Goal: Task Accomplishment & Management: Manage account settings

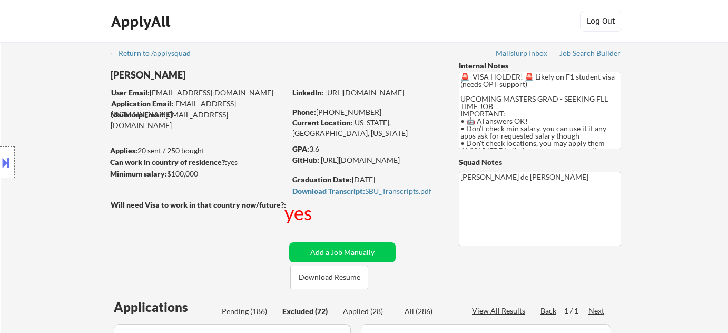
select select ""excluded__expired_""
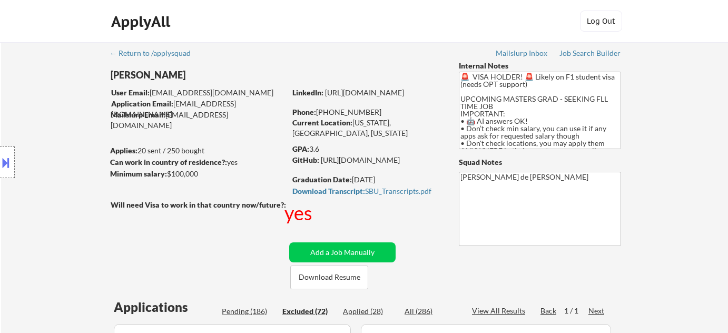
select select ""excluded__expired_""
select select ""excluded__bad_match_""
select select ""excluded__expired_""
select select ""excluded__bad_match_""
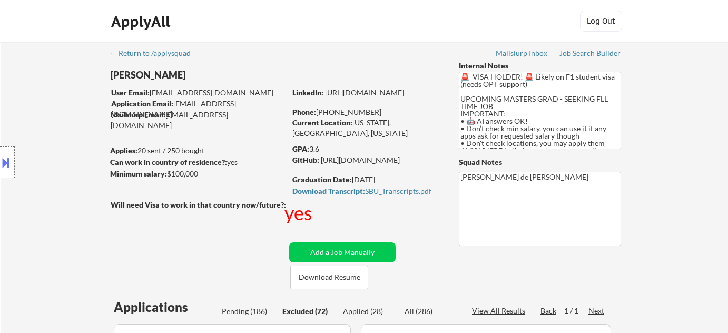
select select ""excluded__expired_""
select select ""excluded__bad_match_""
select select ""excluded__expired_""
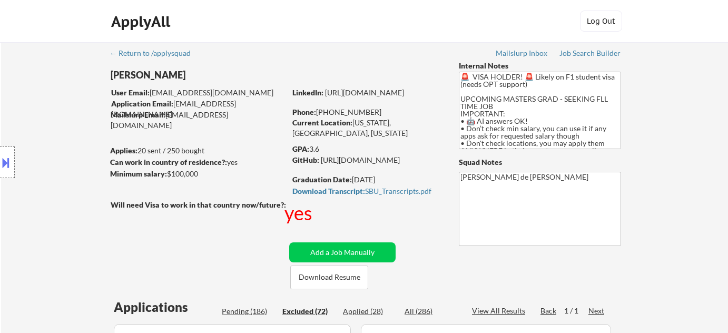
select select ""excluded__expired_""
select select ""excluded__bad_match_""
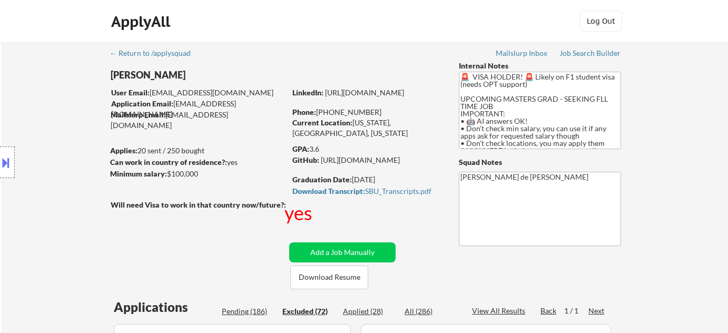
select select ""excluded__bad_match_""
select select ""excluded__expired_""
select select ""excluded__bad_match_""
select select ""excluded__expired_""
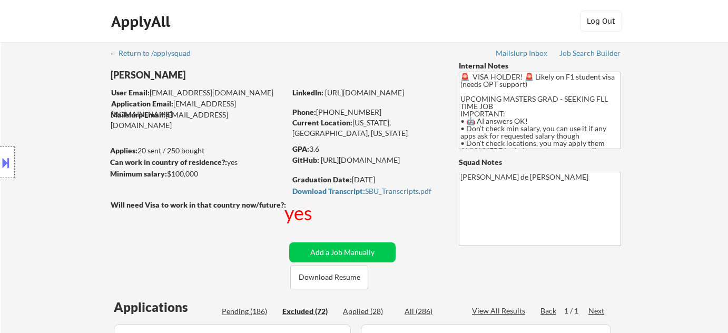
select select ""excluded__bad_match_""
select select ""excluded__expired_""
select select ""excluded__bad_match_""
select select ""excluded__expired_""
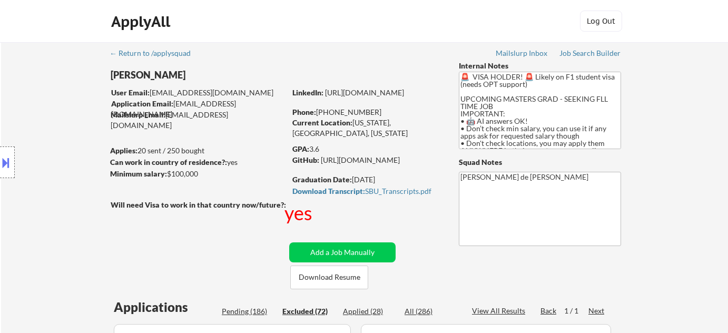
select select ""excluded__expired_""
select select ""excluded__bad_match_""
select select ""excluded__expired_""
select select ""excluded__bad_match_""
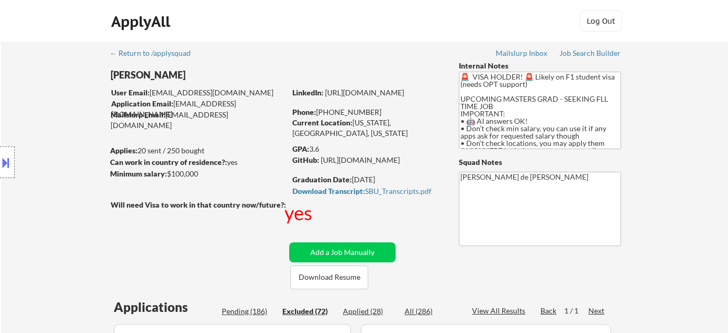
select select ""excluded__expired_""
select select ""excluded__bad_match_""
select select ""excluded__expired_""
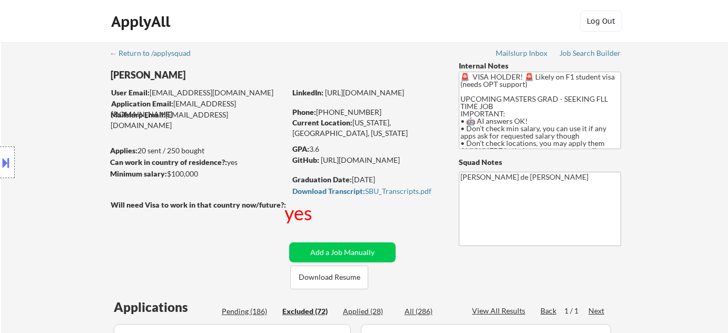
select select ""excluded__bad_match_""
select select ""excluded__expired_""
select select ""excluded__bad_match_""
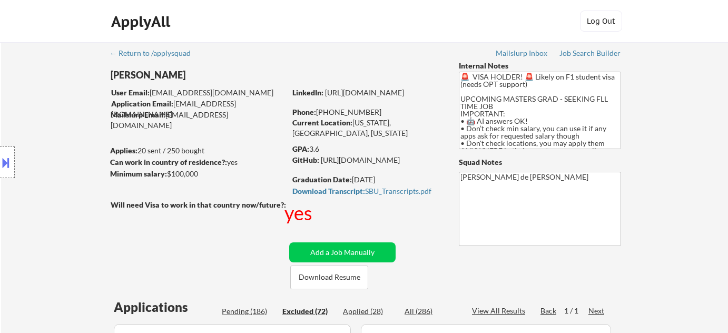
select select ""excluded__expired_""
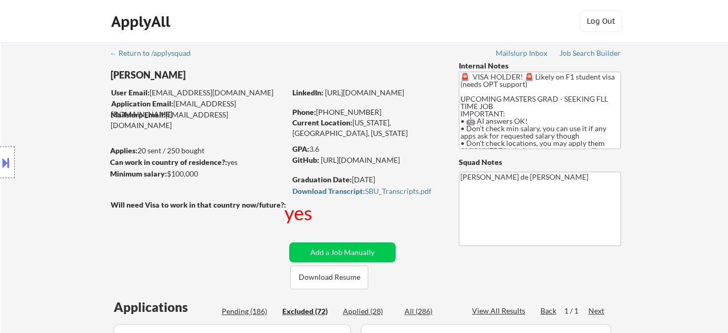
select select ""excluded__bad_match_""
select select ""excluded""
select select ""excluded__expired_""
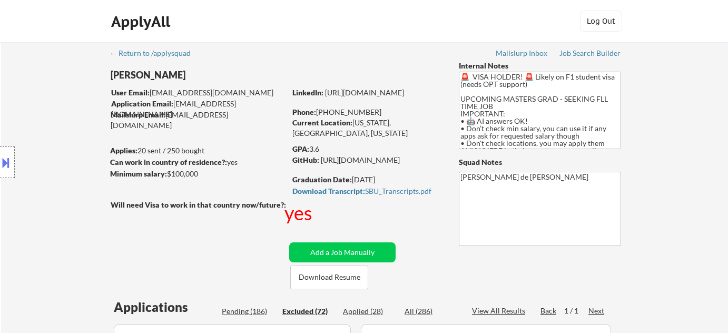
select select ""excluded__expired_""
select select ""excluded__bad_match_""
select select ""excluded__expired_""
select select ""excluded__bad_match_""
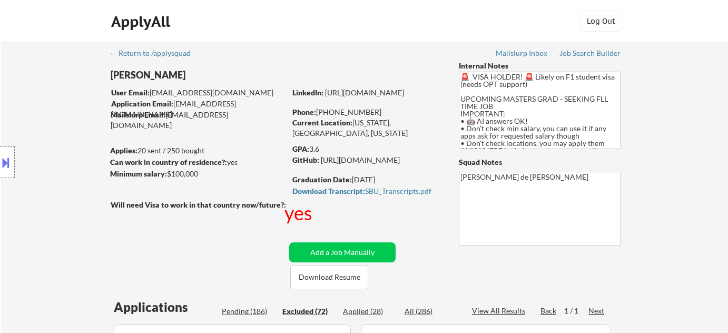
select select ""excluded__expired_""
select select ""excluded__bad_match_""
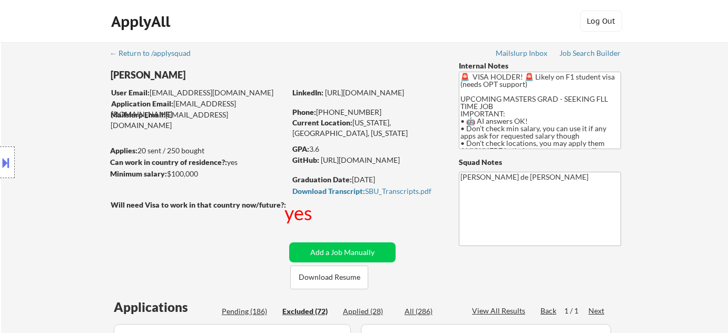
select select ""excluded__bad_match_""
select select ""excluded__expired_""
select select ""excluded__bad_match_""
select select ""excluded__expired_""
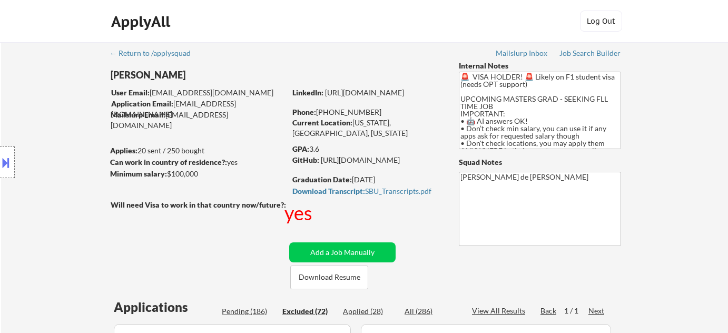
select select ""excluded__bad_match_""
select select ""pending""
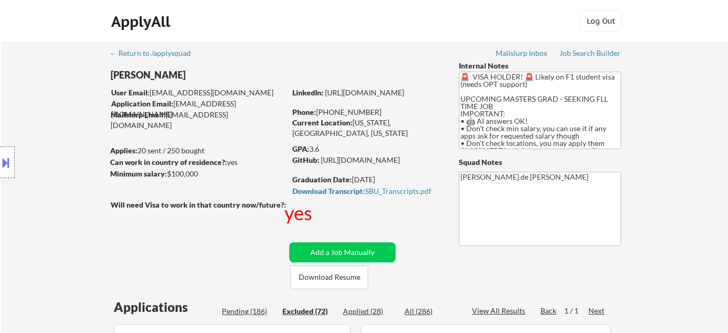
select select ""pending""
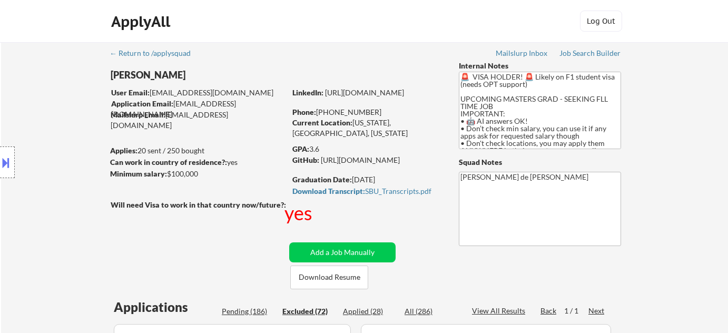
select select ""pending""
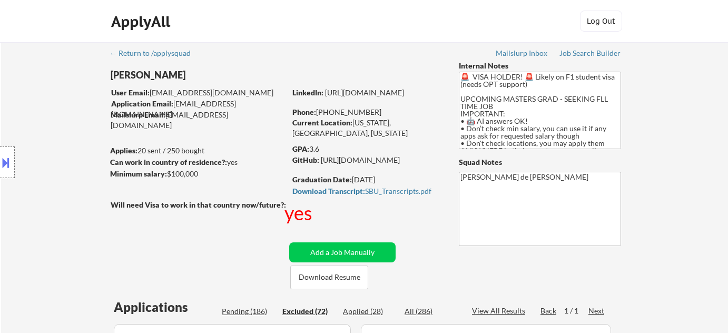
select select ""pending""
select select ""applied""
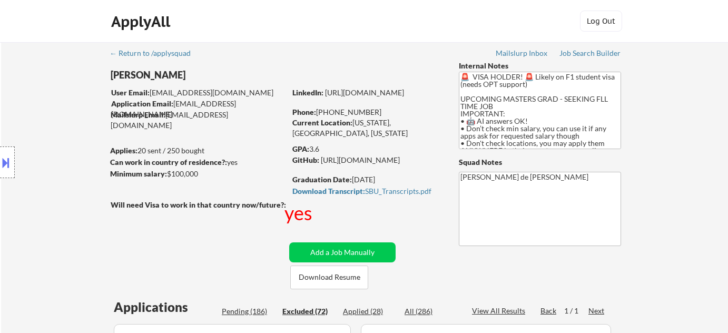
select select ""applied""
select select ""pending""
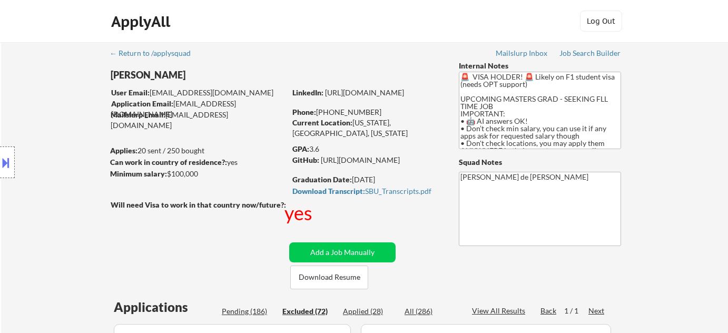
select select ""pending""
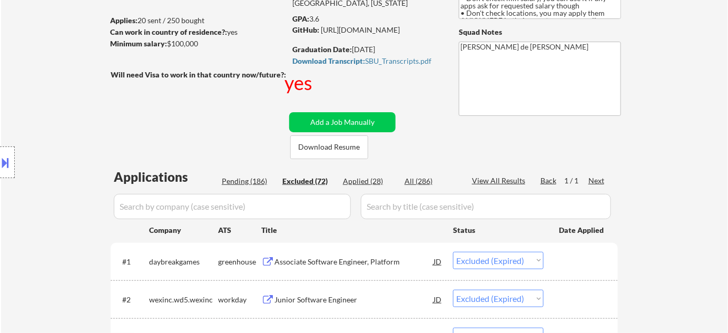
scroll to position [143, 0]
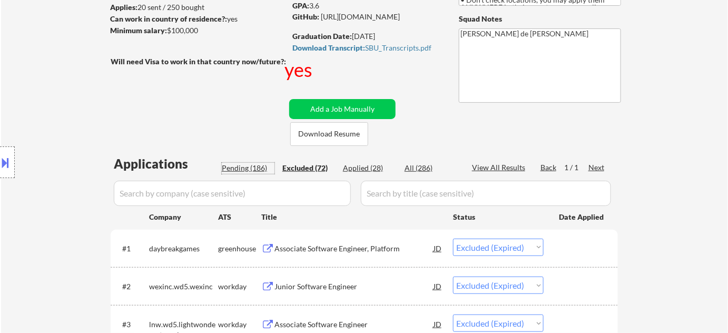
click at [256, 164] on div "Pending (186)" at bounding box center [248, 168] width 53 height 11
select select ""pending""
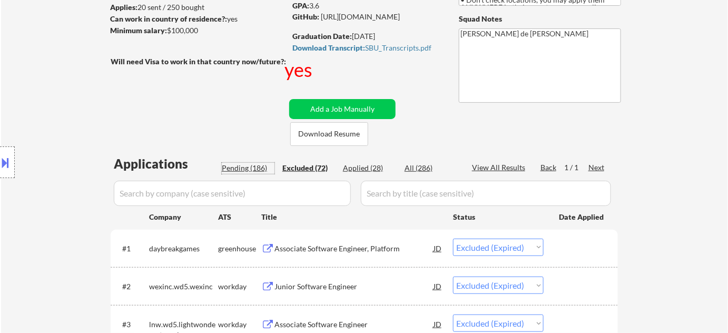
select select ""pending""
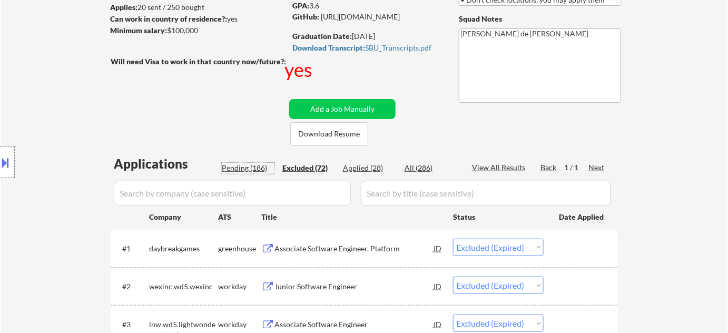
select select ""pending""
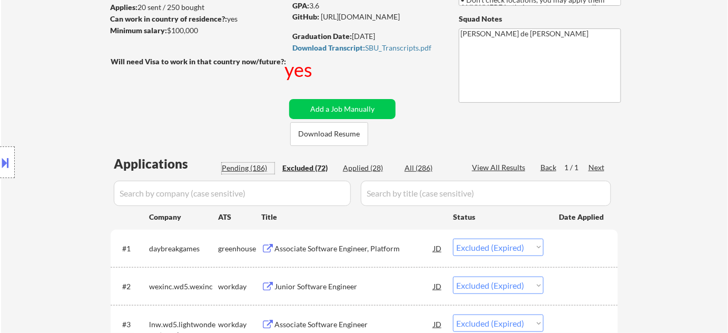
select select ""pending""
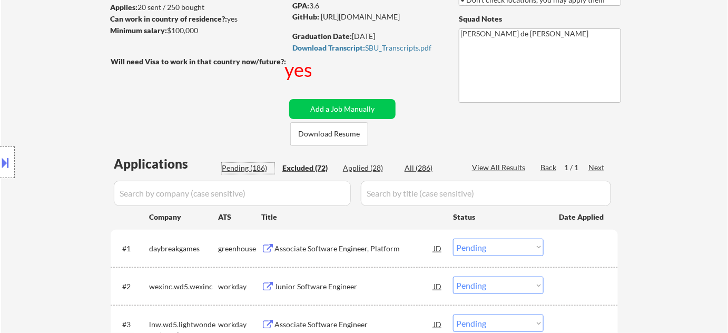
select select ""pending""
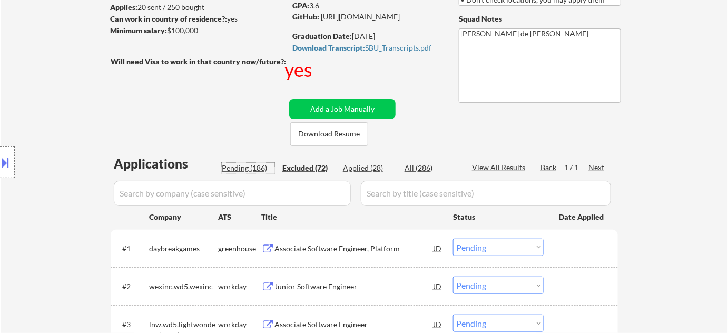
select select ""pending""
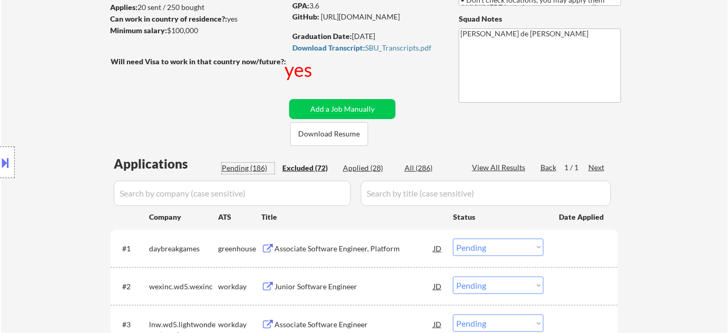
select select ""pending""
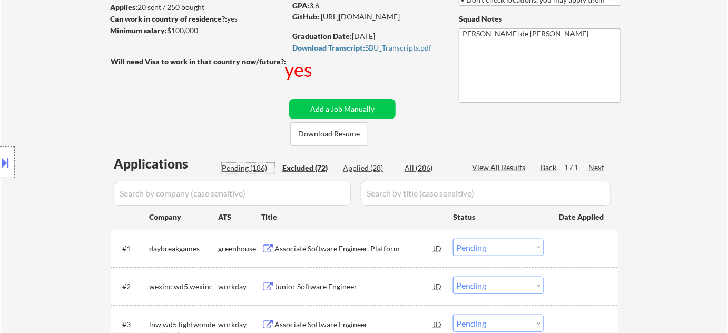
select select ""pending""
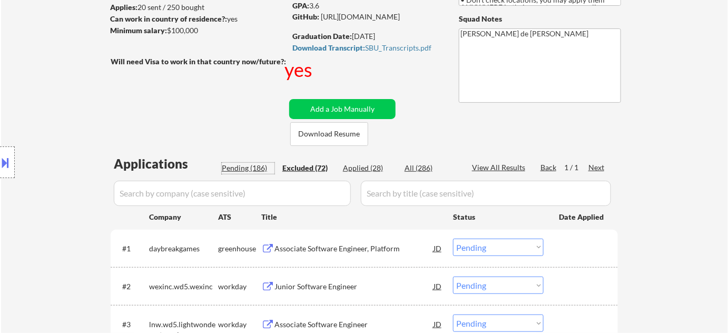
select select ""pending""
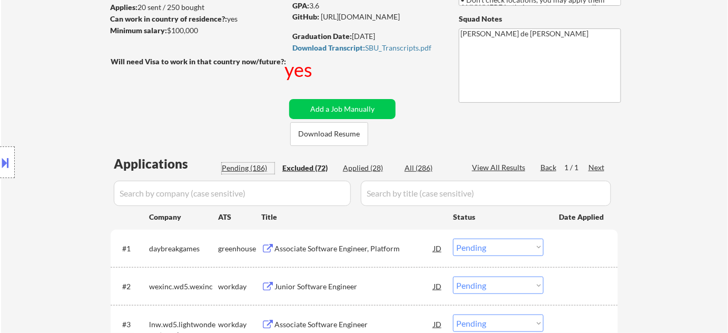
select select ""pending""
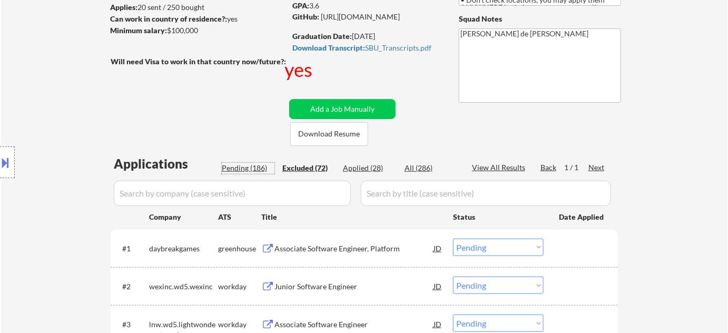
select select ""pending""
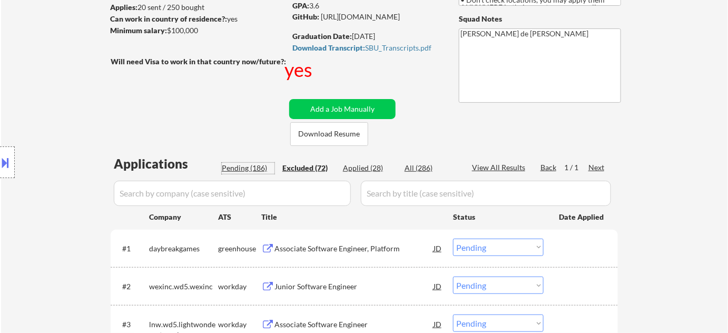
select select ""pending""
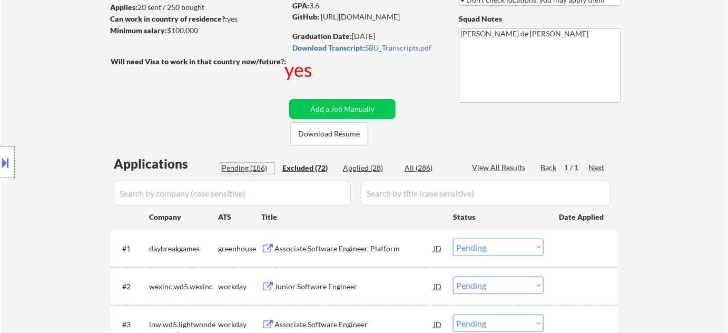
select select ""pending""
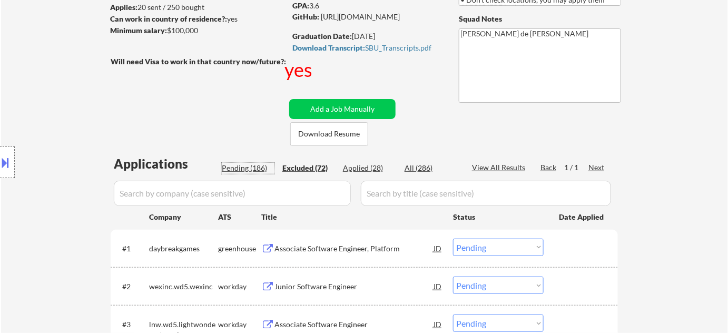
select select ""pending""
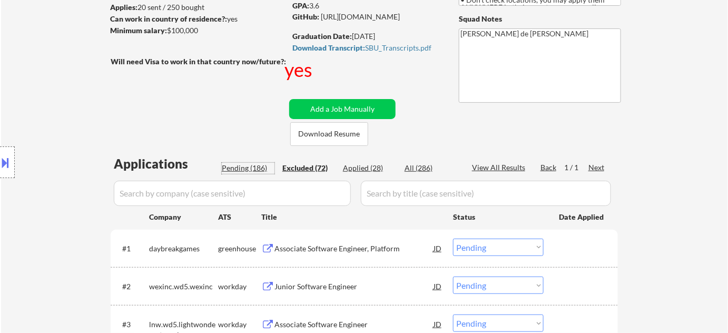
select select ""pending""
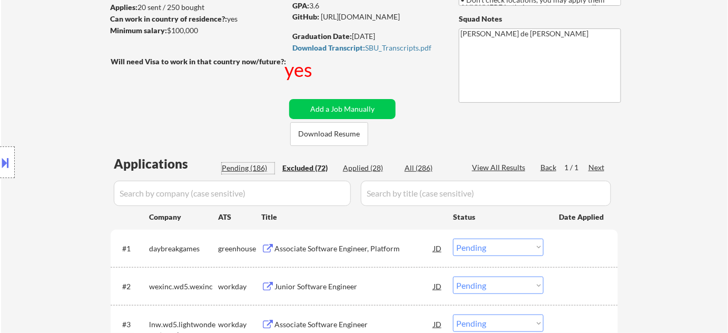
select select ""pending""
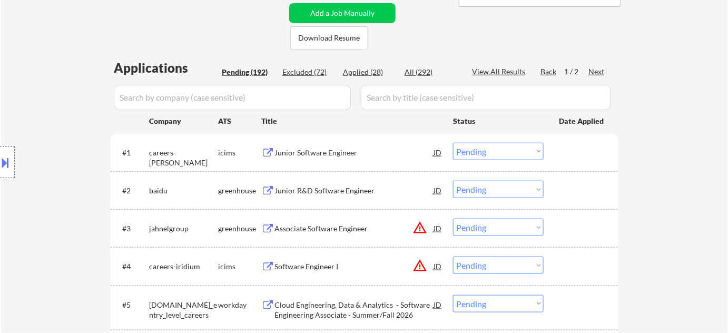
scroll to position [527, 0]
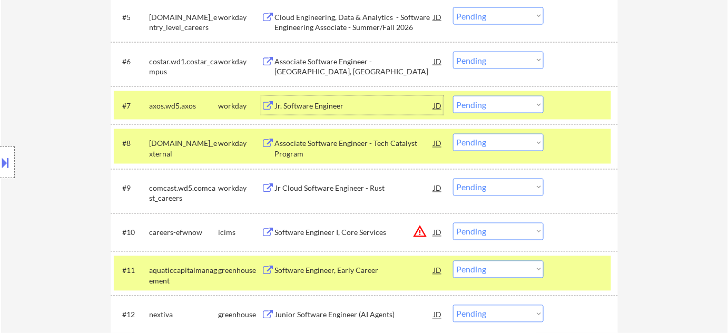
click at [331, 110] on div "Jr. Software Engineer" at bounding box center [354, 106] width 159 height 11
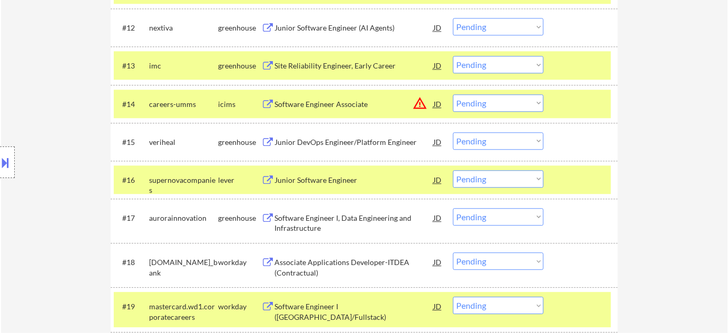
scroll to position [718, 0]
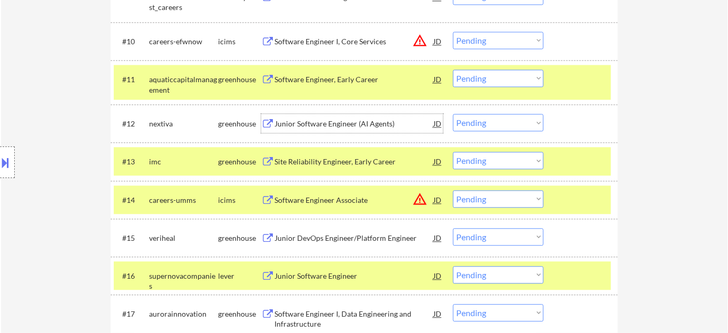
click at [355, 123] on div "Junior Software Engineer (AI Agents)" at bounding box center [354, 124] width 159 height 11
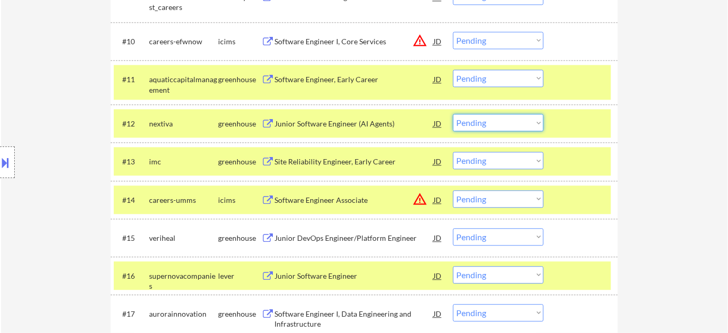
click at [492, 129] on select "Choose an option... Pending Applied Excluded (Questions) Excluded (Expired) Exc…" at bounding box center [498, 122] width 91 height 17
click at [453, 114] on select "Choose an option... Pending Applied Excluded (Questions) Excluded (Expired) Exc…" at bounding box center [498, 122] width 91 height 17
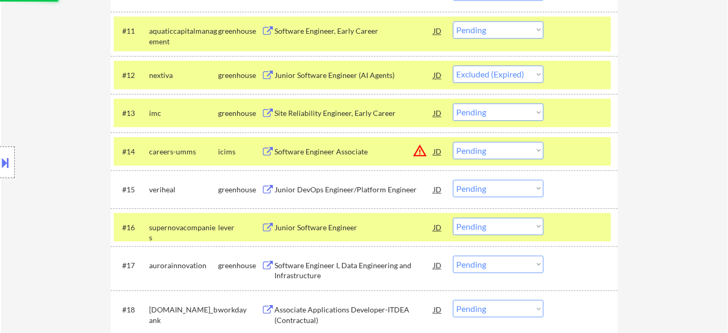
scroll to position [814, 0]
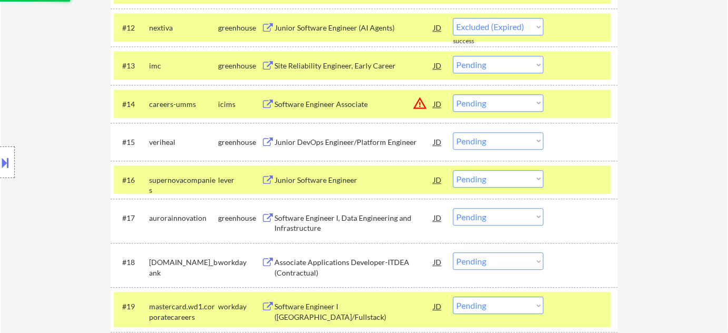
select select ""pending""
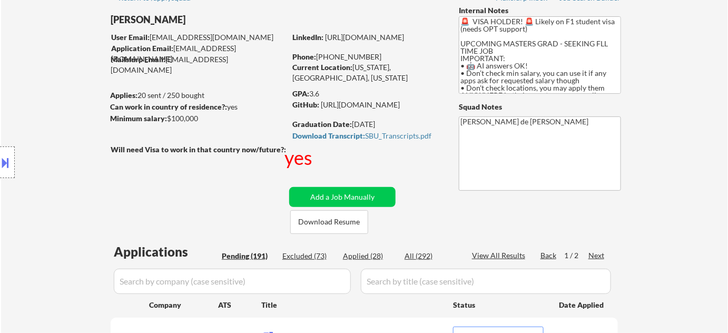
scroll to position [95, 0]
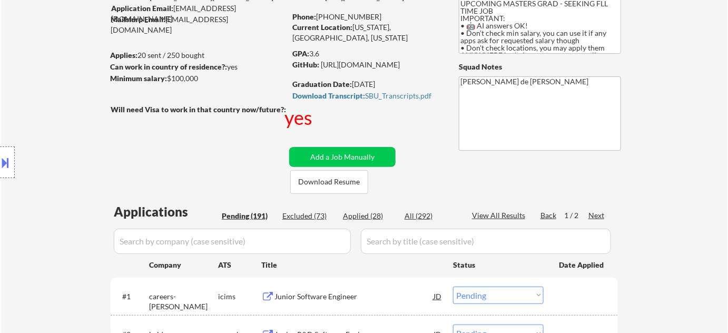
click at [357, 214] on div "Applied (28)" at bounding box center [369, 216] width 53 height 11
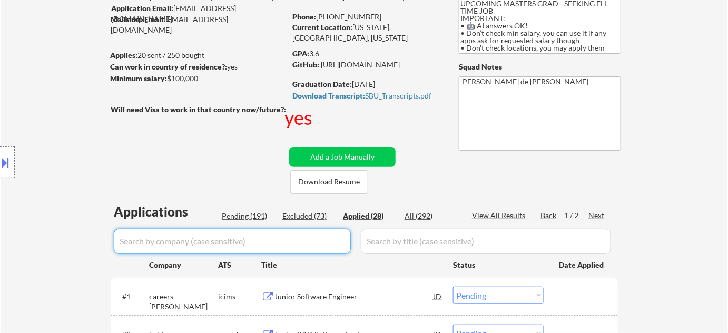
click at [275, 232] on input "input" at bounding box center [232, 241] width 237 height 25
type input "disc"
select select ""applied""
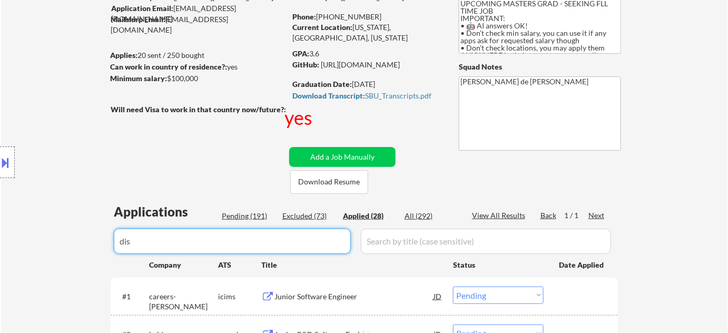
select select ""applied""
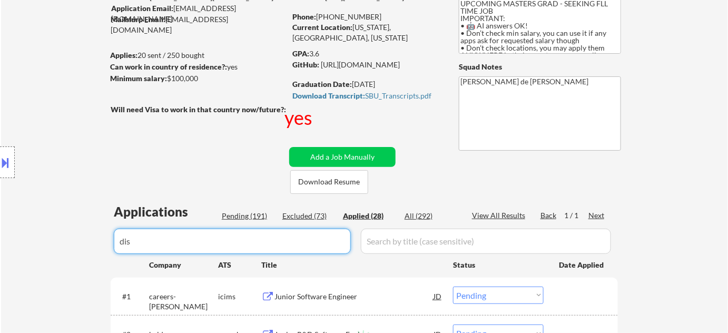
select select ""applied""
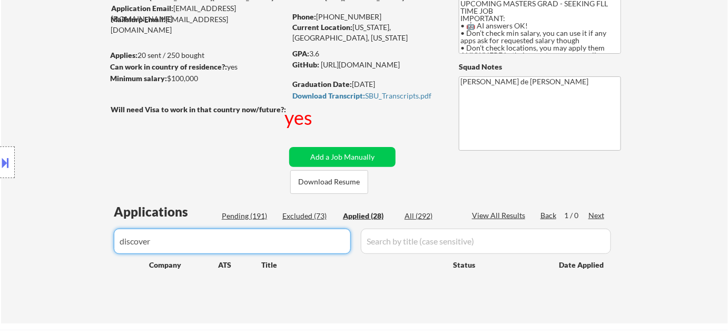
type input "discover"
click at [267, 216] on div "Pending (191)" at bounding box center [248, 216] width 53 height 11
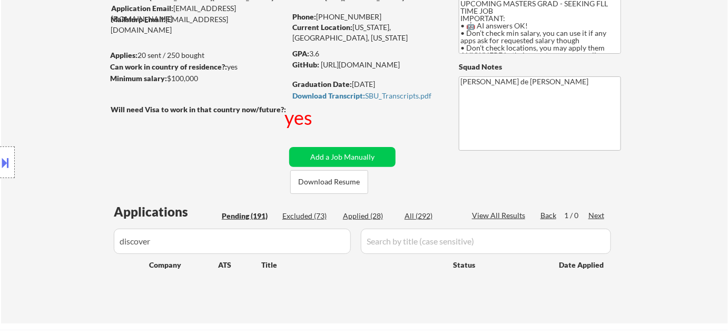
select select ""pending""
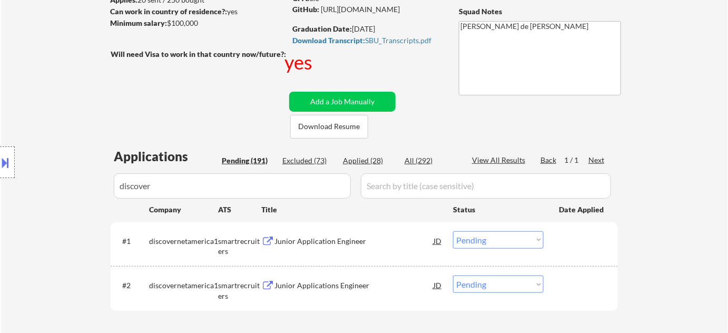
scroll to position [191, 0]
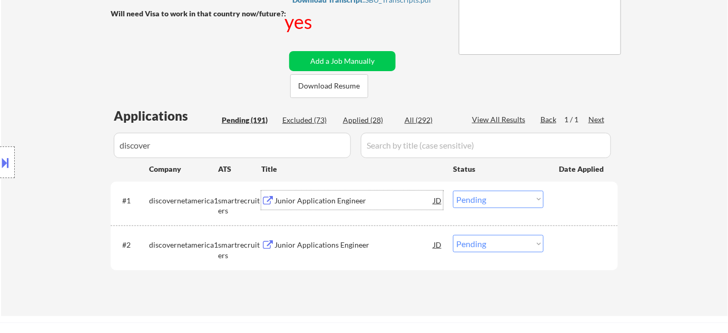
click at [331, 201] on div "Junior Application Engineer" at bounding box center [354, 201] width 159 height 11
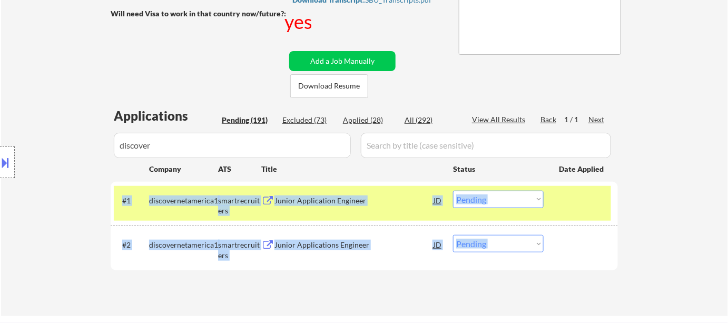
drag, startPoint x: 223, startPoint y: 155, endPoint x: 77, endPoint y: 145, distance: 146.9
click at [183, 146] on div "Location Inclusions: country:US" at bounding box center [94, 163] width 189 height 196
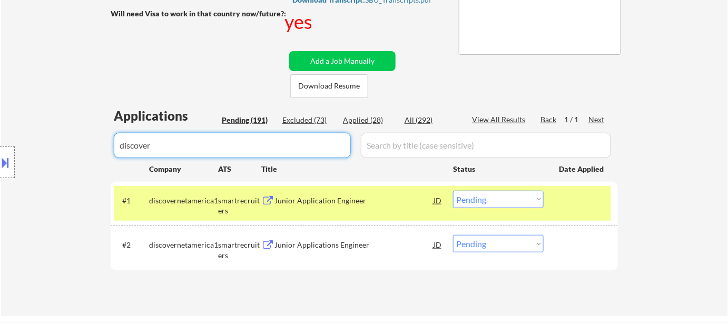
drag, startPoint x: 165, startPoint y: 149, endPoint x: 69, endPoint y: 150, distance: 96.4
select select ""pending""
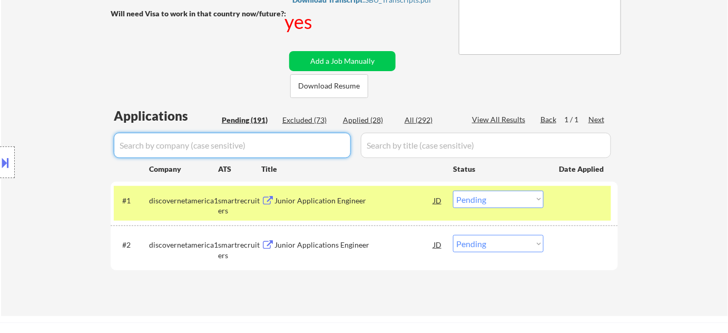
click at [242, 119] on div "Pending (191)" at bounding box center [248, 120] width 53 height 11
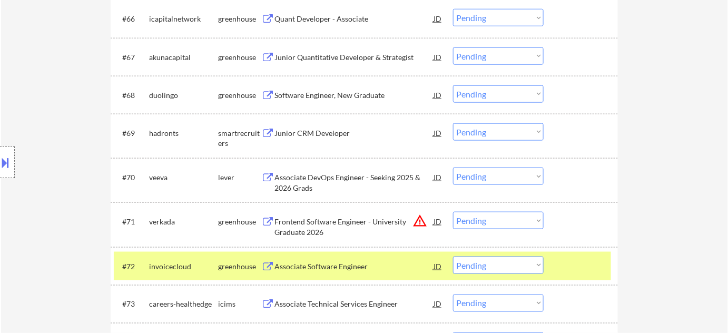
scroll to position [3162, 0]
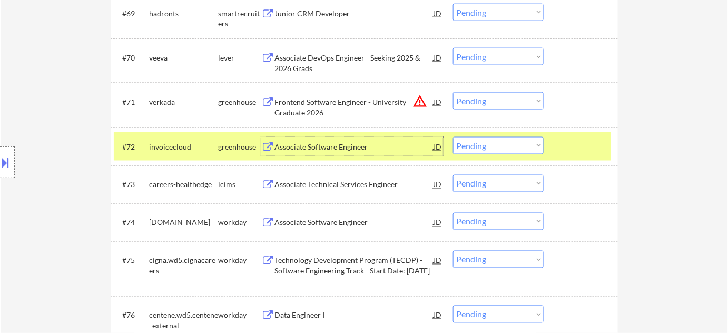
click at [334, 150] on div "Associate Software Engineer" at bounding box center [354, 147] width 159 height 11
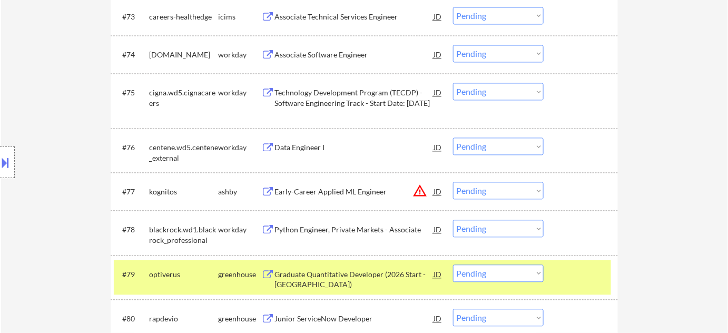
scroll to position [3353, 0]
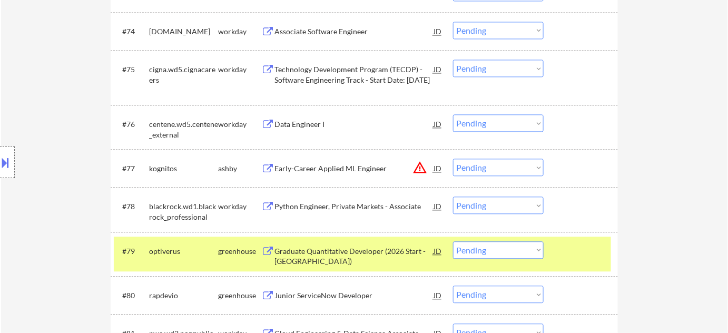
click at [366, 168] on div "Early-Career Applied ML Engineer" at bounding box center [354, 168] width 159 height 11
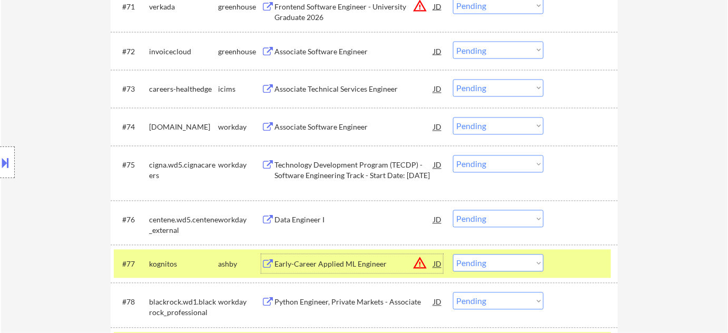
scroll to position [3209, 0]
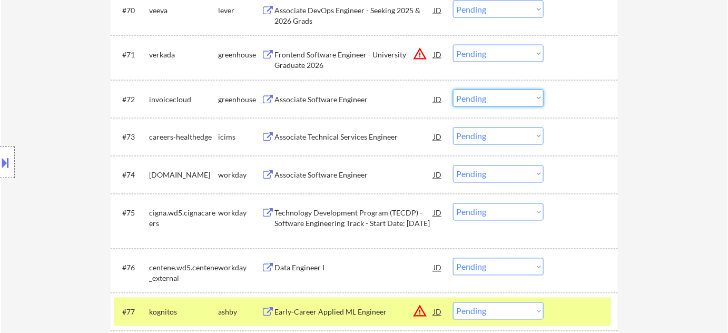
click at [503, 101] on select "Choose an option... Pending Applied Excluded (Questions) Excluded (Expired) Exc…" at bounding box center [498, 98] width 91 height 17
click at [453, 90] on select "Choose an option... Pending Applied Excluded (Questions) Excluded (Expired) Exc…" at bounding box center [498, 98] width 91 height 17
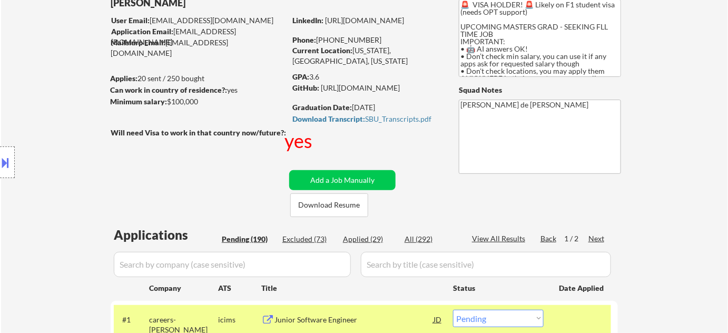
scroll to position [120, 0]
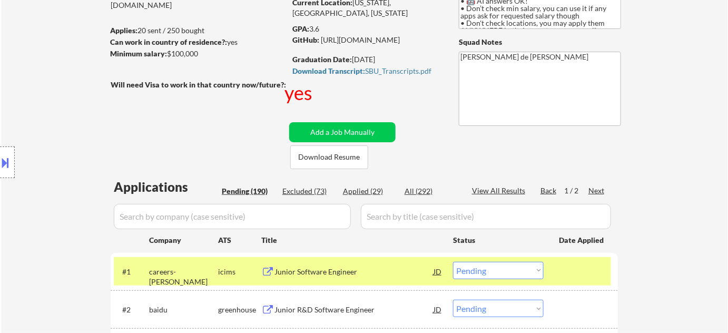
click at [601, 190] on div "Next" at bounding box center [597, 190] width 17 height 11
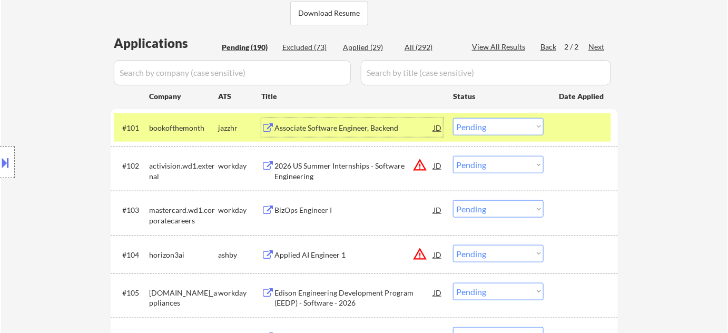
click at [349, 126] on div "Associate Software Engineer, Backend" at bounding box center [354, 128] width 159 height 11
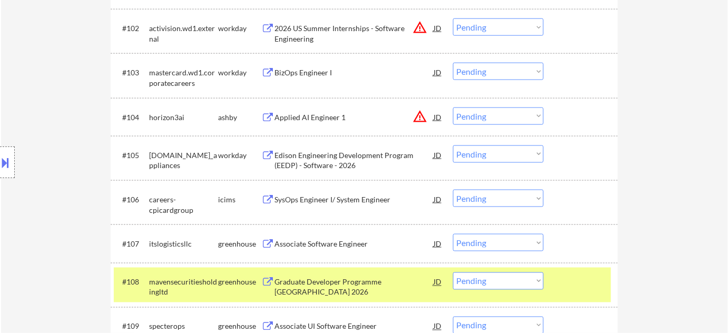
scroll to position [407, 0]
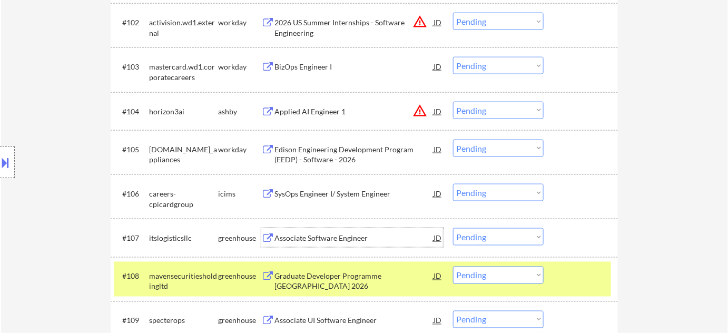
click at [335, 237] on div "Associate Software Engineer" at bounding box center [354, 238] width 159 height 11
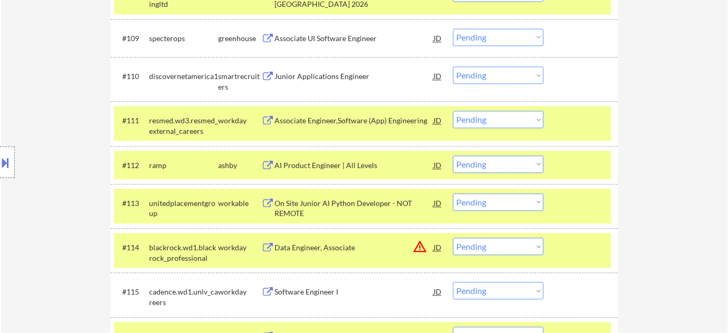
scroll to position [695, 0]
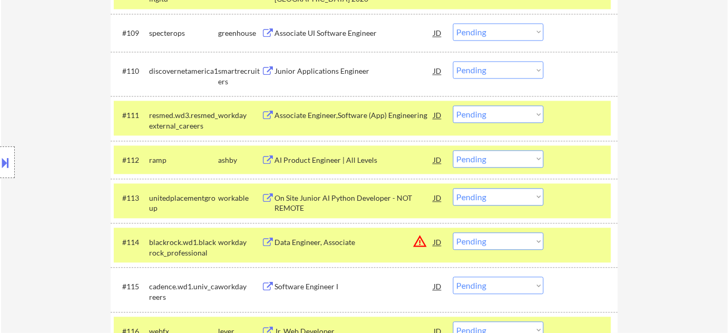
click at [333, 160] on div "AI Product Engineer | All Levels" at bounding box center [354, 160] width 159 height 11
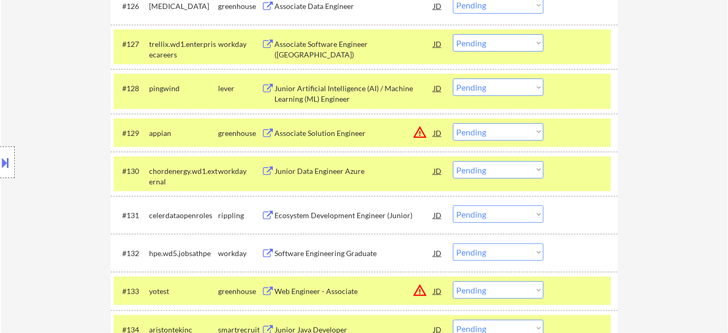
scroll to position [1461, 0]
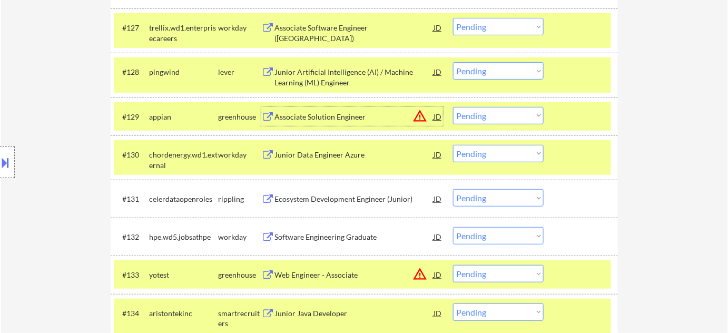
click at [331, 112] on div "Associate Solution Engineer" at bounding box center [354, 117] width 159 height 11
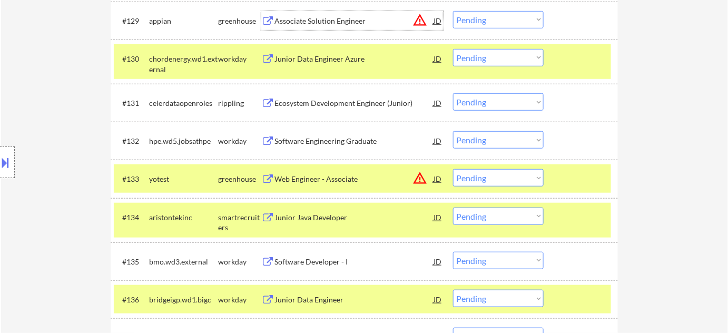
scroll to position [1605, 0]
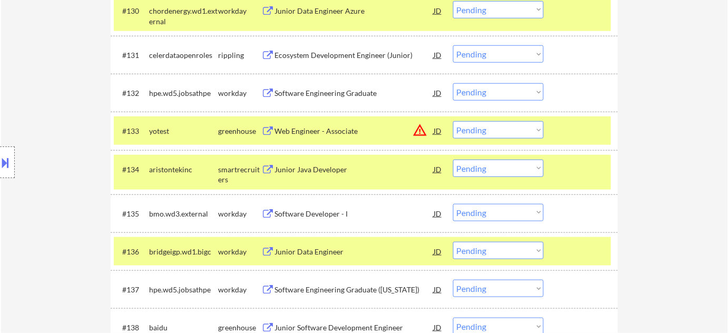
click at [336, 128] on div "Web Engineer - Associate" at bounding box center [354, 131] width 159 height 11
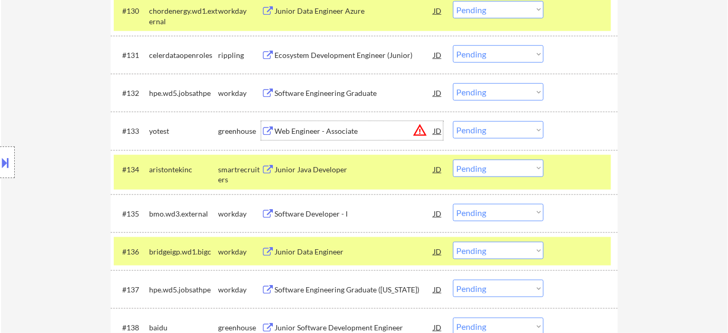
click at [519, 133] on select "Choose an option... Pending Applied Excluded (Questions) Excluded (Expired) Exc…" at bounding box center [498, 129] width 91 height 17
click at [453, 121] on select "Choose an option... Pending Applied Excluded (Questions) Excluded (Expired) Exc…" at bounding box center [498, 129] width 91 height 17
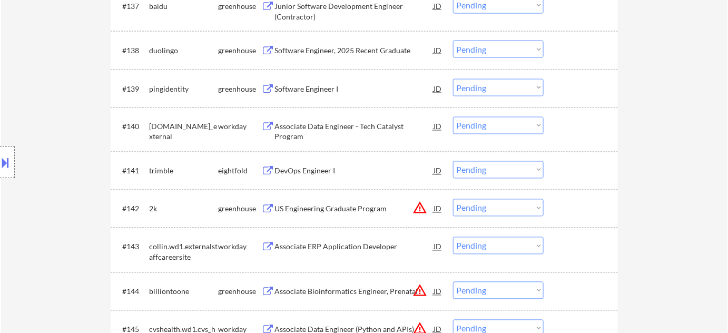
scroll to position [1893, 0]
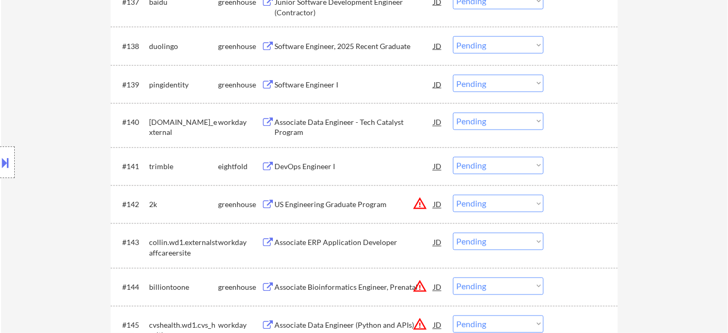
click at [371, 202] on div "US Engineering Graduate Program" at bounding box center [354, 205] width 159 height 11
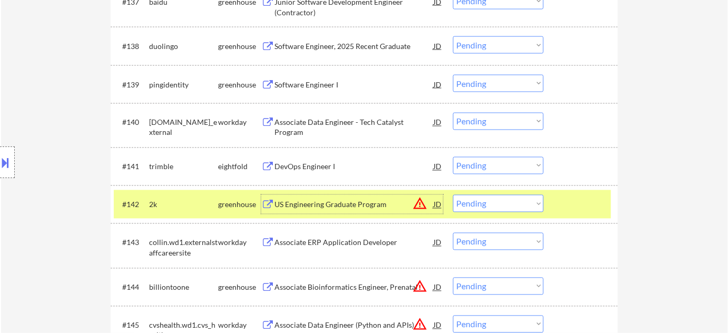
click at [482, 209] on select "Choose an option... Pending Applied Excluded (Questions) Excluded (Expired) Exc…" at bounding box center [498, 203] width 91 height 17
click at [453, 195] on select "Choose an option... Pending Applied Excluded (Questions) Excluded (Expired) Exc…" at bounding box center [498, 203] width 91 height 17
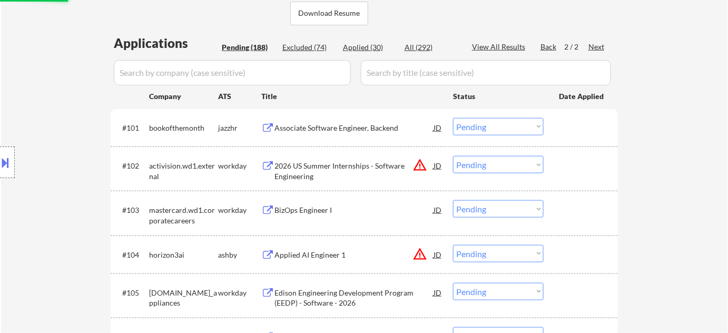
scroll to position [0, 0]
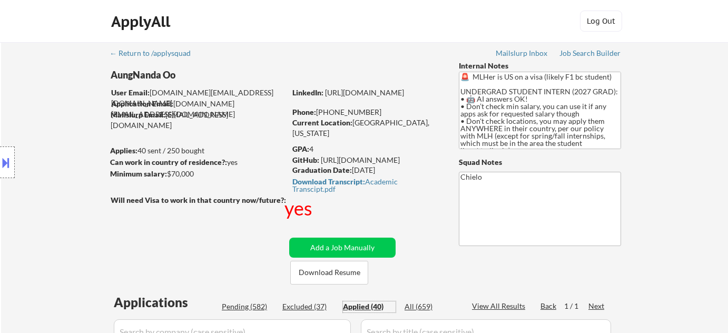
select select ""applied""
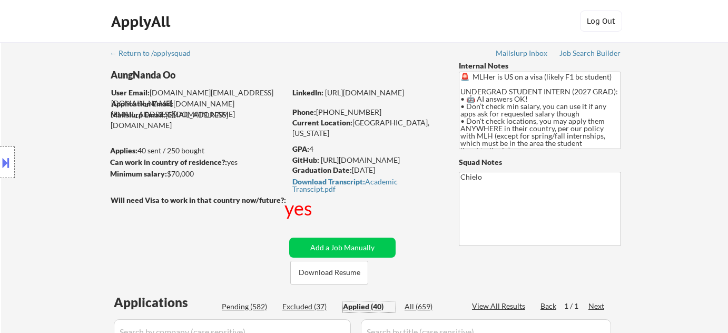
select select ""applied""
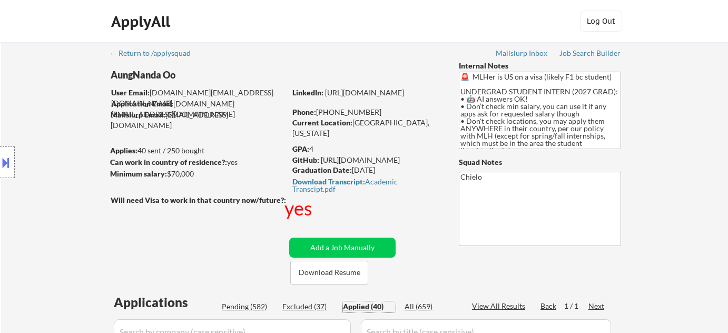
select select ""applied""
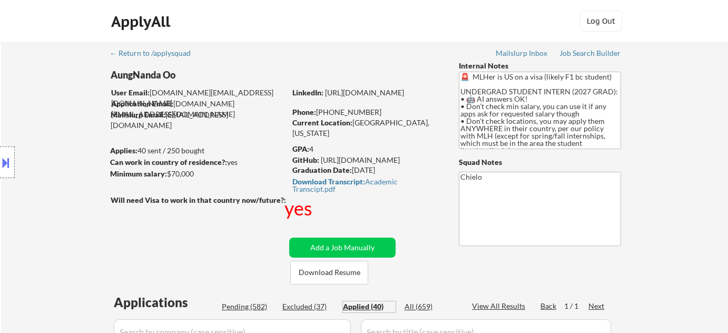
select select ""applied""
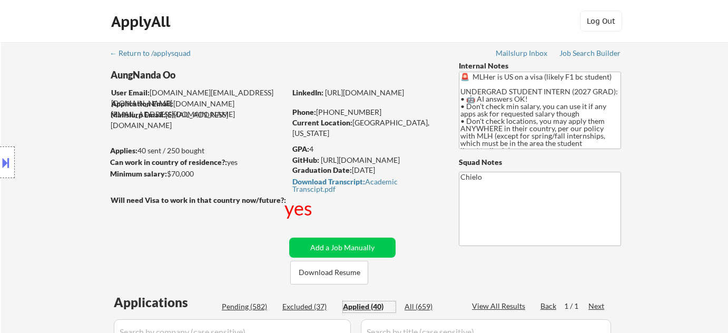
select select ""applied""
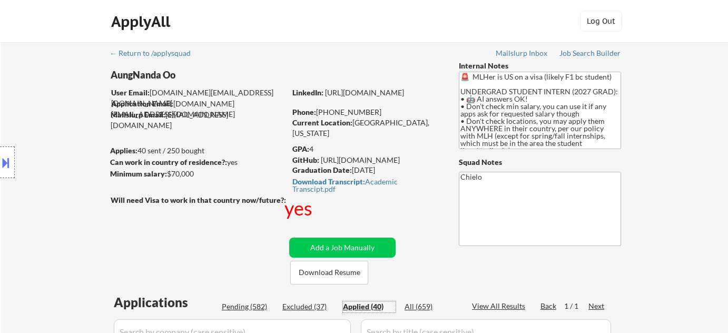
select select ""applied""
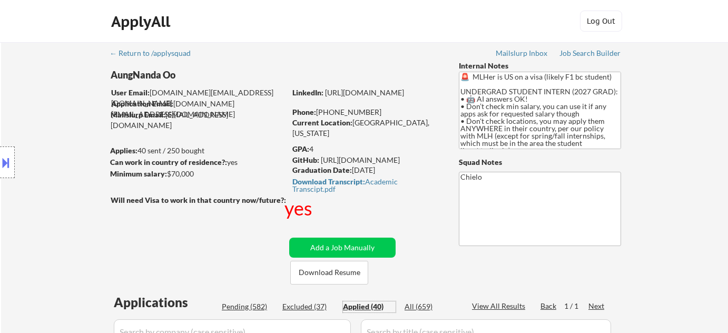
select select ""applied""
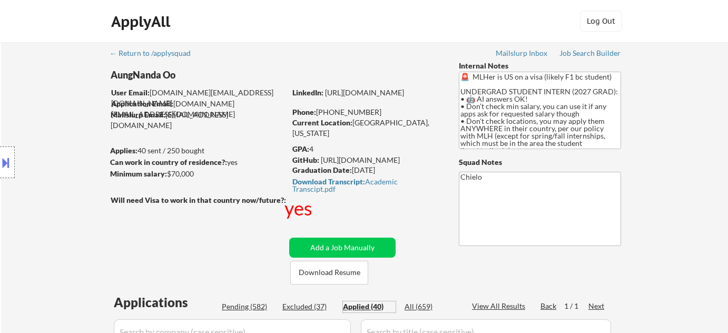
select select ""applied""
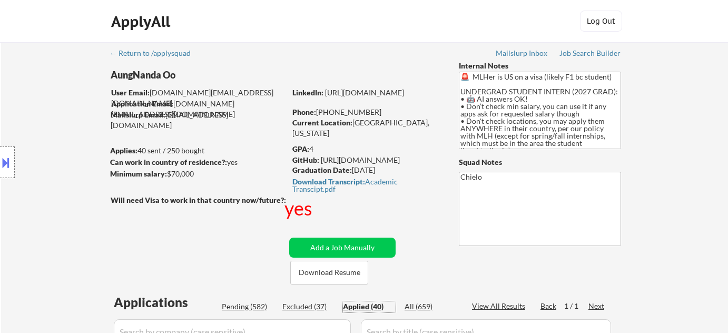
scroll to position [47, 0]
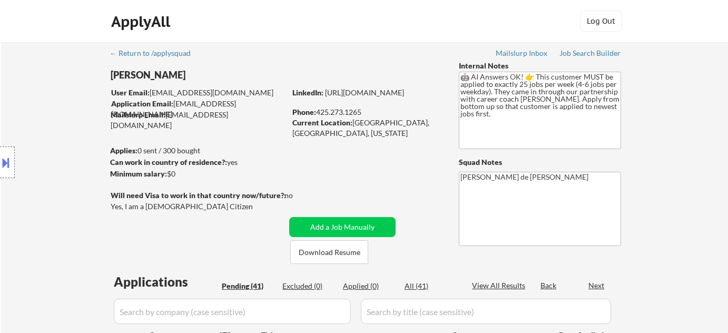
select select ""pending""
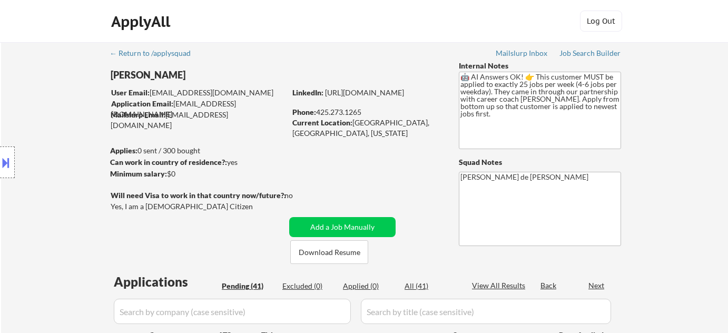
select select ""pending""
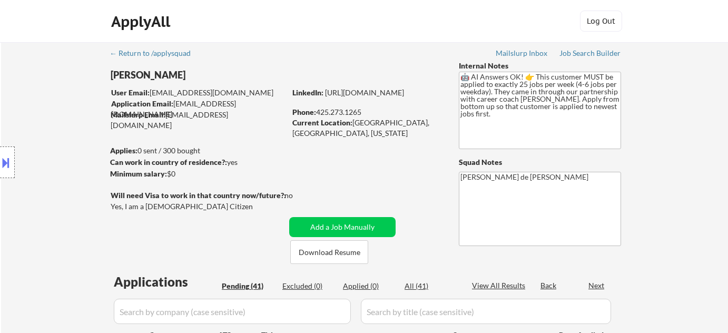
select select ""pending""
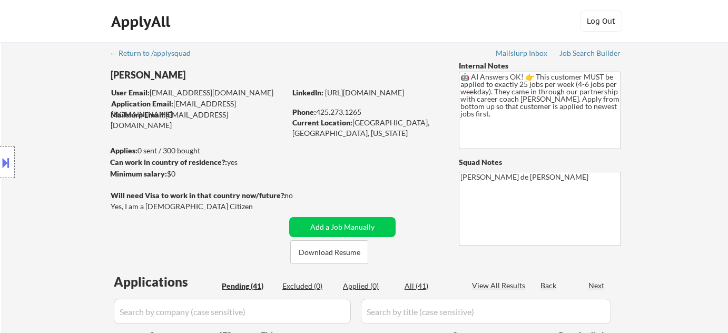
select select ""pending""
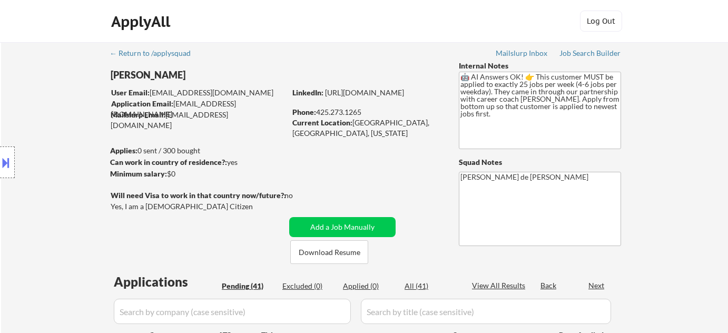
select select ""pending""
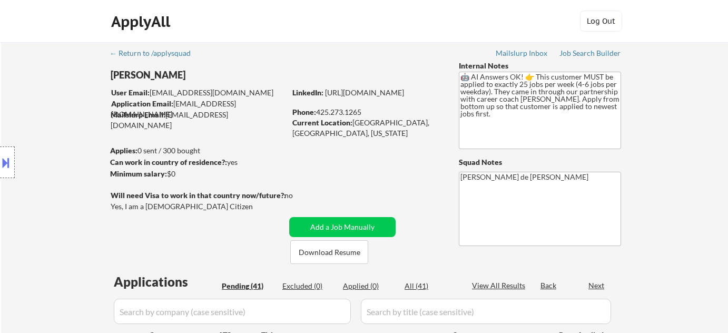
select select ""pending""
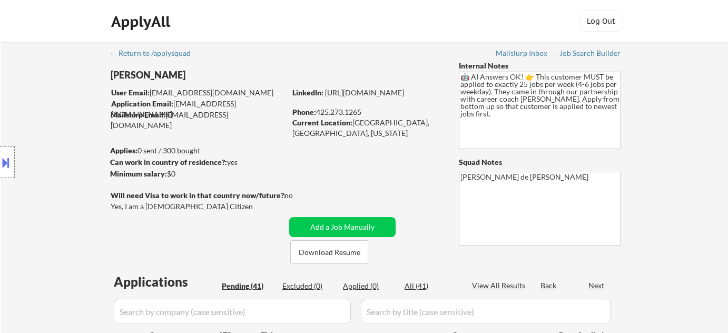
select select ""pending""
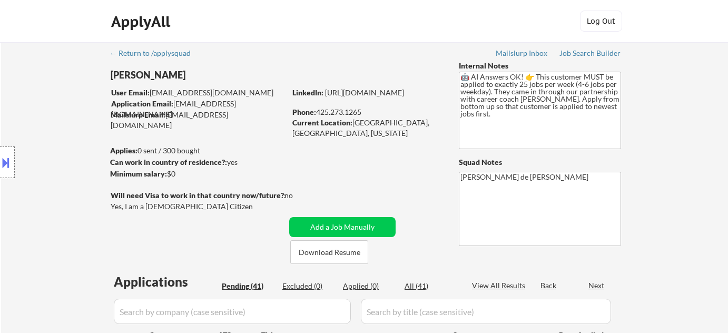
select select ""pending""
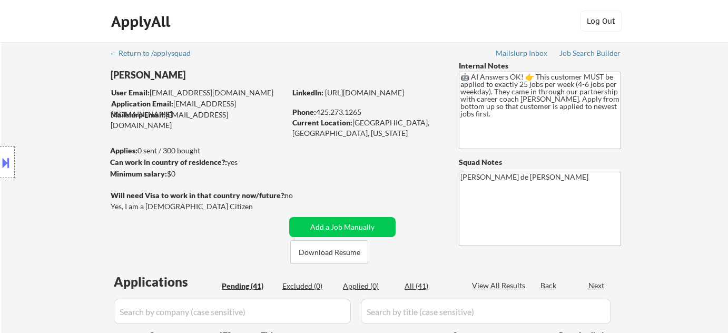
select select ""pending""
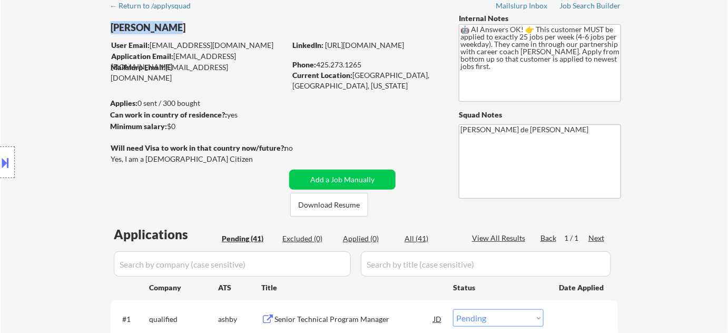
drag, startPoint x: 112, startPoint y: 27, endPoint x: 169, endPoint y: 27, distance: 56.4
click at [169, 27] on div "Archana Bhat" at bounding box center [219, 27] width 217 height 13
copy div "Archana Bhat"
click at [72, 92] on div "Location Inclusions: remote" at bounding box center [94, 163] width 189 height 196
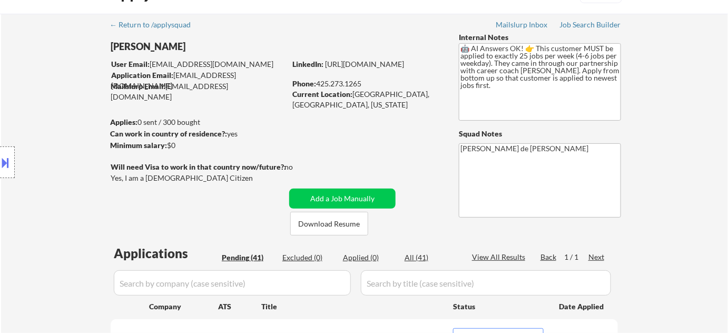
scroll to position [0, 0]
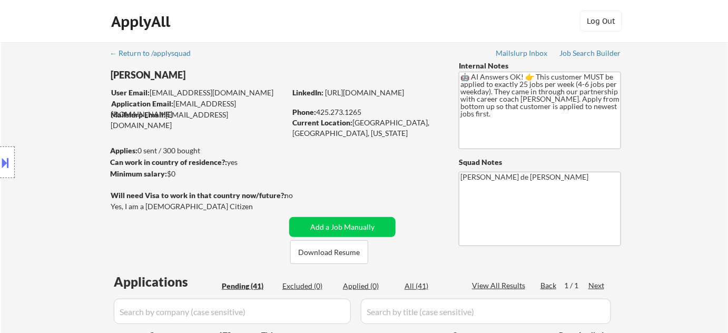
click at [9, 170] on button at bounding box center [6, 162] width 12 height 17
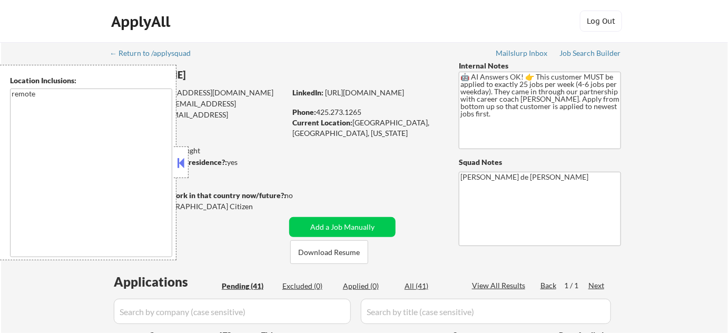
click at [174, 163] on div at bounding box center [181, 162] width 15 height 32
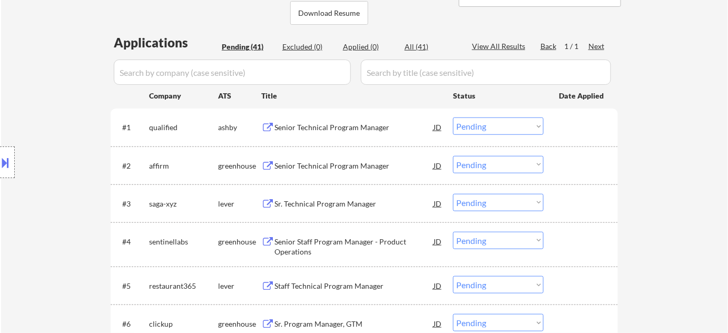
scroll to position [287, 0]
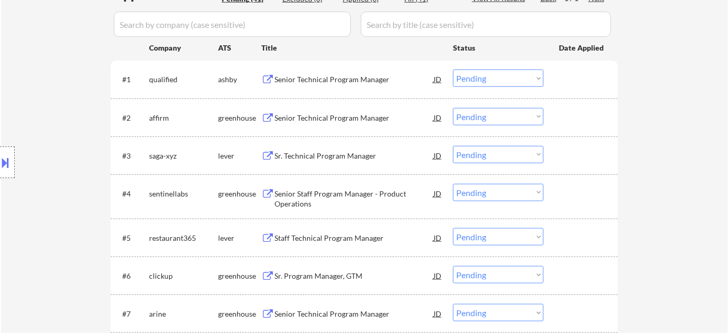
click at [294, 204] on div "Senior Staff Program Manager - Product Operations" at bounding box center [354, 199] width 159 height 21
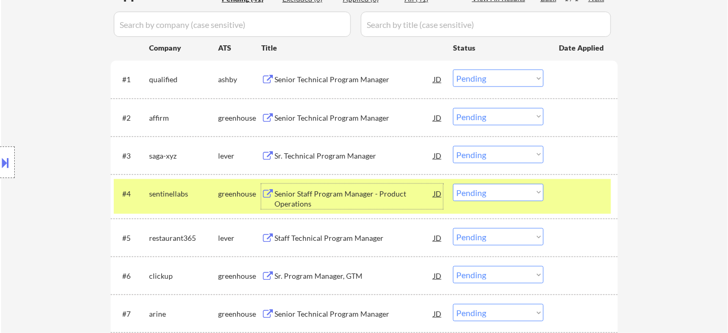
click at [493, 187] on select "Choose an option... Pending Applied Excluded (Questions) Excluded (Expired) Exc…" at bounding box center [498, 192] width 91 height 17
click at [453, 184] on select "Choose an option... Pending Applied Excluded (Questions) Excluded (Expired) Exc…" at bounding box center [498, 192] width 91 height 17
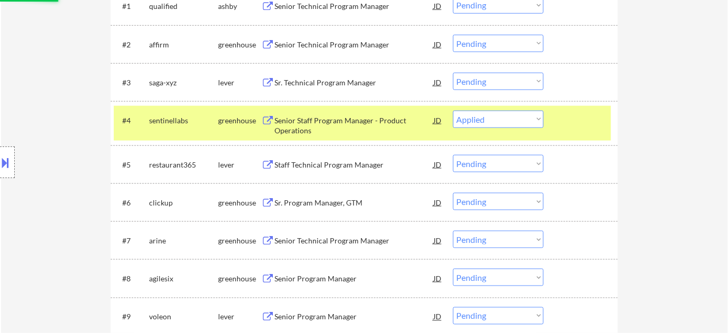
scroll to position [383, 0]
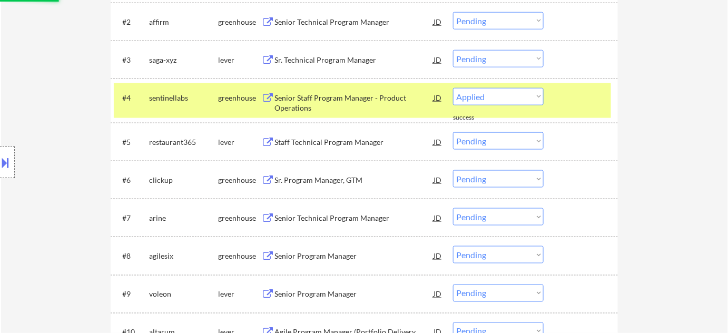
select select ""pending""
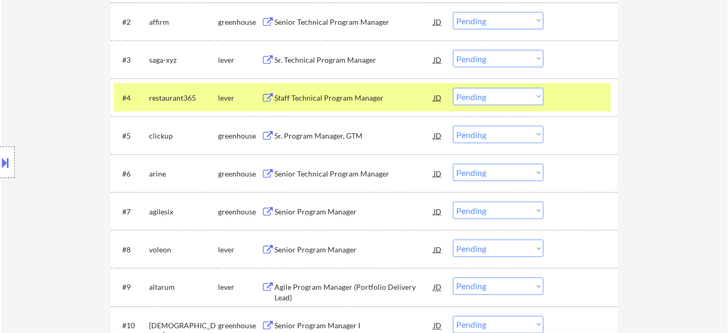
click at [339, 212] on div "Senior Program Manager" at bounding box center [354, 212] width 159 height 11
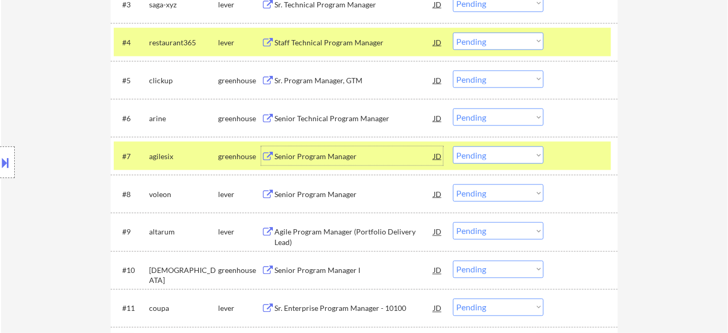
scroll to position [479, 0]
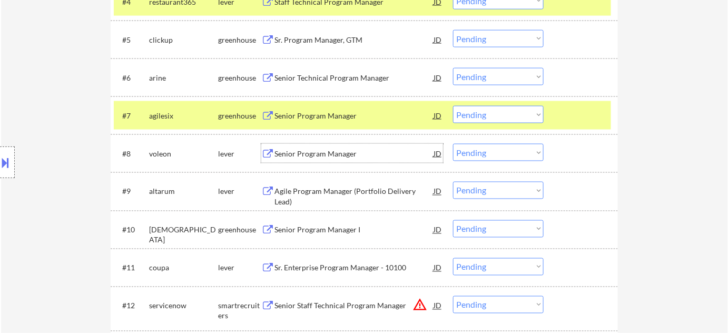
click at [321, 151] on div "Senior Program Manager" at bounding box center [354, 154] width 159 height 11
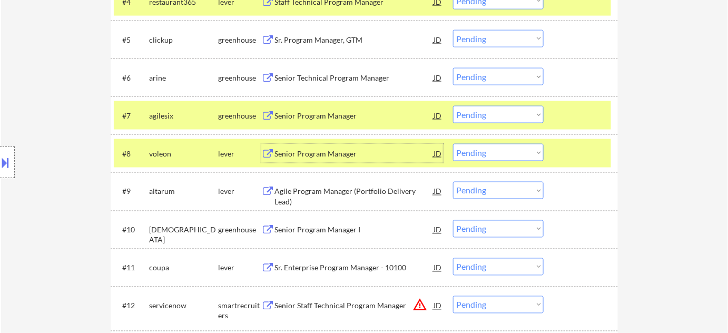
click at [486, 155] on select "Choose an option... Pending Applied Excluded (Questions) Excluded (Expired) Exc…" at bounding box center [498, 152] width 91 height 17
click at [453, 144] on select "Choose an option... Pending Applied Excluded (Questions) Excluded (Expired) Exc…" at bounding box center [498, 152] width 91 height 17
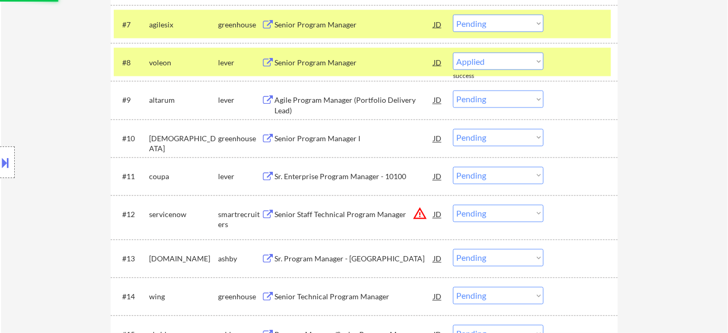
scroll to position [574, 0]
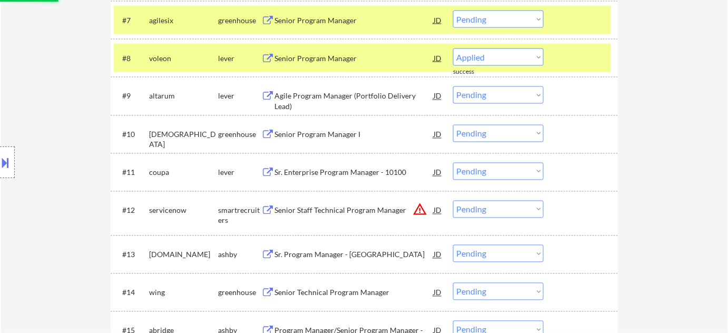
select select ""pending""
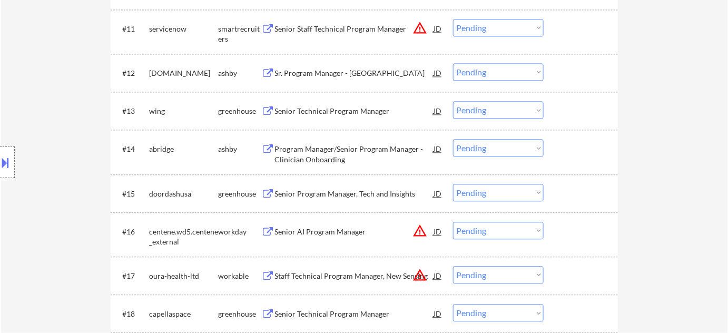
scroll to position [622, 0]
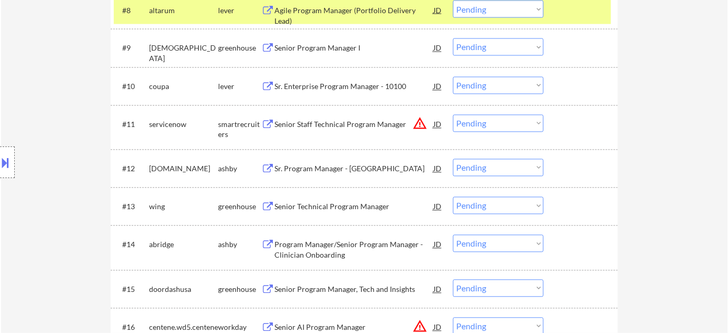
click at [349, 171] on div "Sr. Program Manager - Kyriba" at bounding box center [354, 169] width 159 height 11
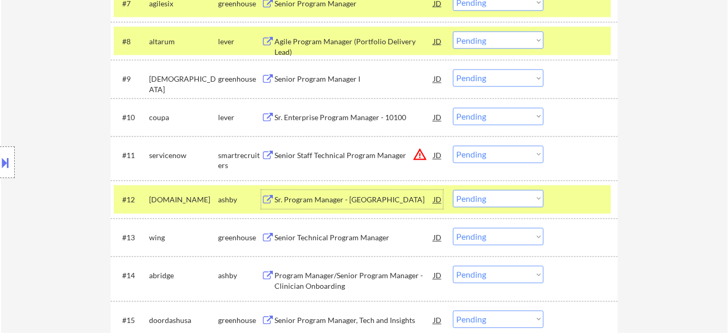
scroll to position [574, 0]
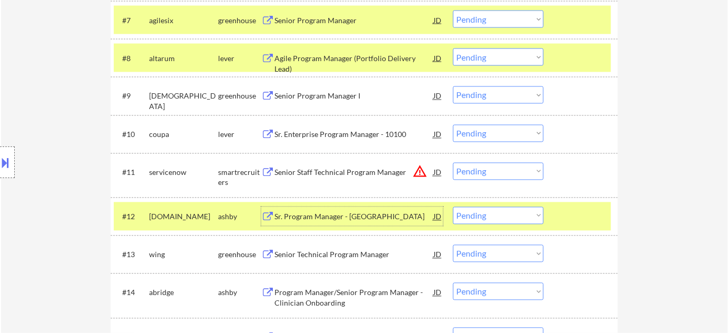
click at [330, 131] on div "Sr. Enterprise Program Manager - 10100" at bounding box center [354, 135] width 159 height 11
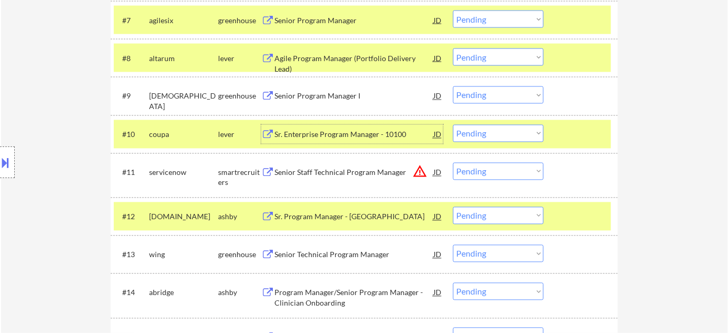
click at [488, 134] on select "Choose an option... Pending Applied Excluded (Questions) Excluded (Expired) Exc…" at bounding box center [498, 133] width 91 height 17
click at [453, 125] on select "Choose an option... Pending Applied Excluded (Questions) Excluded (Expired) Exc…" at bounding box center [498, 133] width 91 height 17
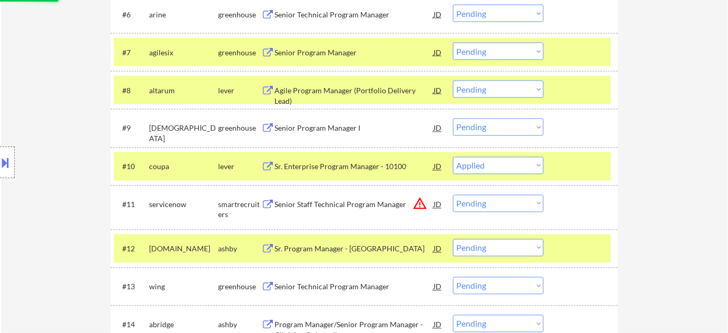
scroll to position [527, 0]
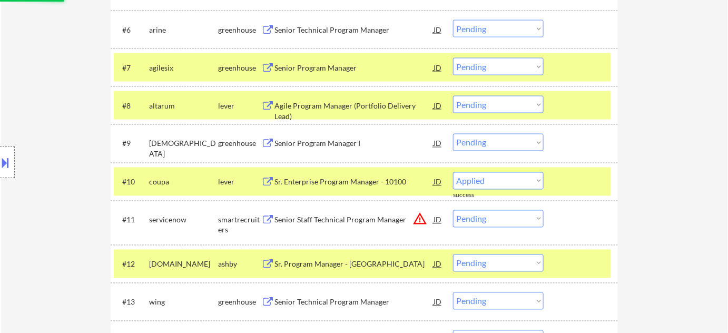
select select ""pending""
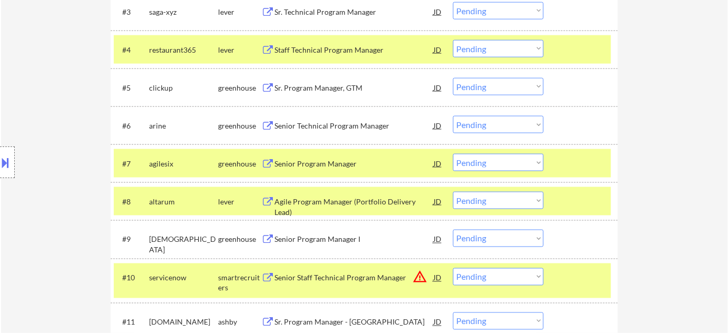
scroll to position [383, 0]
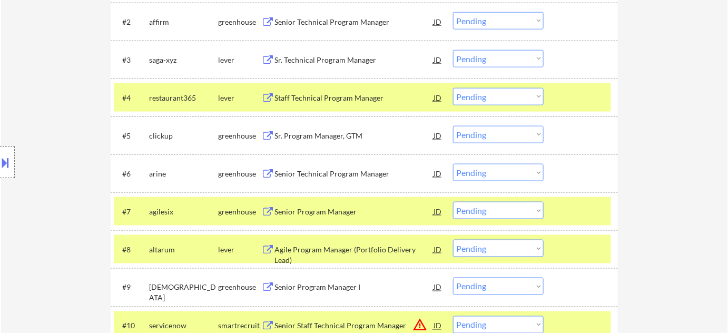
click at [317, 132] on div "Sr. Program Manager, GTM" at bounding box center [354, 136] width 159 height 11
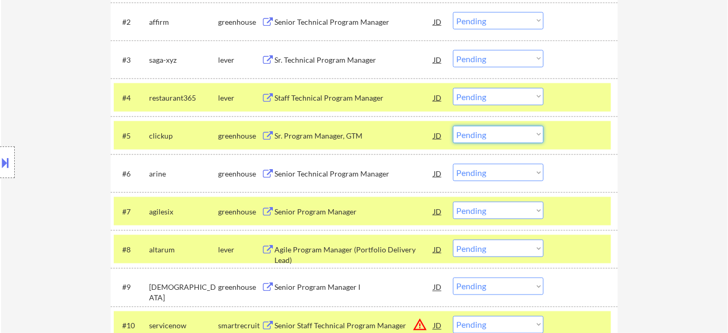
drag, startPoint x: 481, startPoint y: 136, endPoint x: 483, endPoint y: 141, distance: 5.4
click at [481, 136] on select "Choose an option... Pending Applied Excluded (Questions) Excluded (Expired) Exc…" at bounding box center [498, 134] width 91 height 17
click at [453, 126] on select "Choose an option... Pending Applied Excluded (Questions) Excluded (Expired) Exc…" at bounding box center [498, 134] width 91 height 17
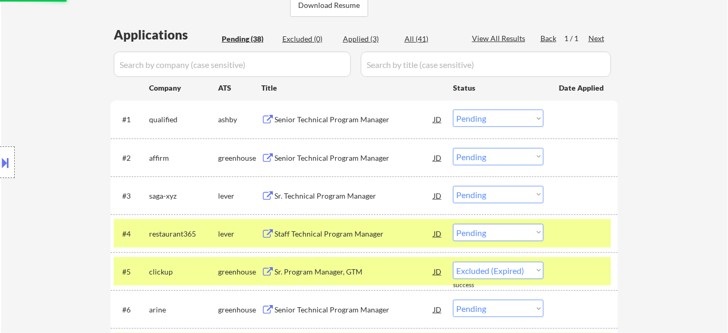
select select ""pending""
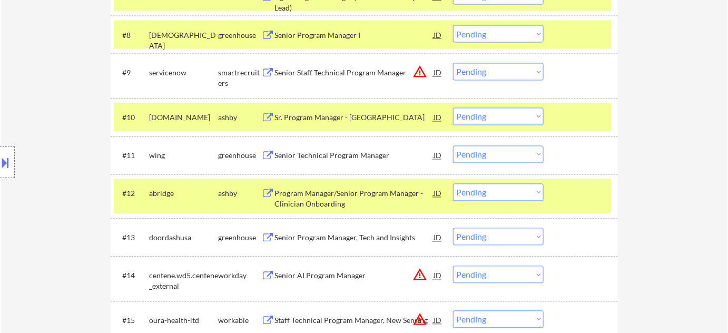
scroll to position [622, 0]
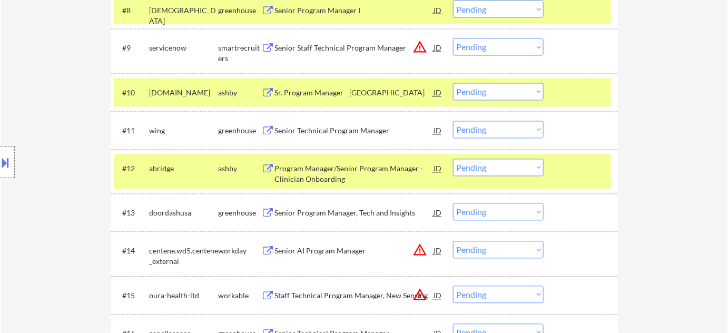
click at [340, 213] on div "Senior Program Manager, Tech and Insights" at bounding box center [354, 213] width 159 height 11
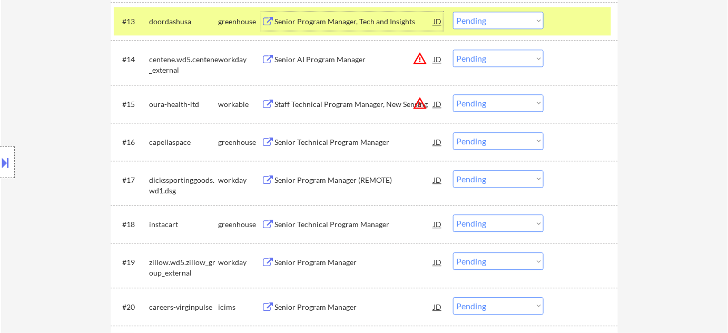
scroll to position [862, 0]
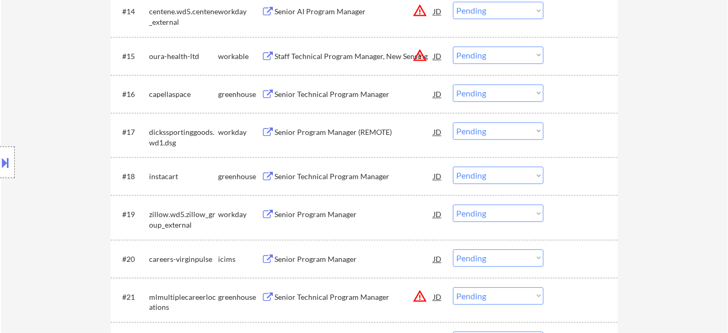
click at [335, 211] on div "Senior Program Manager" at bounding box center [354, 214] width 159 height 11
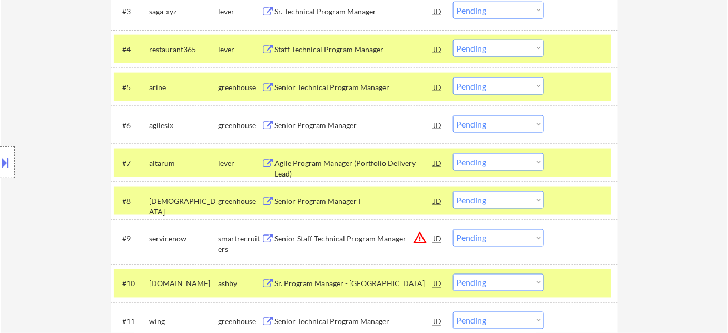
scroll to position [431, 0]
click at [322, 162] on div "Agile Program Manager (Portfolio Delivery Lead)" at bounding box center [354, 169] width 159 height 21
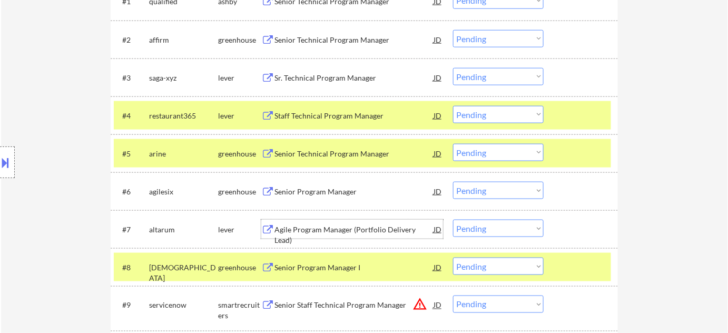
scroll to position [335, 0]
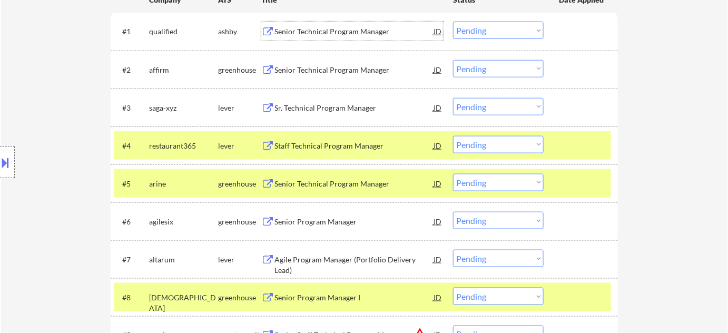
click at [312, 37] on div "Senior Technical Program Manager" at bounding box center [354, 31] width 159 height 19
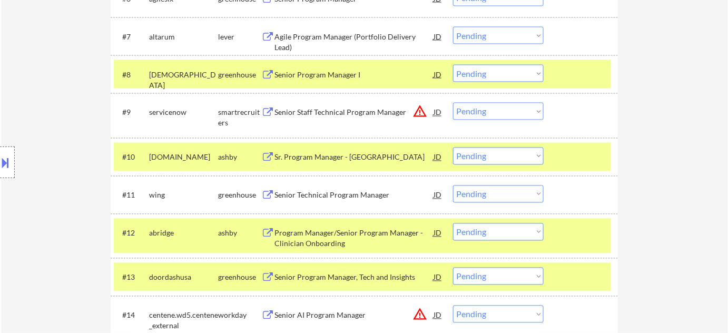
scroll to position [574, 0]
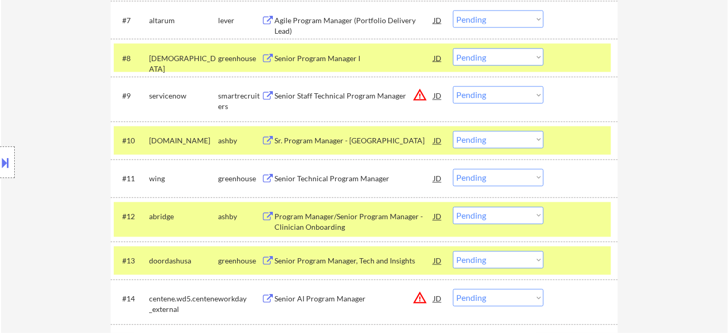
click at [314, 226] on div "Program Manager/Senior Program Manager - Clinician Onboarding" at bounding box center [354, 222] width 159 height 21
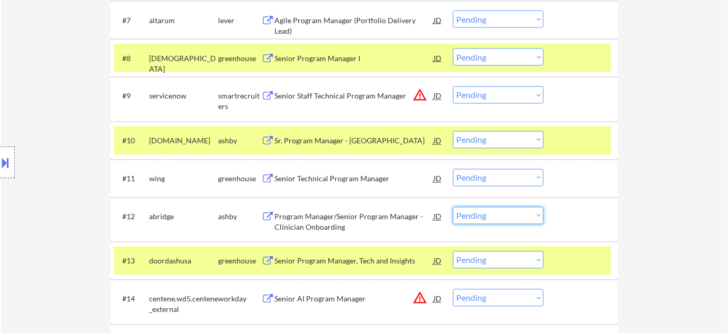
click at [473, 218] on select "Choose an option... Pending Applied Excluded (Questions) Excluded (Expired) Exc…" at bounding box center [498, 215] width 91 height 17
click at [453, 207] on select "Choose an option... Pending Applied Excluded (Questions) Excluded (Expired) Exc…" at bounding box center [498, 215] width 91 height 17
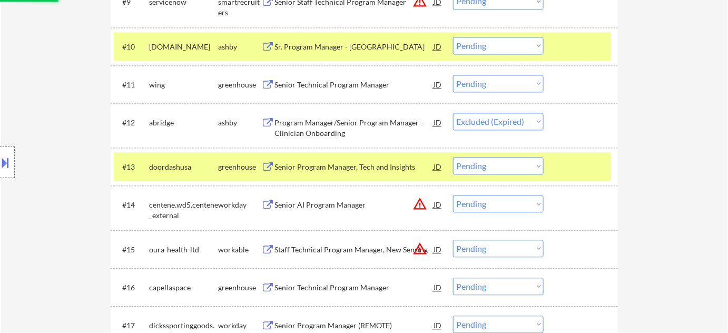
scroll to position [670, 0]
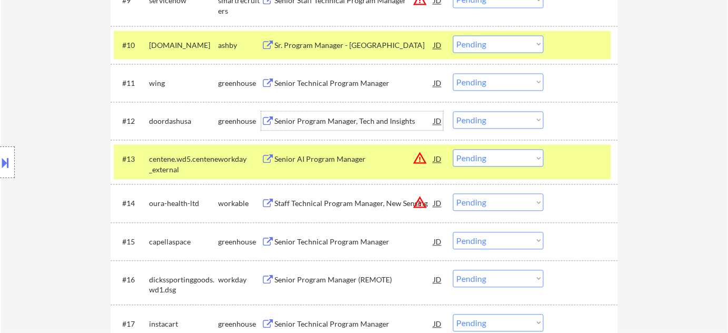
click at [330, 123] on div "Senior Program Manager, Tech and Insights" at bounding box center [354, 121] width 159 height 11
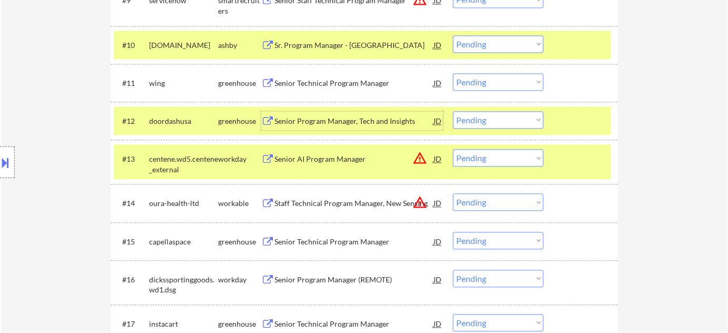
click at [481, 124] on select "Choose an option... Pending Applied Excluded (Questions) Excluded (Expired) Exc…" at bounding box center [498, 119] width 91 height 17
click at [453, 111] on select "Choose an option... Pending Applied Excluded (Questions) Excluded (Expired) Exc…" at bounding box center [498, 119] width 91 height 17
select select ""pending""
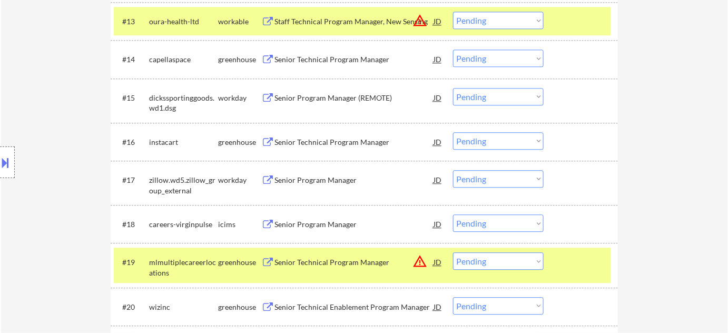
scroll to position [766, 0]
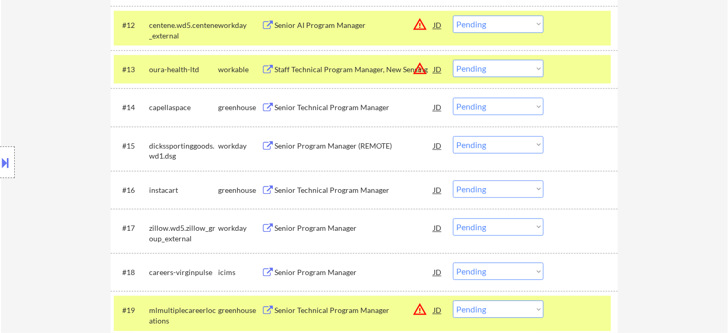
click at [329, 143] on div "Senior Program Manager (REMOTE)" at bounding box center [354, 146] width 159 height 11
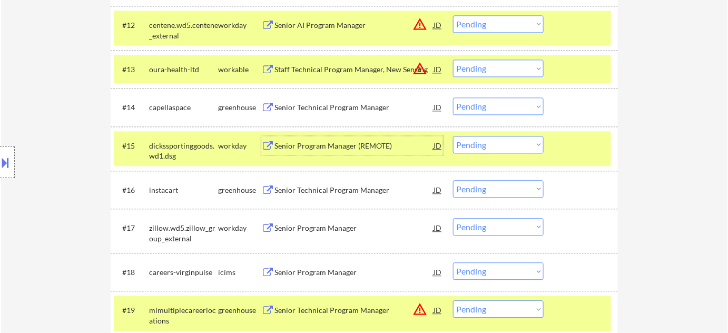
click at [488, 141] on select "Choose an option... Pending Applied Excluded (Questions) Excluded (Expired) Exc…" at bounding box center [498, 144] width 91 height 17
click at [453, 136] on select "Choose an option... Pending Applied Excluded (Questions) Excluded (Expired) Exc…" at bounding box center [498, 144] width 91 height 17
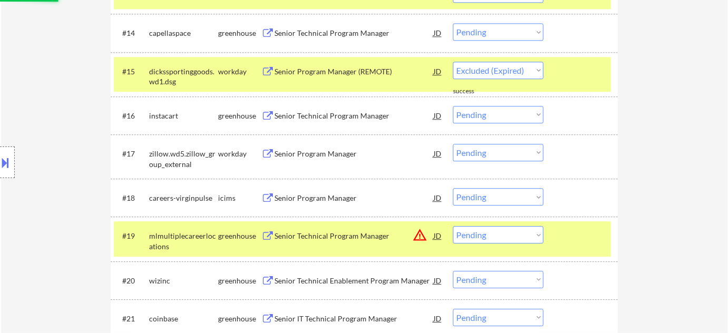
scroll to position [910, 0]
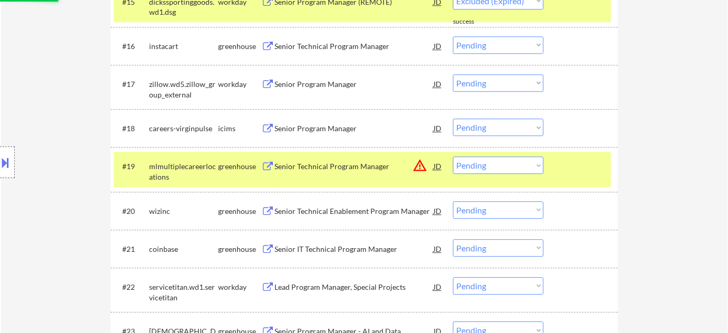
select select ""pending""
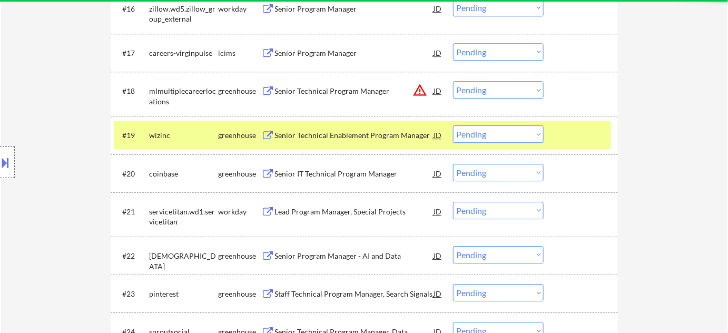
scroll to position [1006, 0]
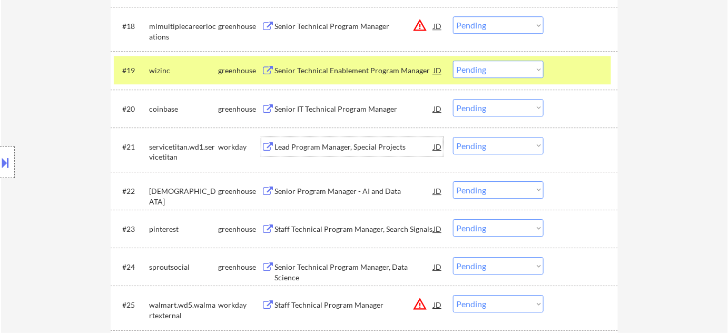
click at [347, 143] on div "Lead Program Manager, Special Projects" at bounding box center [354, 147] width 159 height 11
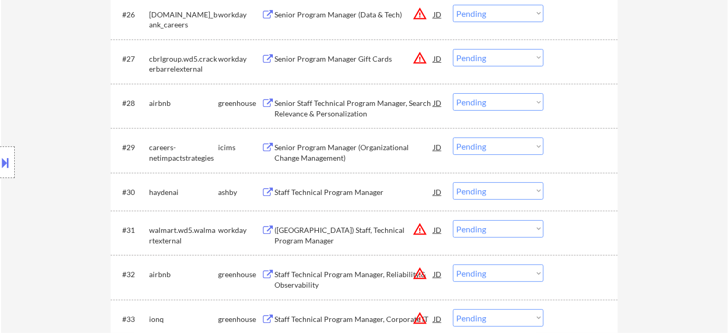
scroll to position [1437, 0]
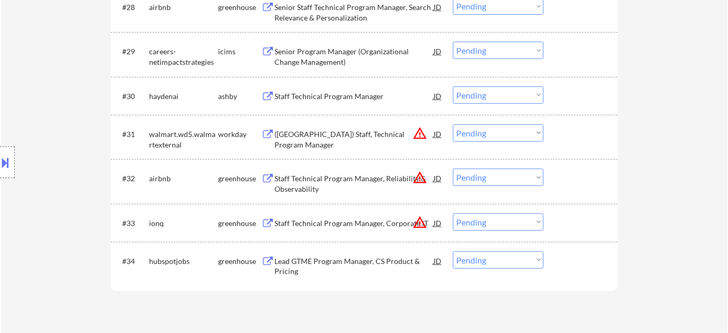
click at [348, 257] on div "Lead GTME Program Manager, CS Product & Pricing" at bounding box center [354, 266] width 159 height 21
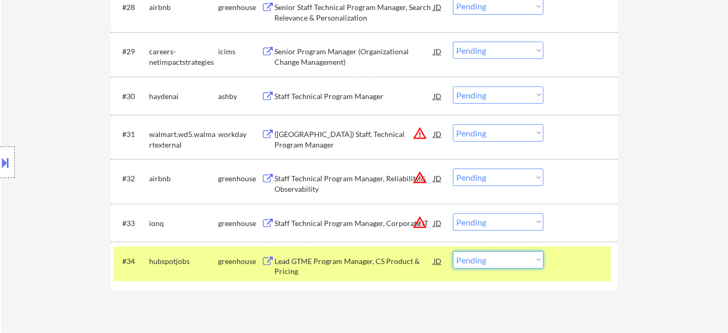
drag, startPoint x: 477, startPoint y: 263, endPoint x: 479, endPoint y: 254, distance: 9.2
click at [477, 263] on select "Choose an option... Pending Applied Excluded (Questions) Excluded (Expired) Exc…" at bounding box center [498, 259] width 91 height 17
select select ""excluded__expired_""
click at [453, 251] on select "Choose an option... Pending Applied Excluded (Questions) Excluded (Expired) Exc…" at bounding box center [498, 259] width 91 height 17
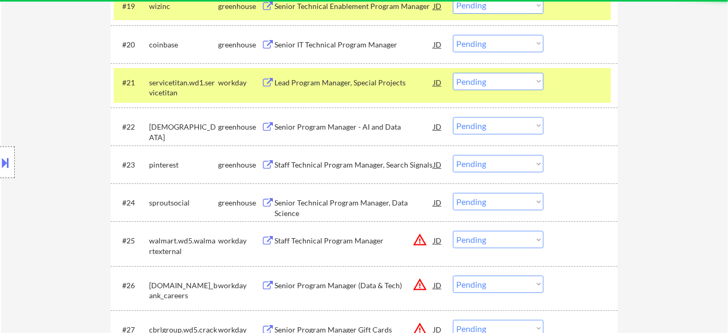
scroll to position [1054, 0]
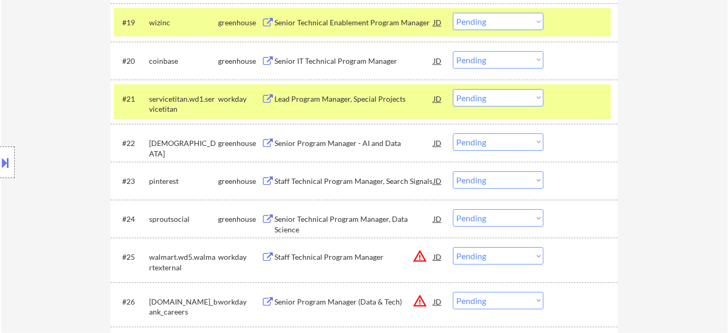
click at [320, 138] on div "Senior Program Manager - AI and Data" at bounding box center [354, 143] width 159 height 11
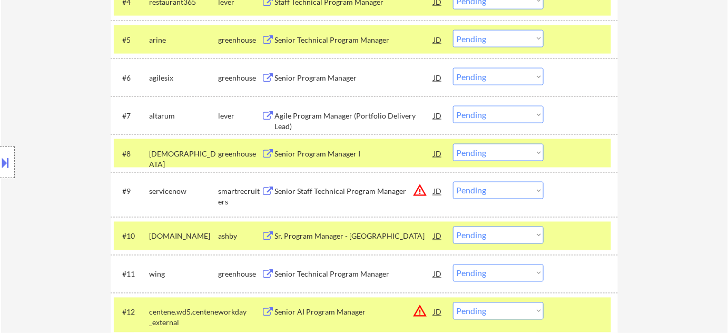
scroll to position [383, 0]
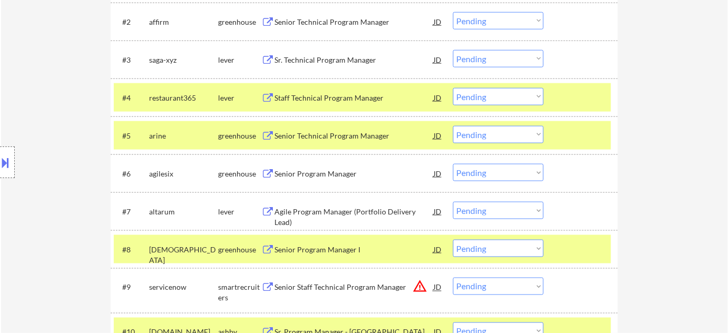
click at [335, 58] on div "Sr. Technical Program Manager" at bounding box center [354, 60] width 159 height 11
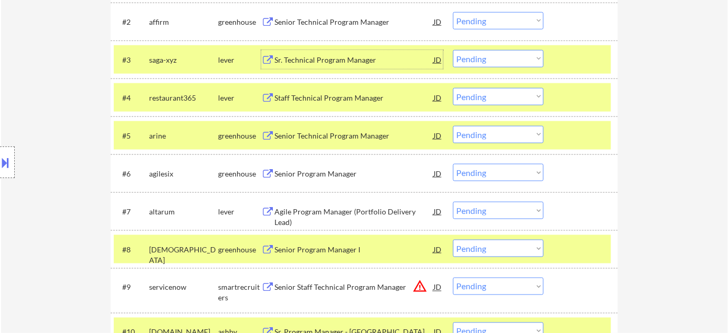
click at [478, 60] on select "Choose an option... Pending Applied Excluded (Questions) Excluded (Expired) Exc…" at bounding box center [498, 58] width 91 height 17
click at [453, 50] on select "Choose an option... Pending Applied Excluded (Questions) Excluded (Expired) Exc…" at bounding box center [498, 58] width 91 height 17
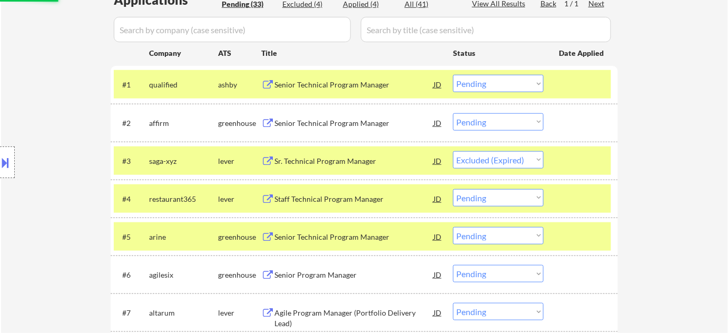
scroll to position [191, 0]
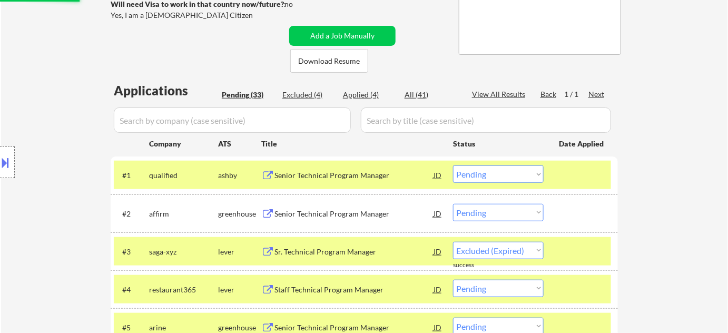
select select ""pending""
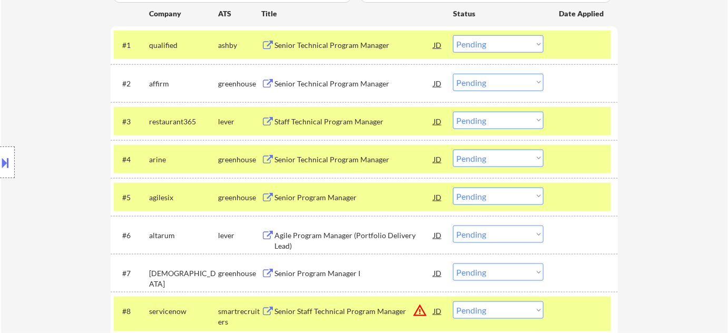
scroll to position [383, 0]
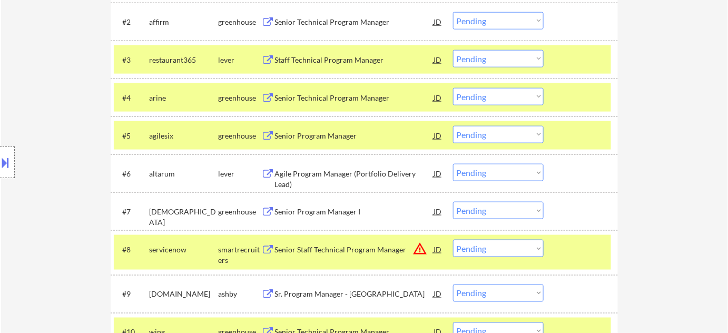
click at [315, 138] on div "Senior Program Manager" at bounding box center [354, 136] width 159 height 11
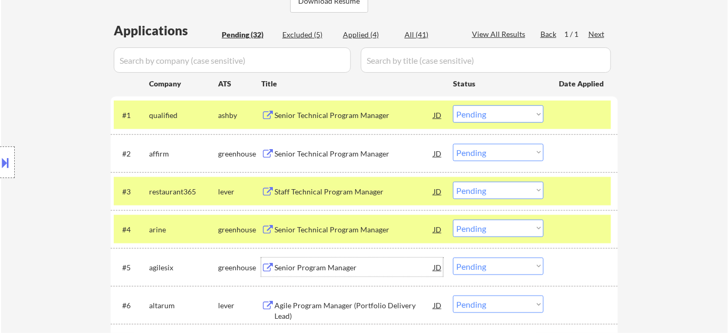
scroll to position [239, 0]
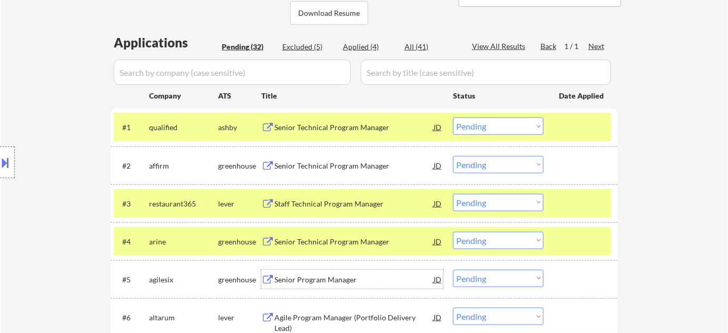
click at [366, 165] on div "Senior Technical Program Manager" at bounding box center [354, 166] width 159 height 11
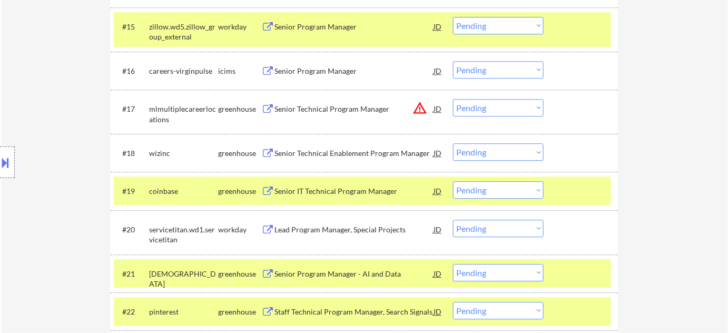
scroll to position [814, 0]
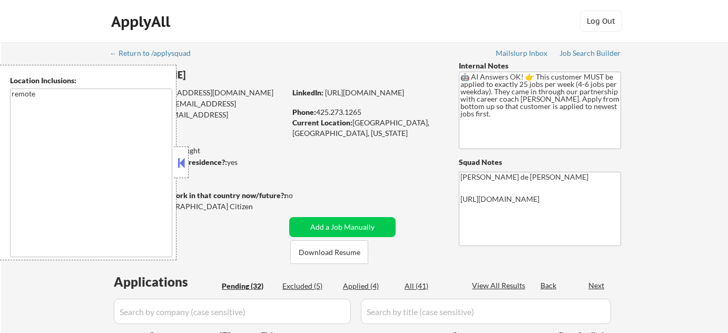
select select ""pending""
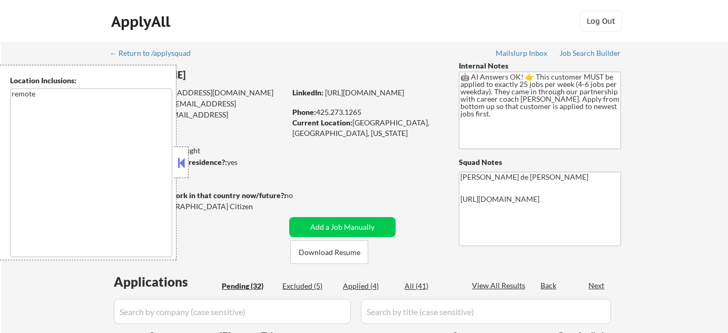
select select ""pending""
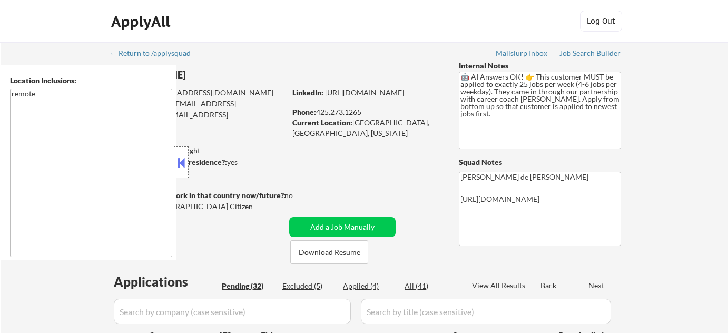
select select ""pending""
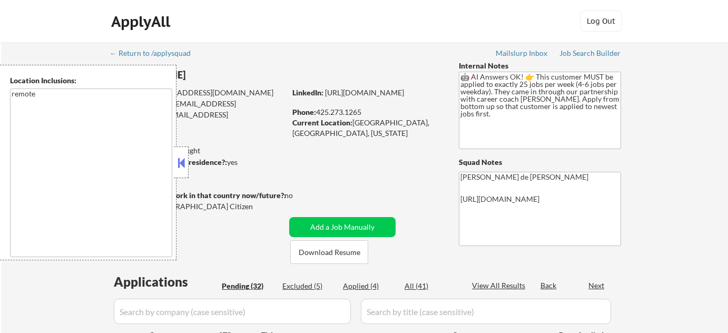
select select ""pending""
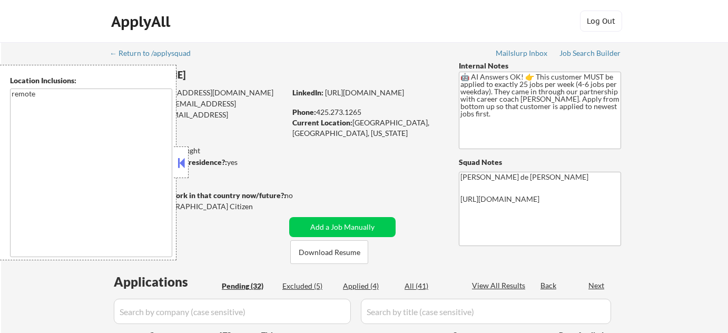
select select ""pending""
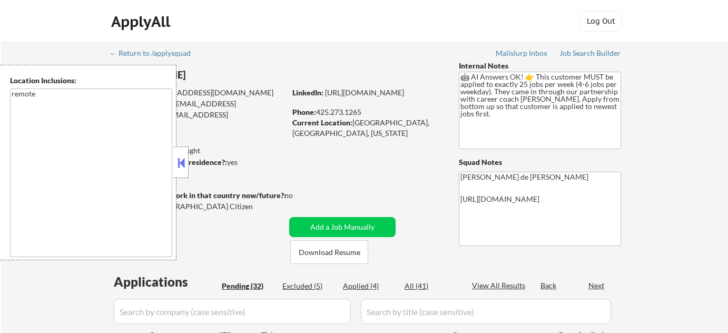
select select ""pending""
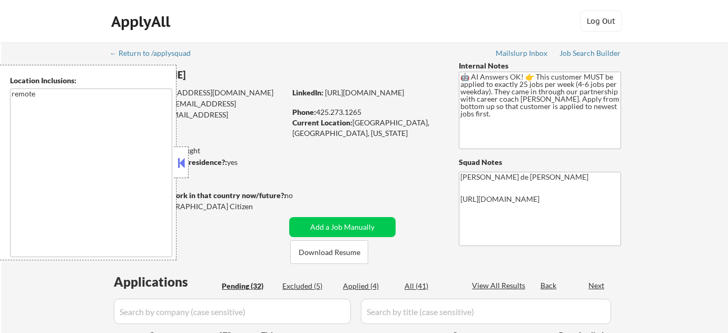
select select ""pending""
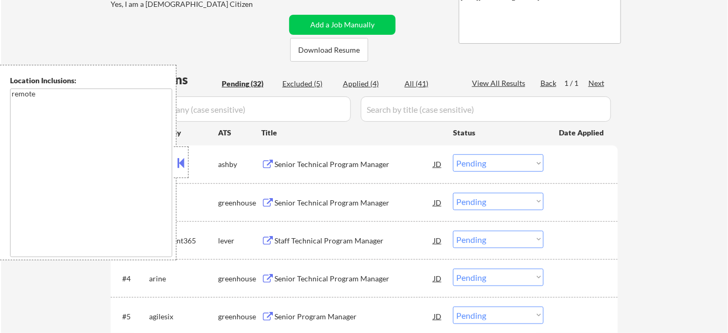
scroll to position [239, 0]
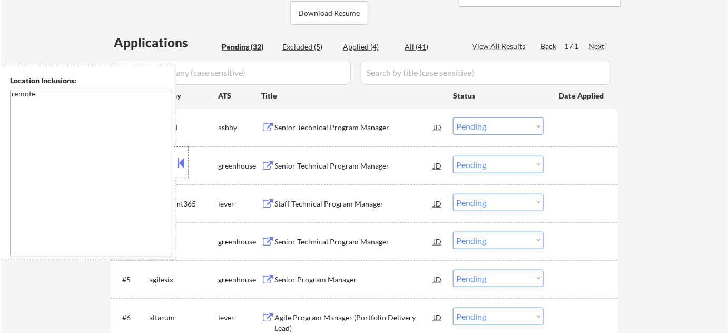
click at [173, 155] on div "Location Inclusions: remote" at bounding box center [88, 163] width 177 height 196
click at [186, 160] on button at bounding box center [181, 163] width 12 height 16
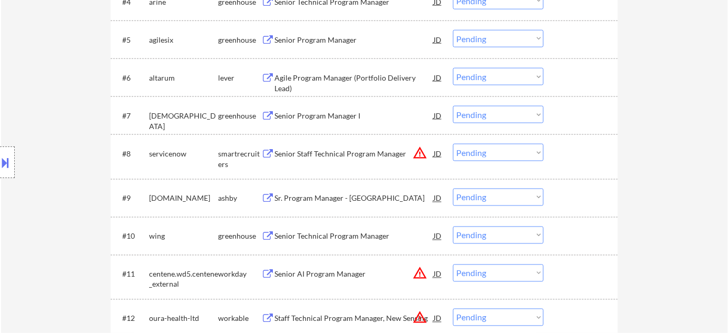
scroll to position [383, 0]
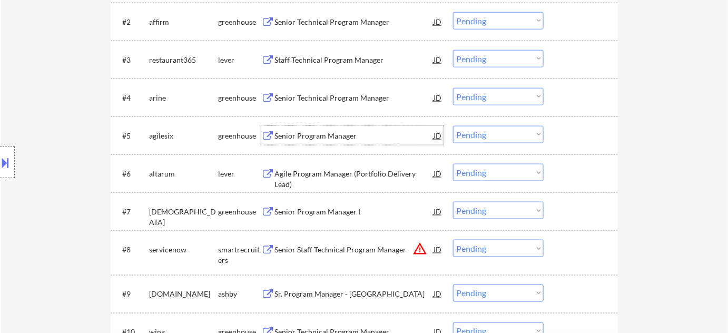
click at [347, 136] on div "Senior Program Manager" at bounding box center [354, 136] width 159 height 11
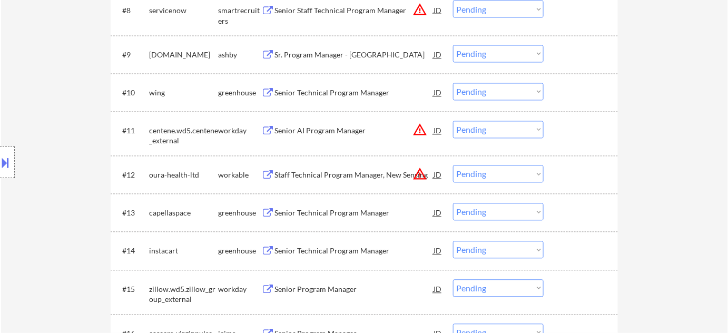
scroll to position [527, 0]
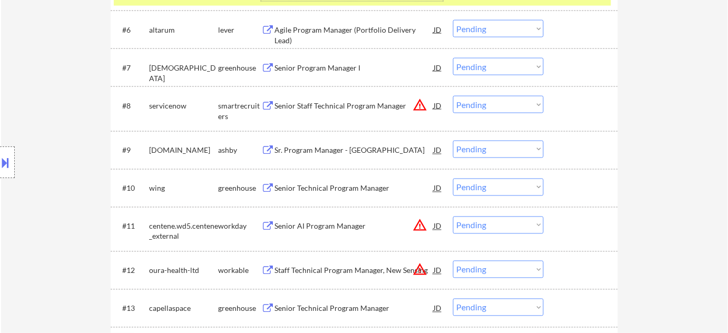
click at [416, 107] on button "warning_amber" at bounding box center [420, 104] width 15 height 15
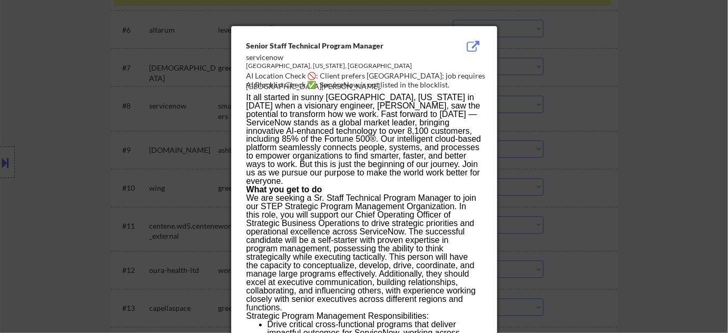
click at [654, 151] on div at bounding box center [364, 166] width 728 height 333
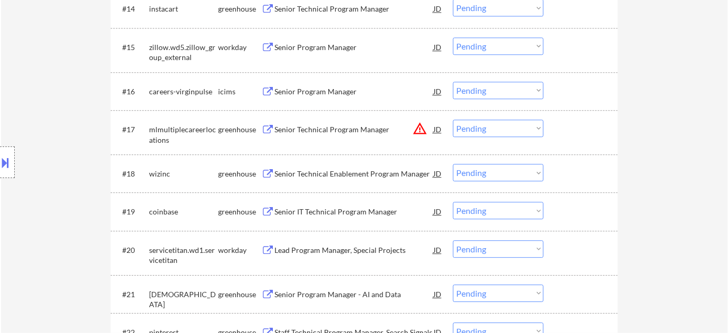
scroll to position [1006, 0]
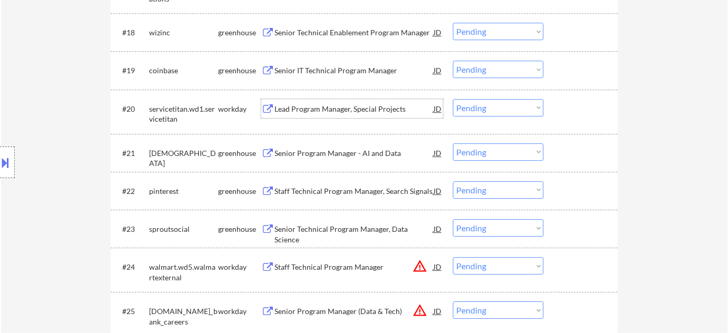
click at [344, 109] on div "Lead Program Manager, Special Projects" at bounding box center [354, 109] width 159 height 11
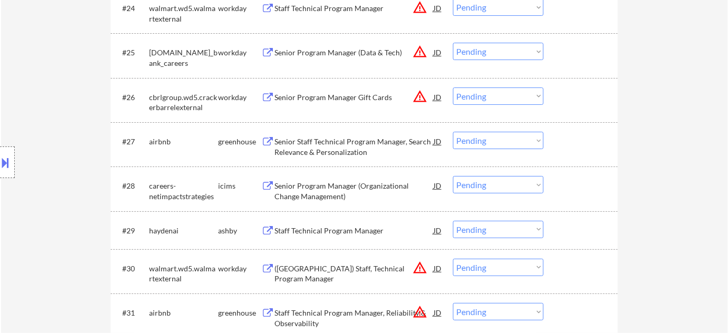
scroll to position [1293, 0]
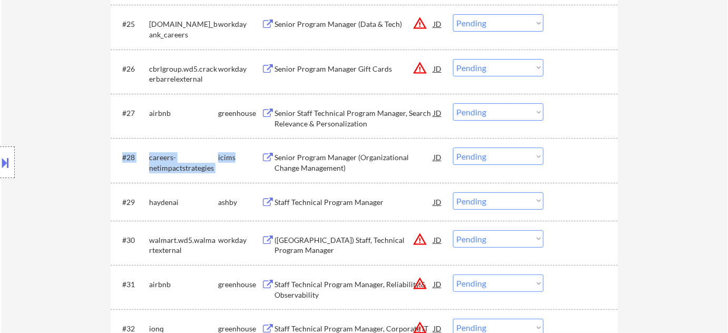
click at [316, 177] on div "#28 careers-netimpactstrategies icims Senior Program Manager (Organizational Ch…" at bounding box center [364, 160] width 507 height 44
click at [307, 160] on div "Senior Program Manager (Organizational Change Management)" at bounding box center [354, 162] width 159 height 21
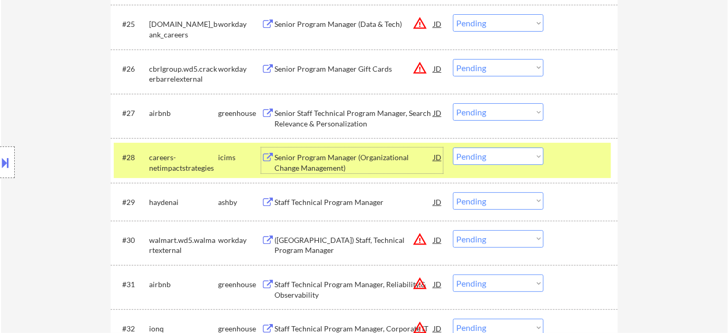
click at [468, 157] on select "Choose an option... Pending Applied Excluded (Questions) Excluded (Expired) Exc…" at bounding box center [498, 156] width 91 height 17
click at [453, 148] on select "Choose an option... Pending Applied Excluded (Questions) Excluded (Expired) Exc…" at bounding box center [498, 156] width 91 height 17
select select ""pending""
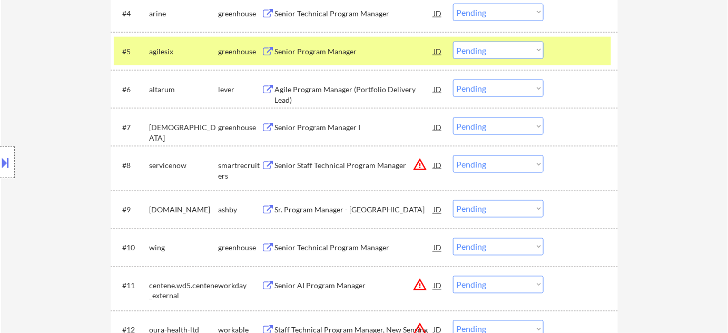
scroll to position [431, 0]
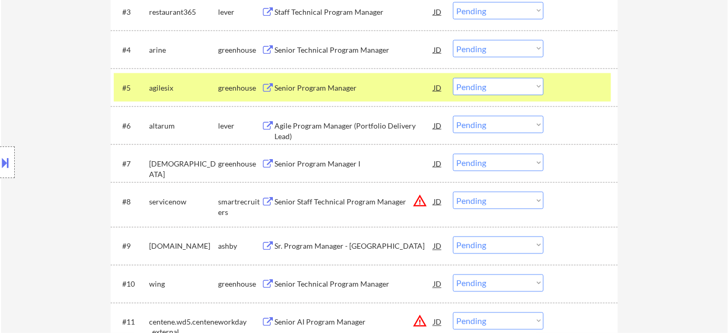
click at [327, 124] on div "Agile Program Manager (Portfolio Delivery Lead)" at bounding box center [354, 131] width 159 height 21
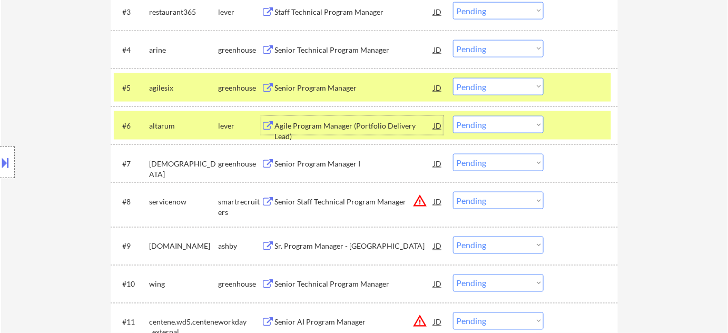
click at [347, 160] on div "Senior Program Manager I" at bounding box center [354, 164] width 159 height 11
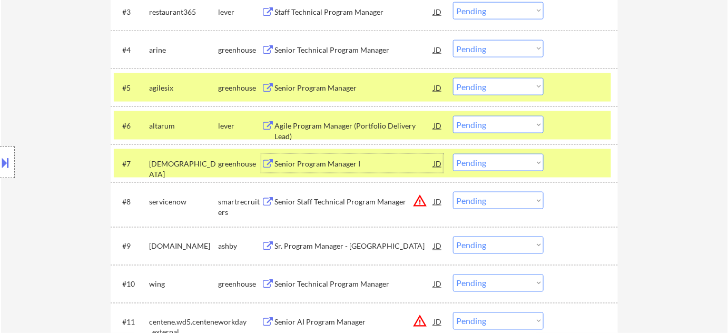
click at [486, 162] on select "Choose an option... Pending Applied Excluded (Questions) Excluded (Expired) Exc…" at bounding box center [498, 162] width 91 height 17
click at [453, 154] on select "Choose an option... Pending Applied Excluded (Questions) Excluded (Expired) Exc…" at bounding box center [498, 162] width 91 height 17
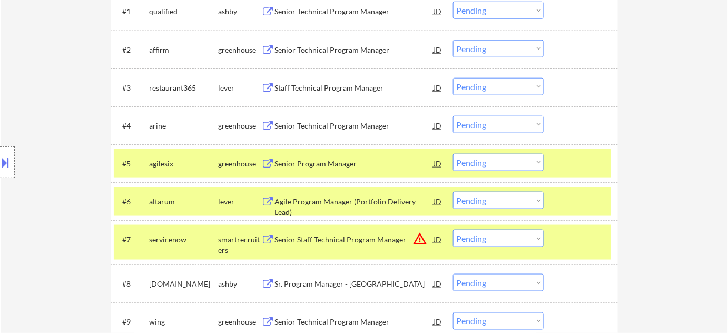
scroll to position [335, 0]
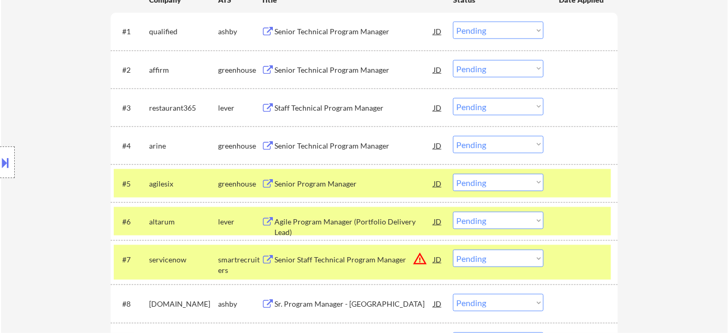
click at [339, 181] on div "Senior Program Manager" at bounding box center [354, 184] width 159 height 11
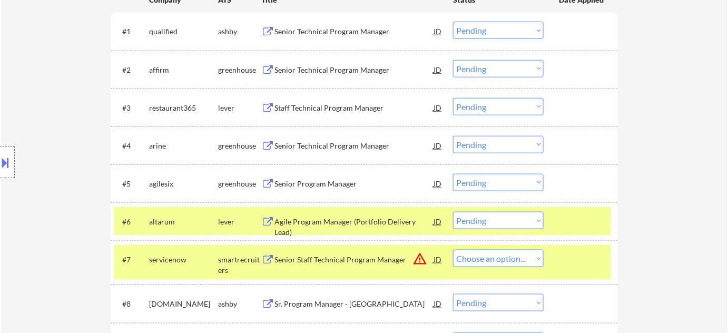
select select ""pending""
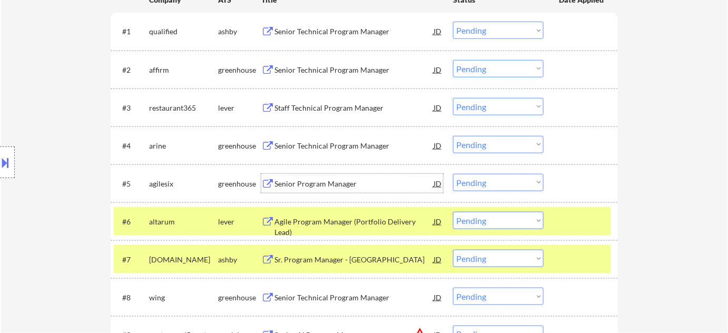
click at [489, 175] on select "Choose an option... Pending Applied Excluded (Questions) Excluded (Expired) Exc…" at bounding box center [498, 182] width 91 height 17
click at [453, 174] on select "Choose an option... Pending Applied Excluded (Questions) Excluded (Expired) Exc…" at bounding box center [498, 182] width 91 height 17
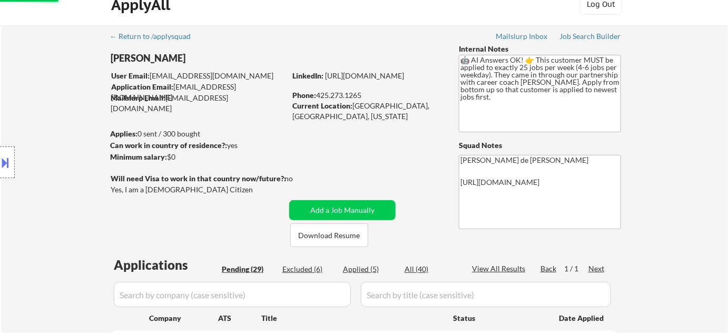
scroll to position [0, 0]
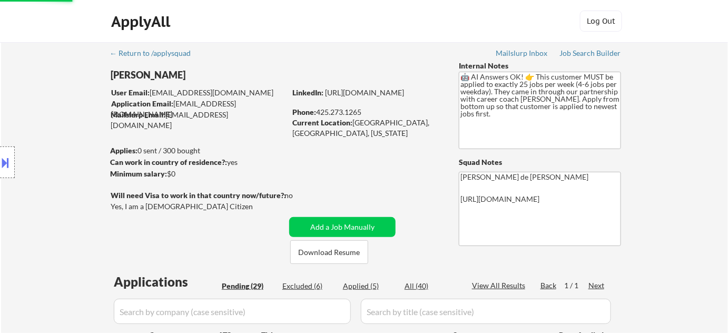
select select ""pending""
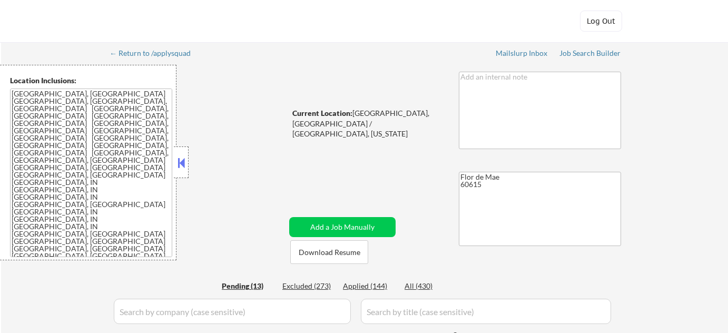
select select ""pending""
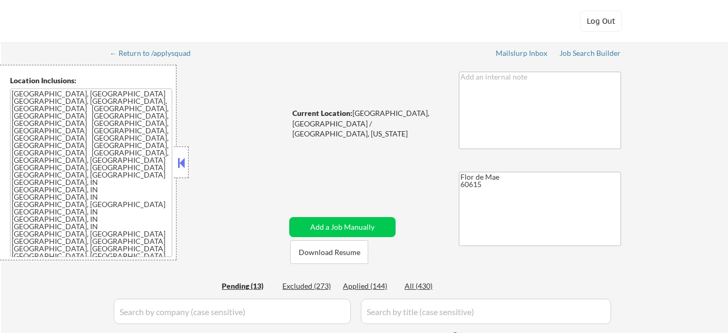
select select ""pending""
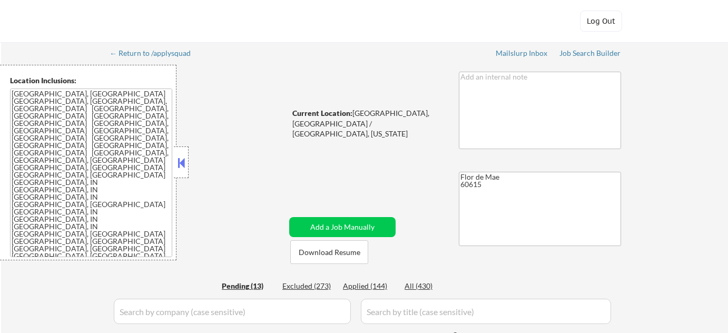
select select ""pending""
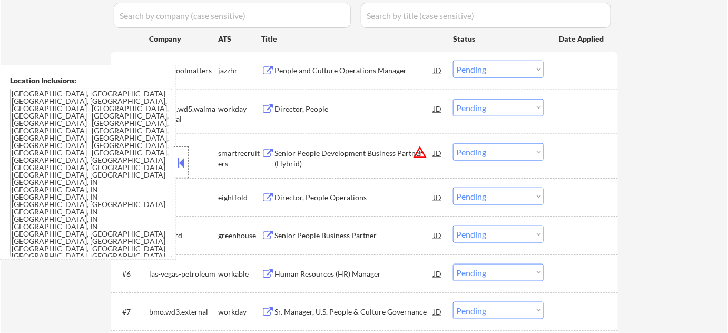
scroll to position [335, 0]
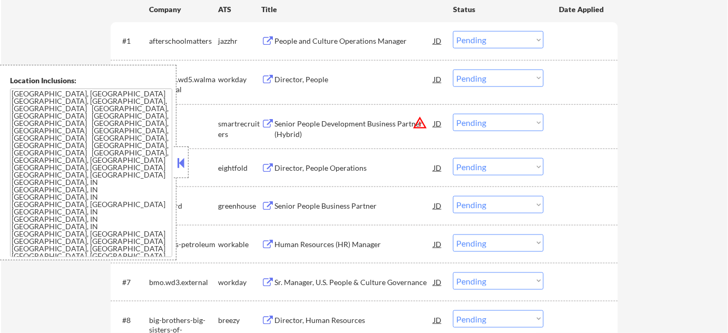
click at [183, 168] on button at bounding box center [181, 163] width 12 height 16
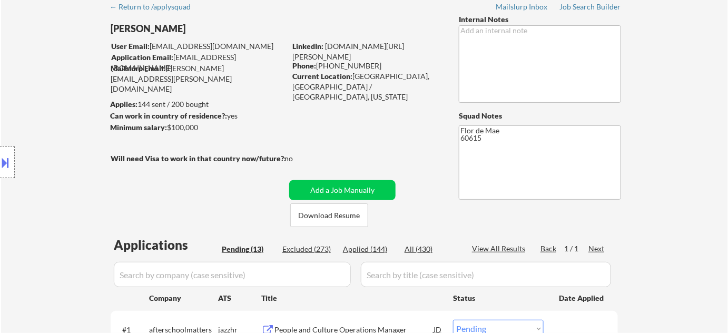
scroll to position [191, 0]
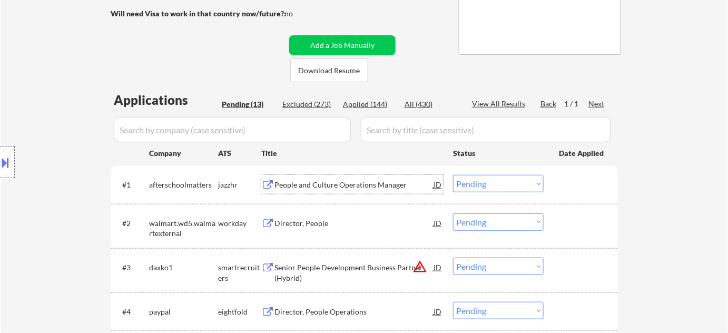
click at [351, 183] on div "People and Culture Operations Manager" at bounding box center [354, 185] width 159 height 11
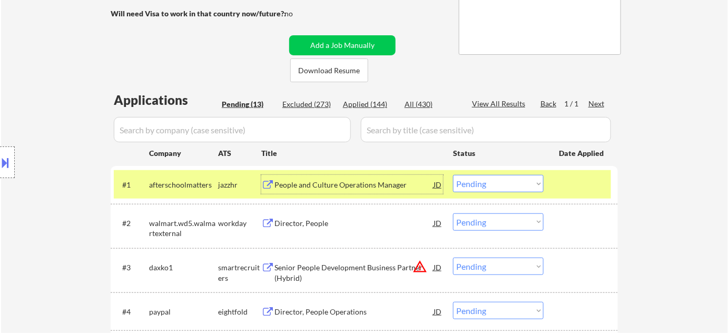
click at [506, 184] on select "Choose an option... Pending Applied Excluded (Questions) Excluded (Expired) Exc…" at bounding box center [498, 183] width 91 height 17
click at [453, 175] on select "Choose an option... Pending Applied Excluded (Questions) Excluded (Expired) Exc…" at bounding box center [498, 183] width 91 height 17
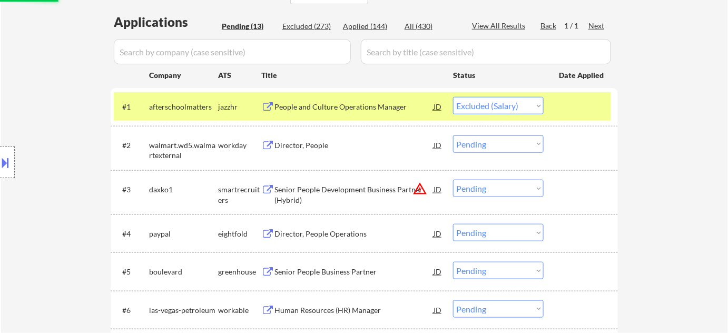
scroll to position [335, 0]
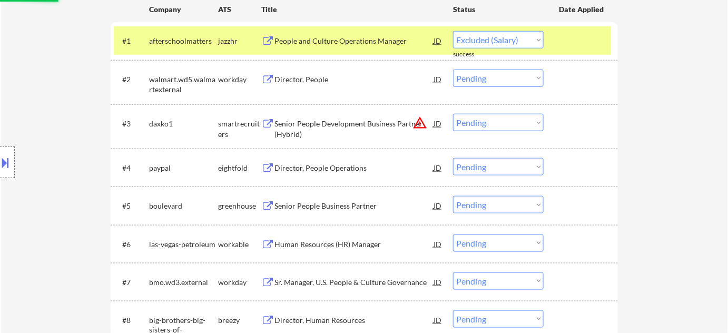
select select ""pending""
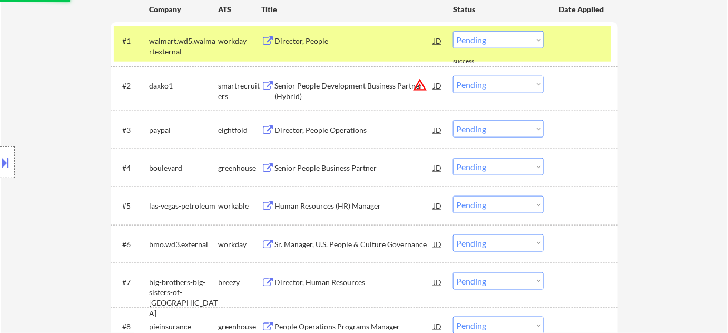
click at [355, 168] on div "Senior People Business Partner" at bounding box center [354, 168] width 159 height 11
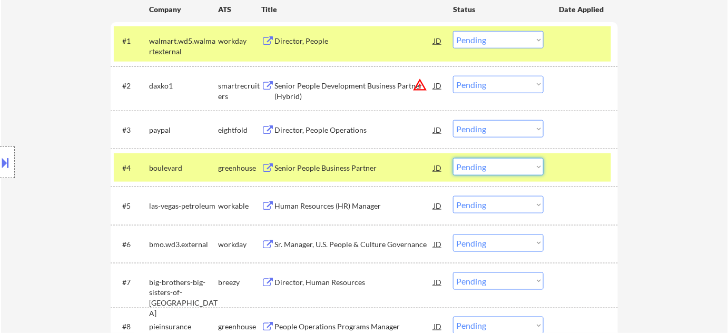
click at [480, 168] on select "Choose an option... Pending Applied Excluded (Questions) Excluded (Expired) Exc…" at bounding box center [498, 166] width 91 height 17
click at [453, 158] on select "Choose an option... Pending Applied Excluded (Questions) Excluded (Expired) Exc…" at bounding box center [498, 166] width 91 height 17
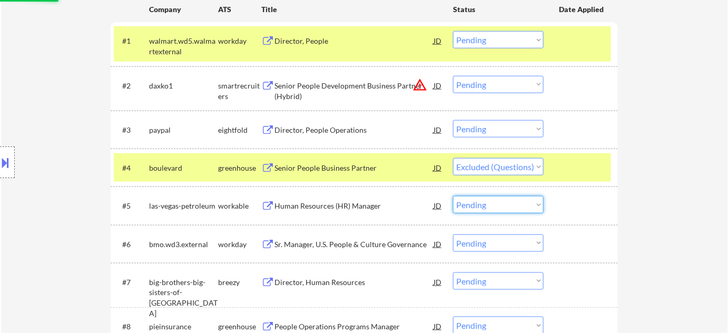
click at [475, 204] on select "Choose an option... Pending Applied Excluded (Questions) Excluded (Expired) Exc…" at bounding box center [498, 204] width 91 height 17
click at [638, 180] on div "← Return to /applysquad Mailslurp Inbox Job Search Builder Shannon Eiland User …" at bounding box center [364, 129] width 727 height 844
select select ""pending""
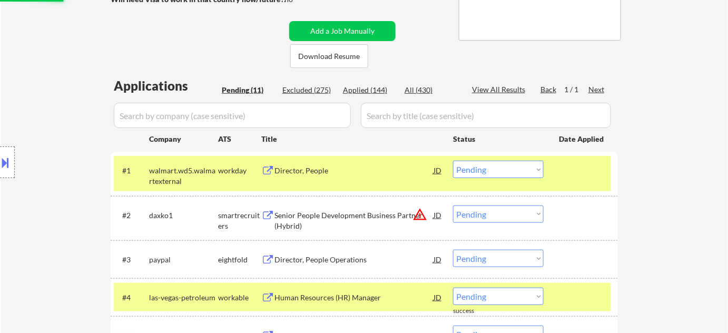
scroll to position [191, 0]
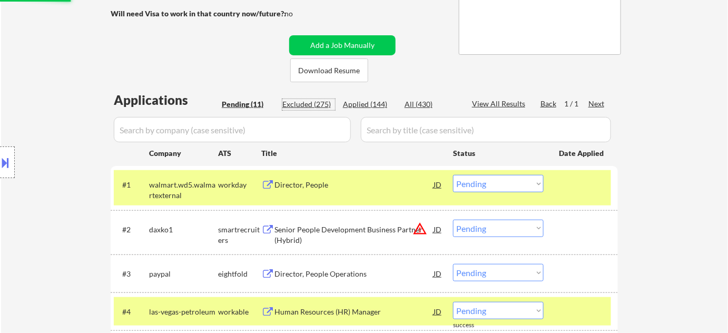
click at [319, 103] on div "Excluded (275)" at bounding box center [308, 104] width 53 height 11
click at [303, 122] on input "input" at bounding box center [232, 129] width 237 height 25
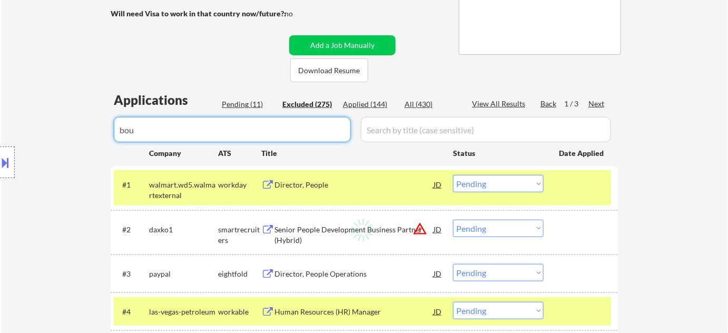
type input "boul"
select select ""excluded__location_""
select select ""excluded__expired_""
select select ""excluded__bad_match_""
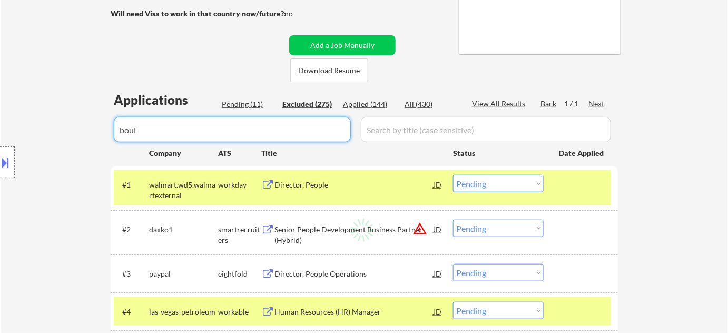
select select ""excluded__expired_""
select select ""excluded""
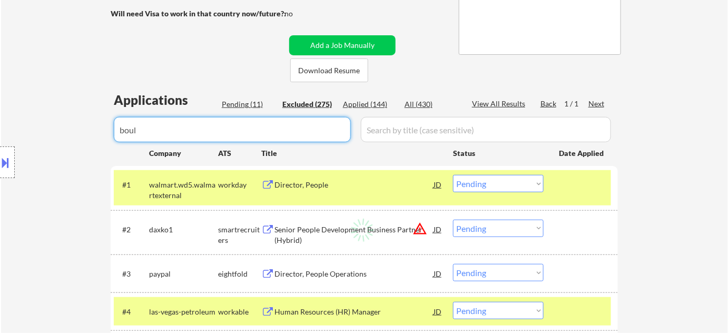
select select ""excluded__expired_""
select select ""excluded__bad_match_""
select select ""excluded__expired_""
select select ""excluded__bad_match_""
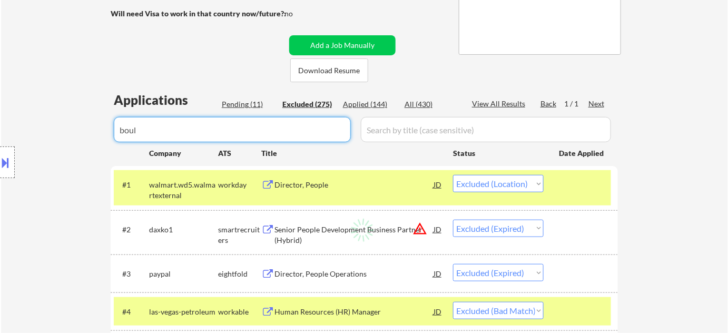
select select ""excluded__expired_""
select select ""excluded__location_""
select select ""excluded""
select select ""excluded__expired_""
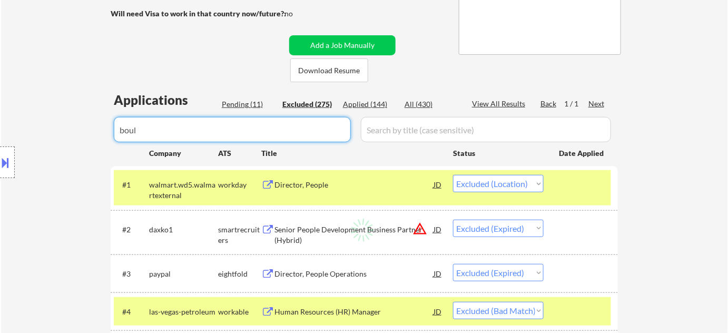
select select ""excluded__location_""
select select ""excluded__bad_match_""
select select ""excluded""
select select ""excluded__expired_""
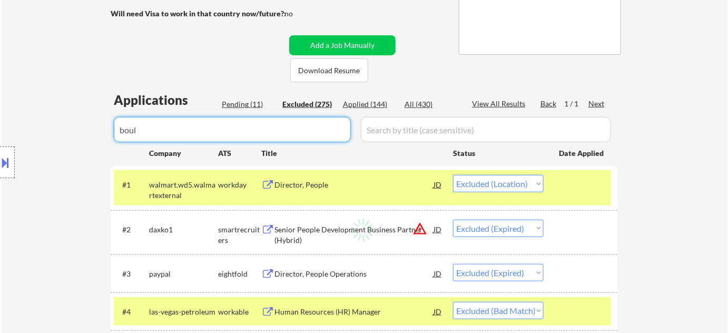
select select ""excluded""
select select ""excluded__other_""
select select ""excluded__location_""
select select ""excluded""
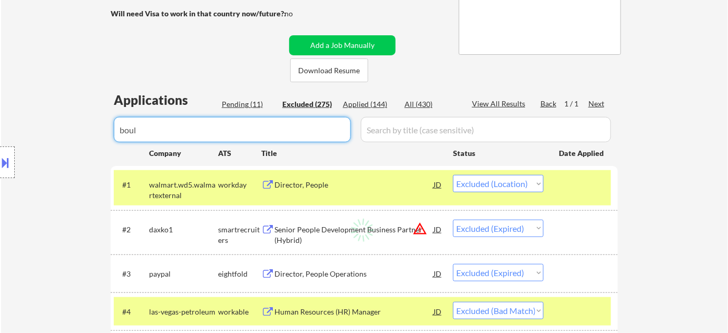
select select ""excluded__expired_""
select select ""excluded__bad_match_""
select select ""excluded__expired_""
select select ""excluded__bad_match_""
select select ""excluded__location_""
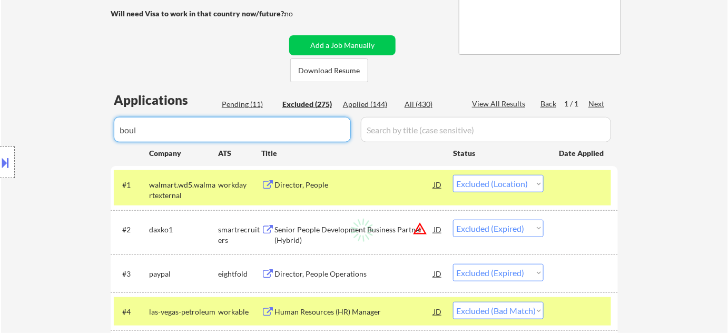
select select ""excluded__expired_""
select select ""excluded__blocklist_""
select select ""excluded__expired_""
select select ""excluded""
select select ""excluded__salary_""
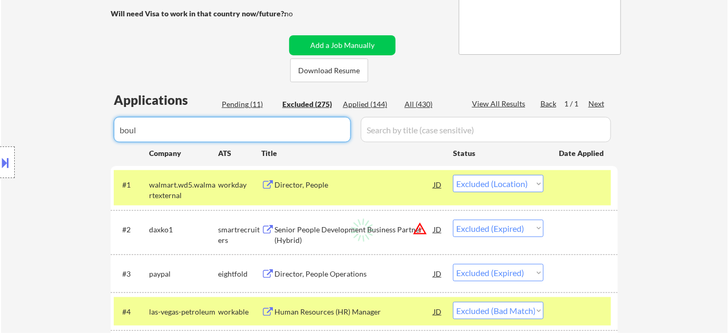
select select ""excluded__bad_match_""
select select ""excluded__expired_""
select select ""excluded__location_""
select select ""excluded__expired_""
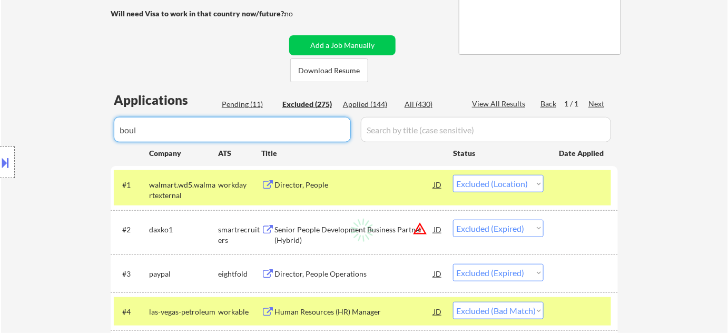
select select ""excluded__expired_""
select select ""excluded__location_""
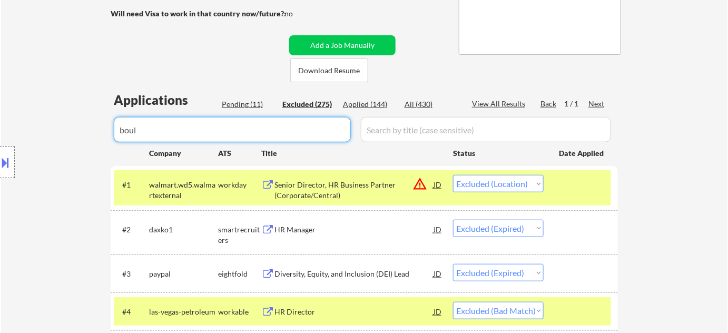
select select ""excluded""
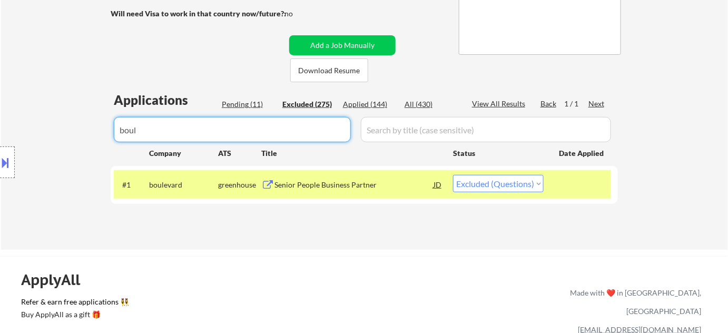
type input "boul"
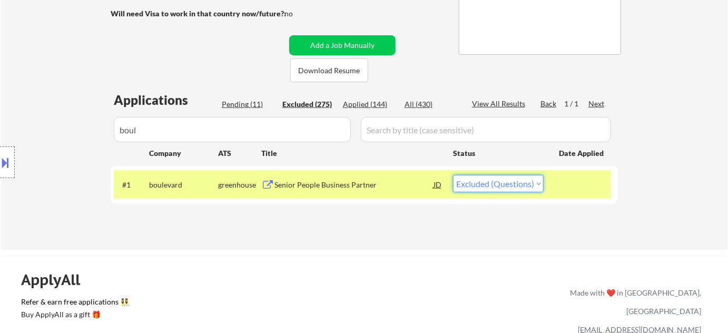
click at [516, 184] on select "Choose an option... Pending Applied Excluded (Questions) Excluded (Expired) Exc…" at bounding box center [498, 183] width 91 height 17
select select ""applied""
click at [453, 175] on select "Choose an option... Pending Applied Excluded (Questions) Excluded (Expired) Exc…" at bounding box center [498, 183] width 91 height 17
drag, startPoint x: 100, startPoint y: 123, endPoint x: 0, endPoint y: 121, distance: 99.6
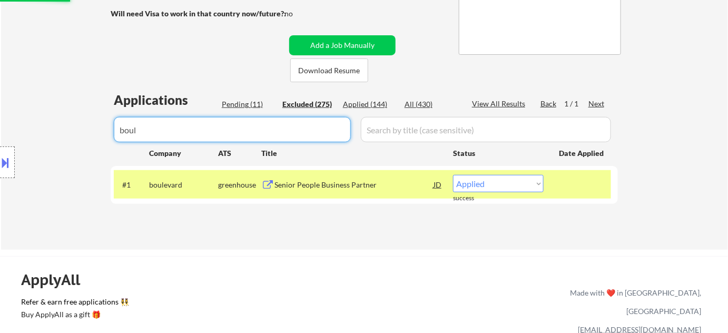
select select ""applied""
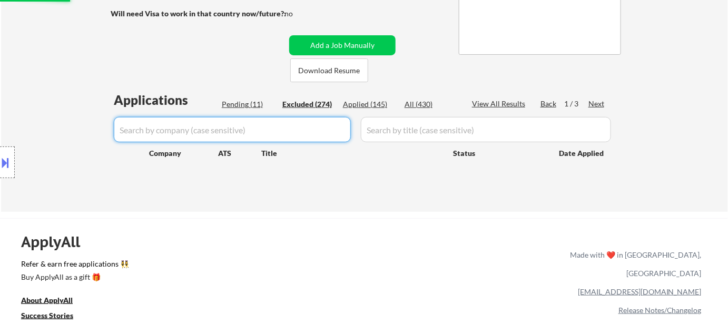
click at [253, 103] on div "Pending (11)" at bounding box center [248, 104] width 53 height 11
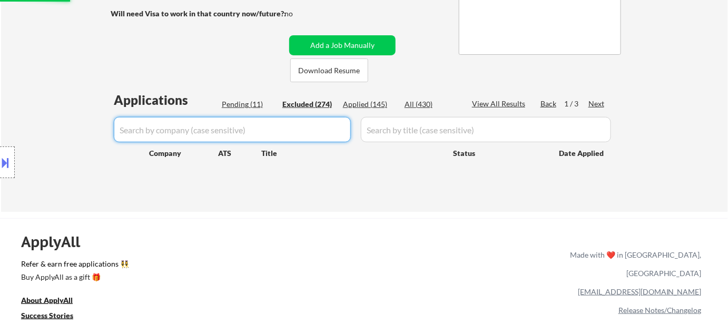
select select ""excluded__expired_""
select select ""excluded__location_""
select select ""excluded""
select select ""excluded__expired_""
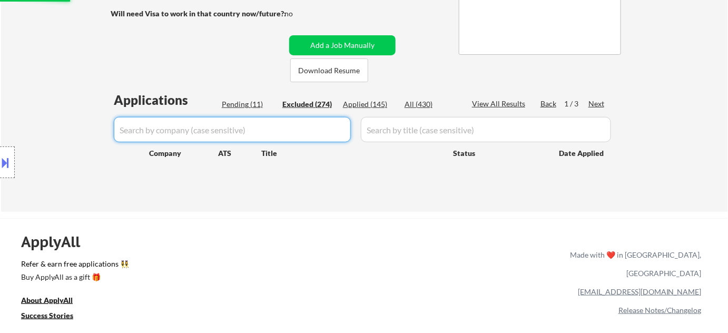
select select ""excluded__bad_match_""
select select ""excluded__expired_""
select select ""excluded__other_""
select select ""excluded__salary_""
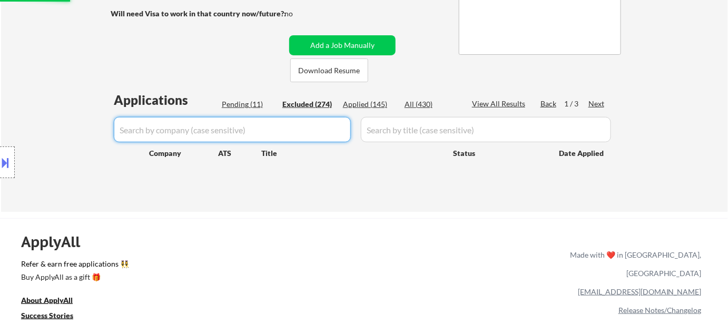
select select ""excluded__expired_""
select select ""excluded""
select select ""excluded__salary_""
select select ""excluded__other_""
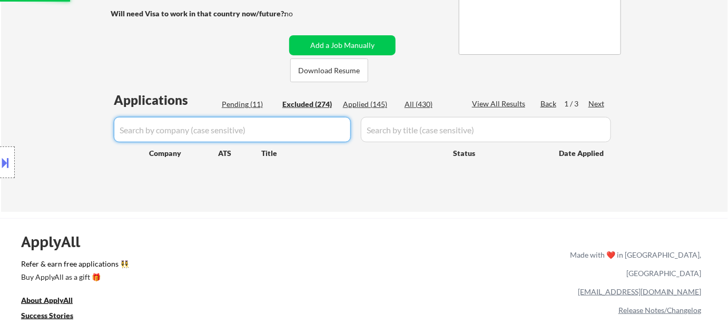
select select ""excluded""
select select ""excluded__bad_match_""
select select ""excluded__expired_""
select select ""excluded__bad_match_""
select select ""excluded__location_""
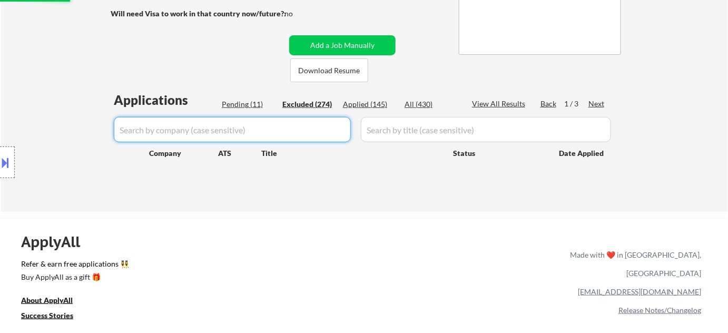
select select ""excluded__expired_""
select select ""excluded__bad_match_""
select select ""excluded__expired_""
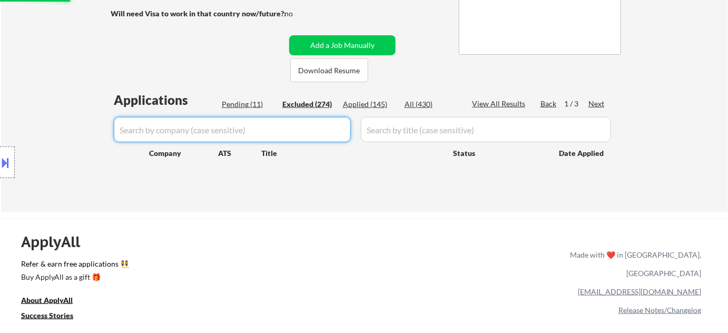
select select ""excluded__expired_""
select select ""excluded__other_""
select select ""excluded__expired_""
select select ""excluded__location_""
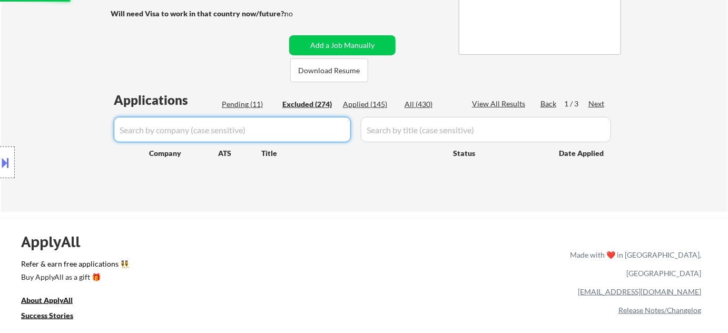
select select ""excluded__expired_""
select select ""excluded__other_""
select select ""excluded""
select select ""excluded__location_""
select select ""excluded__other_""
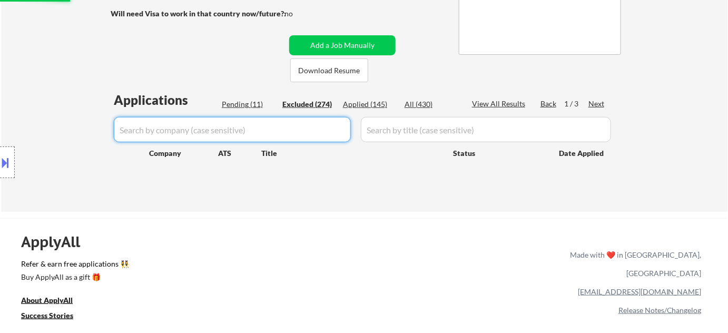
select select ""excluded__other_""
select select ""excluded__bad_match_""
select select ""excluded__salary_""
select select ""excluded__location_""
select select ""excluded""
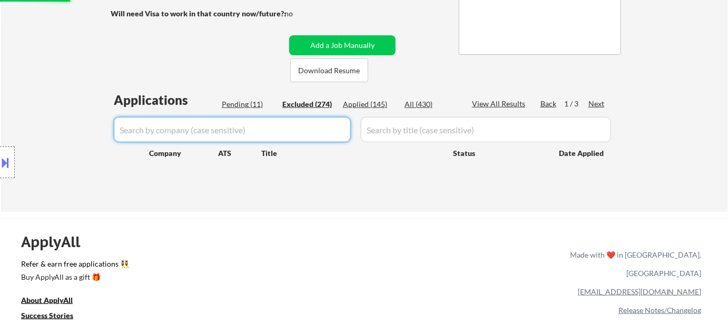
select select ""excluded__salary_""
select select ""excluded__expired_""
select select ""excluded""
select select ""excluded__expired_""
select select ""excluded__other_""
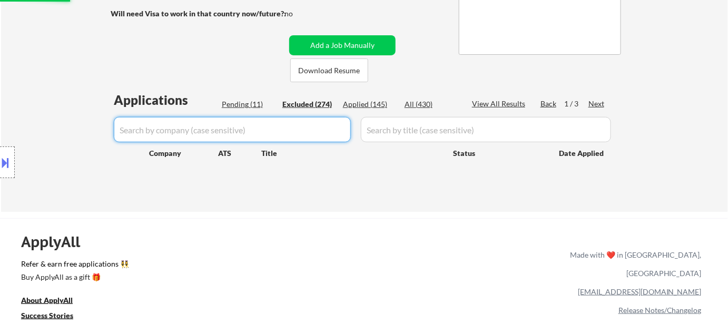
select select ""excluded""
select select ""excluded__expired_""
select select ""excluded__other_""
select select ""excluded__expired_""
select select ""excluded__bad_match_""
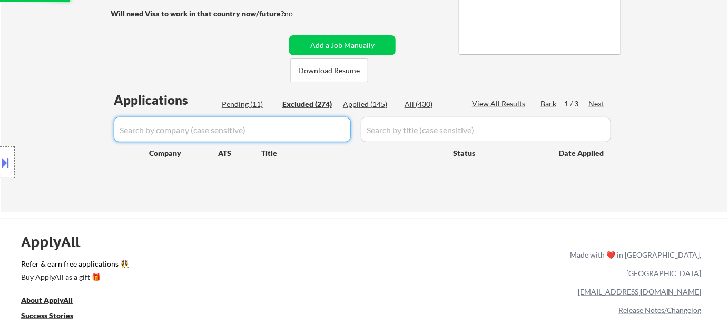
select select ""excluded__location_""
select select ""excluded__other_""
select select ""excluded__location_""
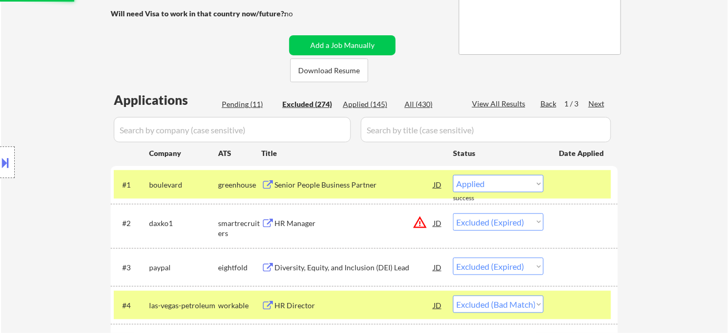
select select ""excluded__salary_""
select select ""excluded__location_""
select select ""excluded__bad_match_""
select select ""excluded__location_""
select select ""excluded__other_""
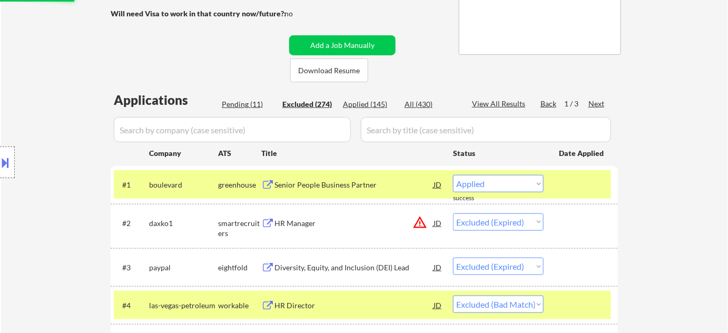
select select ""excluded__location_""
select select ""excluded""
select select ""excluded__other_""
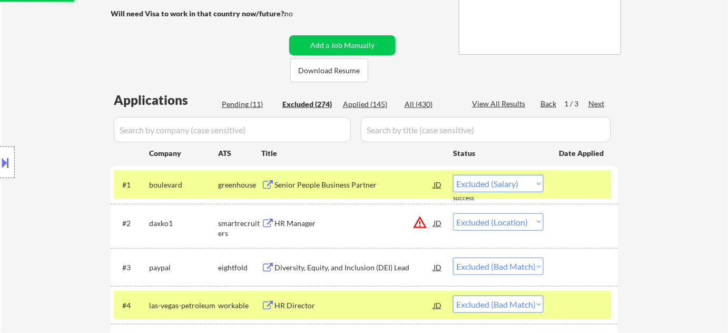
select select ""excluded__bad_match_""
select select ""excluded""
select select ""excluded__salary_""
select select ""excluded__bad_match_""
select select ""excluded__other_""
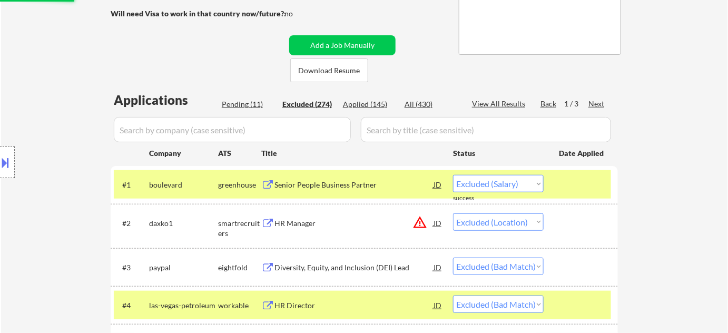
select select ""excluded__bad_match_""
select select ""excluded__expired_""
select select ""excluded""
select select ""excluded__expired_""
select select ""excluded__location_""
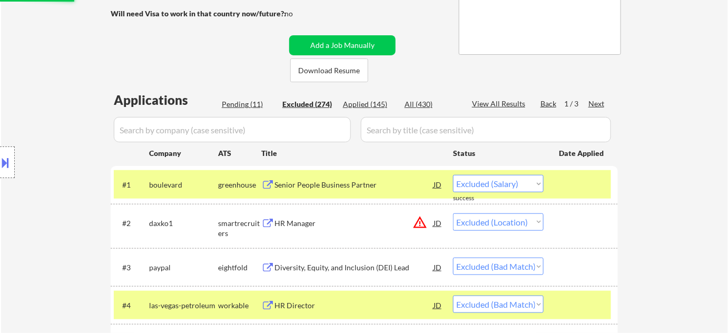
select select ""excluded__other_""
select select ""excluded__expired_""
select select ""excluded""
select select ""excluded__salary_""
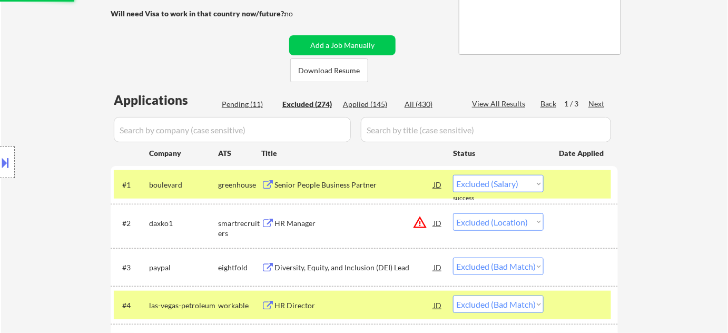
select select ""excluded__bad_match_""
select select ""excluded__location_""
select select ""excluded__expired_""
select select ""excluded__other_""
select select ""excluded__expired_""
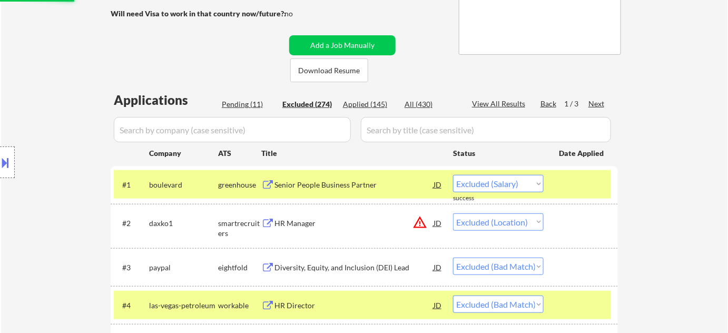
select select ""excluded""
select select ""excluded__location_""
select select ""excluded__expired_""
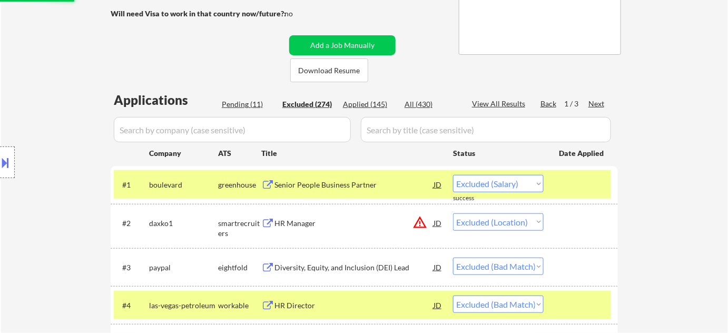
select select ""excluded__location_""
select select ""excluded__salary_""
select select ""excluded__other_""
select select ""excluded__bad_match_""
select select ""excluded""
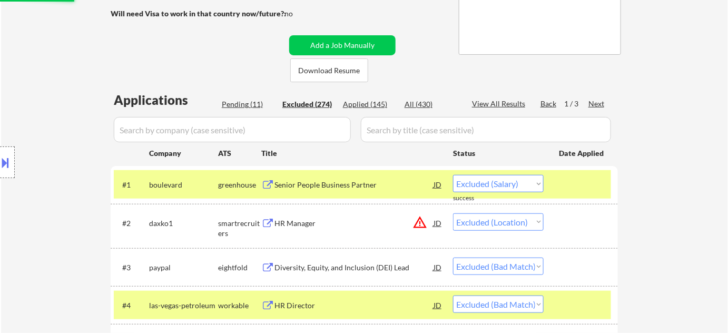
select select ""pending""
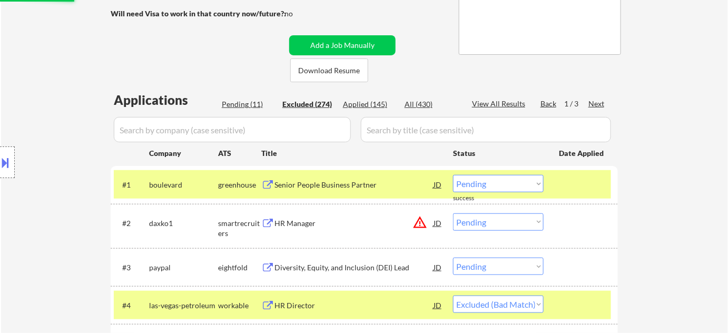
select select ""pending""
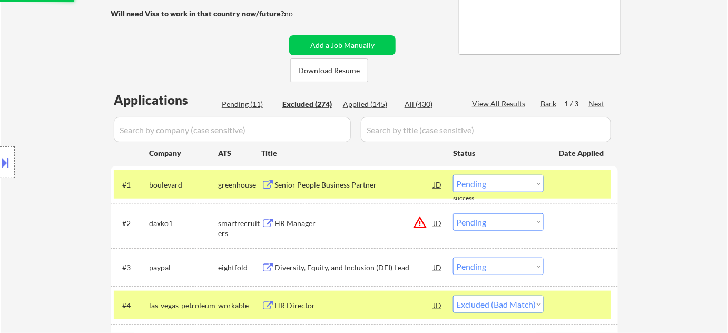
select select ""pending""
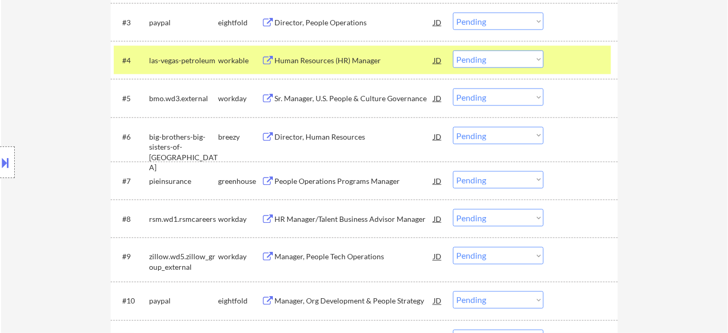
scroll to position [479, 0]
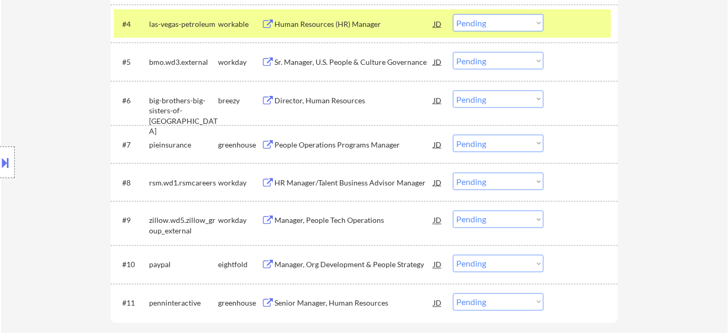
click at [338, 145] on div "People Operations Programs Manager" at bounding box center [354, 145] width 159 height 11
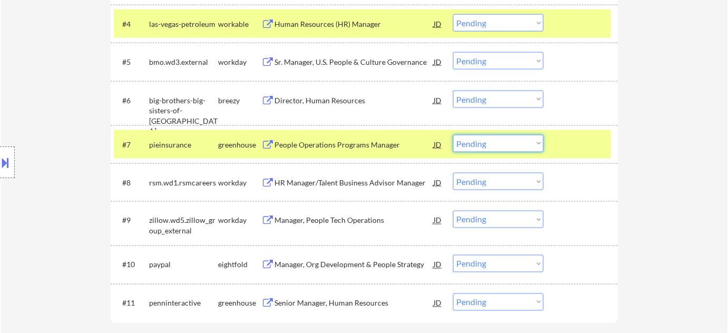
click at [484, 144] on select "Choose an option... Pending Applied Excluded (Questions) Excluded (Expired) Exc…" at bounding box center [498, 143] width 91 height 17
click at [453, 135] on select "Choose an option... Pending Applied Excluded (Questions) Excluded (Expired) Exc…" at bounding box center [498, 143] width 91 height 17
select select ""pending""
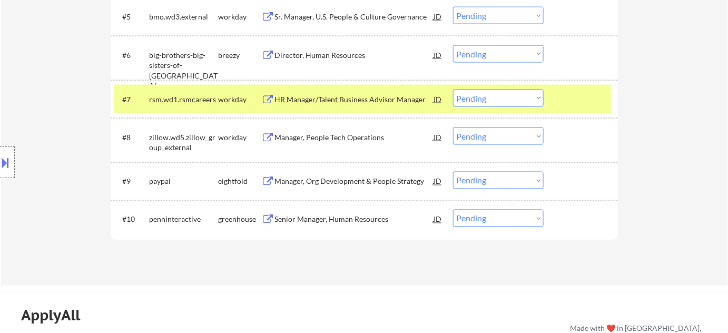
scroll to position [527, 0]
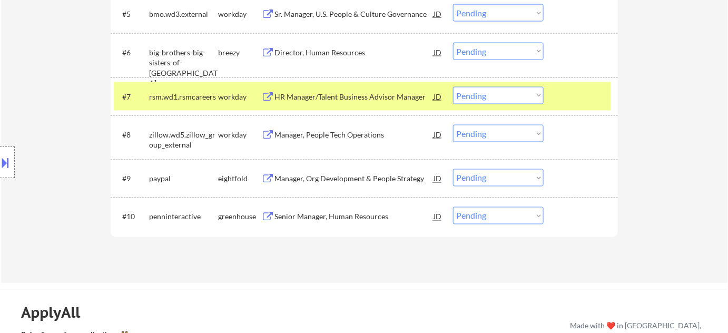
click at [355, 215] on div "Senior Manager, Human Resources" at bounding box center [354, 217] width 159 height 11
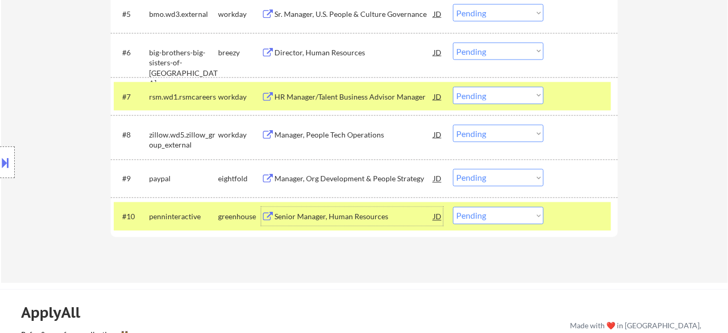
click at [490, 213] on select "Choose an option... Pending Applied Excluded (Questions) Excluded (Expired) Exc…" at bounding box center [498, 215] width 91 height 17
select select ""applied""
click at [453, 207] on select "Choose an option... Pending Applied Excluded (Questions) Excluded (Expired) Exc…" at bounding box center [498, 215] width 91 height 17
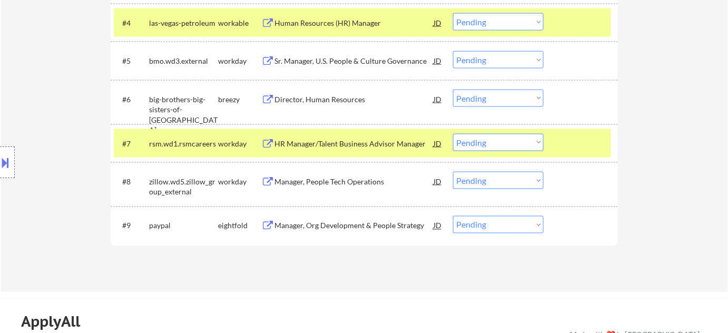
scroll to position [479, 0]
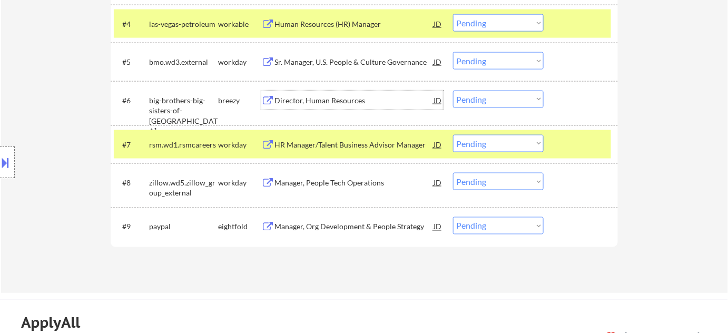
click at [308, 104] on div "Director, Human Resources" at bounding box center [354, 100] width 159 height 11
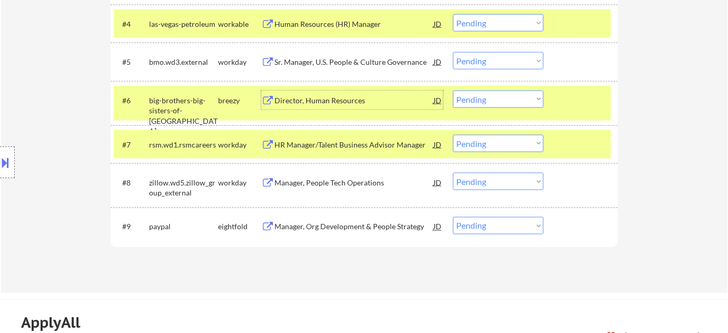
click at [461, 94] on select "Choose an option... Pending Applied Excluded (Questions) Excluded (Expired) Exc…" at bounding box center [498, 99] width 91 height 17
click at [453, 91] on select "Choose an option... Pending Applied Excluded (Questions) Excluded (Expired) Exc…" at bounding box center [498, 99] width 91 height 17
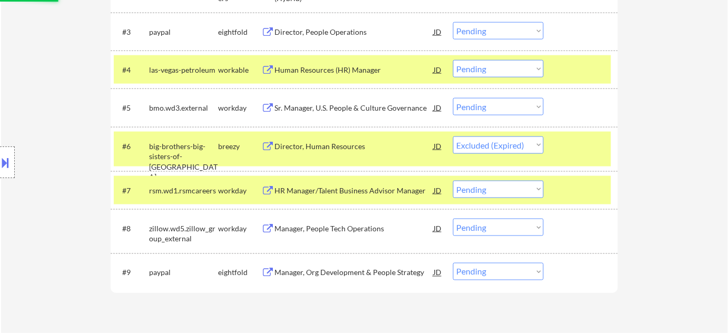
scroll to position [431, 0]
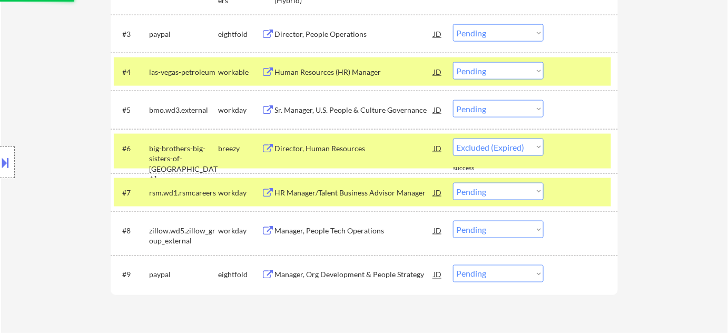
select select ""pending""
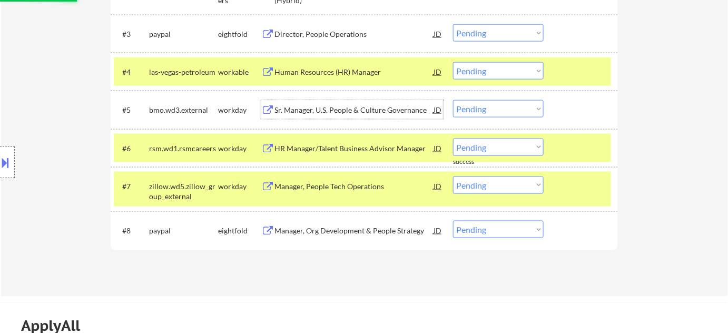
click at [323, 112] on div "Sr. Manager, U.S. People & Culture Governance" at bounding box center [354, 110] width 159 height 11
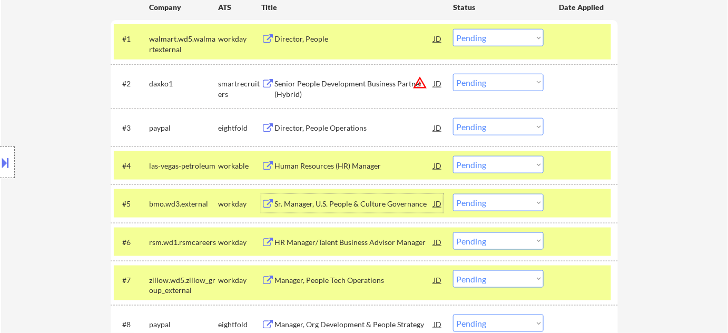
scroll to position [335, 0]
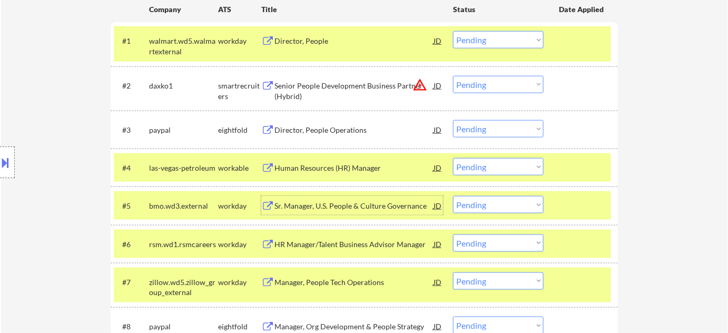
click at [426, 85] on button "warning_amber" at bounding box center [420, 84] width 15 height 15
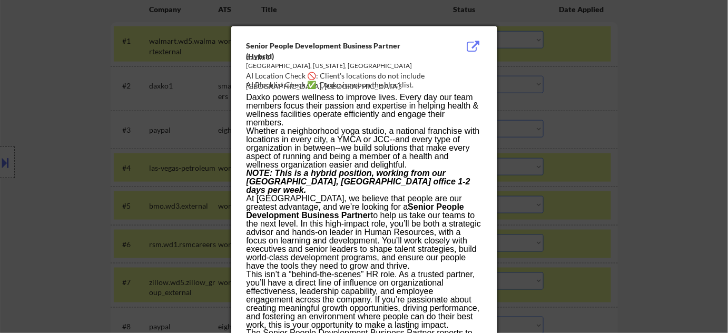
click at [590, 130] on div at bounding box center [364, 166] width 728 height 333
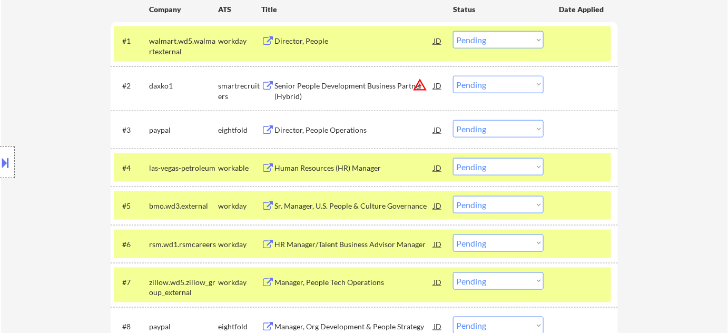
click at [528, 92] on select "Choose an option... Pending Applied Excluded (Questions) Excluded (Expired) Exc…" at bounding box center [498, 84] width 91 height 17
click at [453, 76] on select "Choose an option... Pending Applied Excluded (Questions) Excluded (Expired) Exc…" at bounding box center [498, 84] width 91 height 17
select select ""pending""
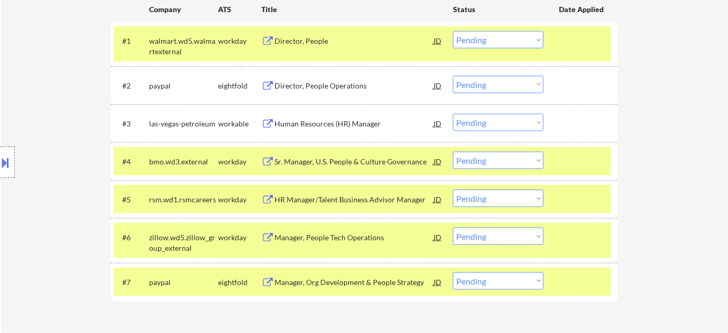
click at [336, 129] on div "Human Resources (HR) Manager" at bounding box center [354, 123] width 159 height 19
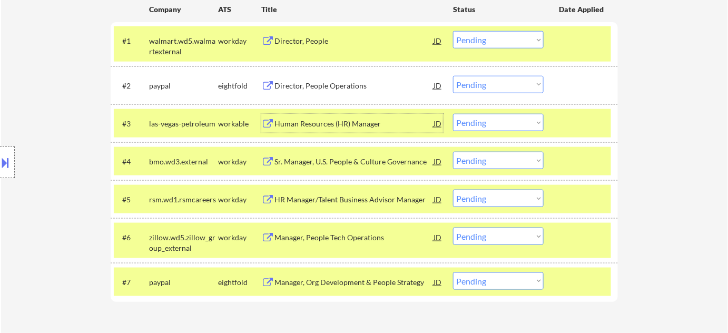
click at [489, 120] on select "Choose an option... Pending Applied Excluded (Questions) Excluded (Expired) Exc…" at bounding box center [498, 122] width 91 height 17
click at [453, 114] on select "Choose an option... Pending Applied Excluded (Questions) Excluded (Expired) Exc…" at bounding box center [498, 122] width 91 height 17
select select ""pending""
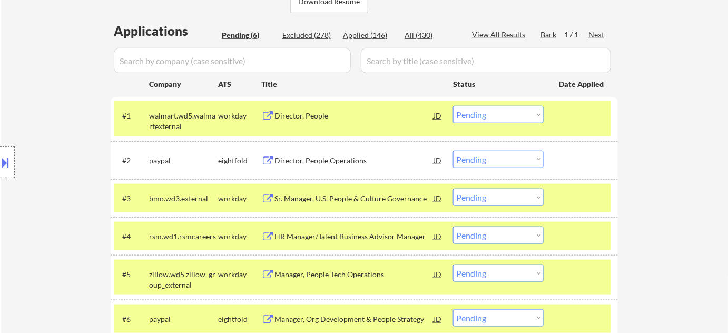
scroll to position [239, 0]
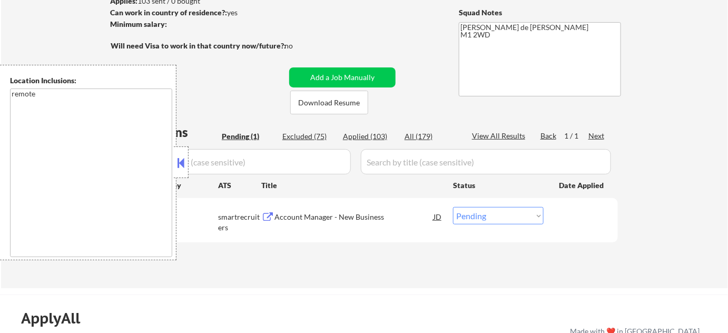
scroll to position [191, 0]
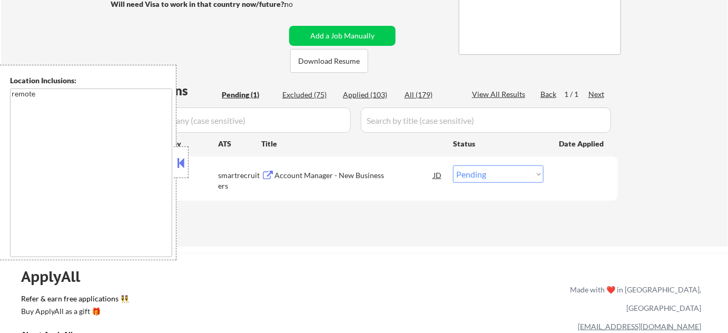
click at [179, 153] on div at bounding box center [181, 162] width 15 height 32
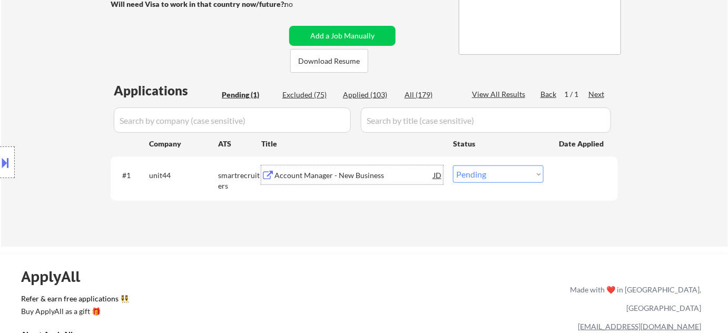
click at [325, 175] on div "Account Manager - New Business" at bounding box center [354, 175] width 159 height 11
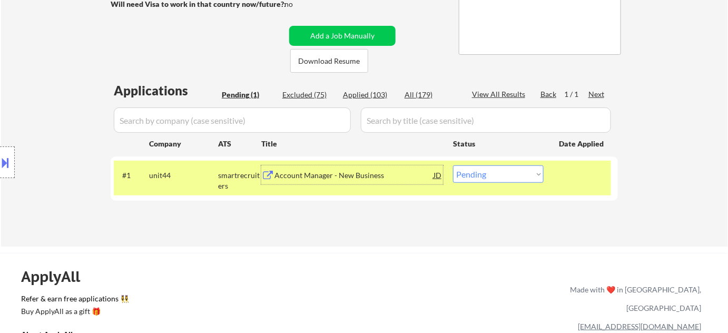
click at [495, 177] on select "Choose an option... Pending Applied Excluded (Questions) Excluded (Expired) Exc…" at bounding box center [498, 173] width 91 height 17
select select ""excluded__bad_match_""
click at [453, 165] on select "Choose an option... Pending Applied Excluded (Questions) Excluded (Expired) Exc…" at bounding box center [498, 173] width 91 height 17
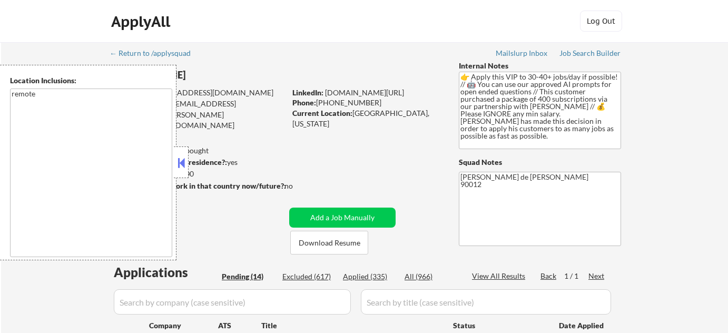
select select ""pending""
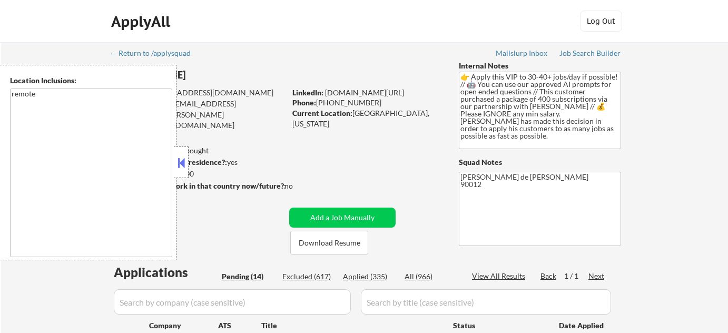
select select ""pending""
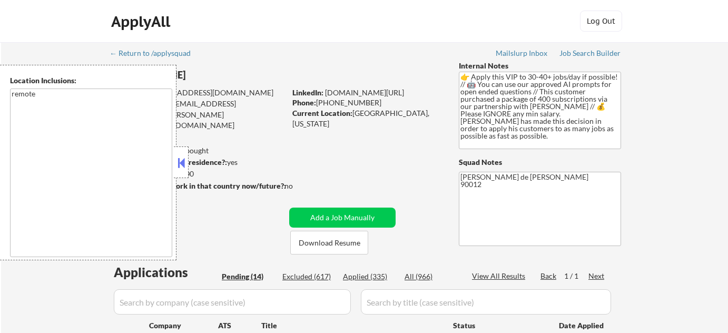
select select ""pending""
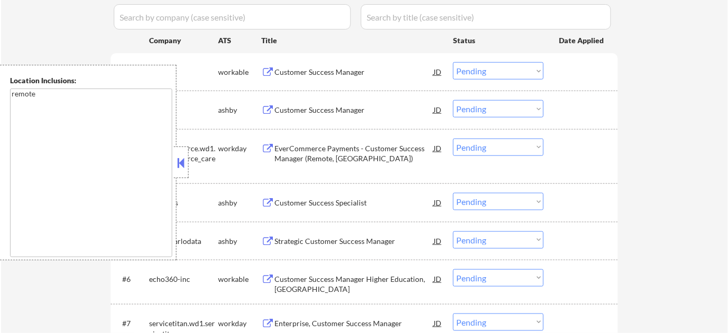
scroll to position [287, 0]
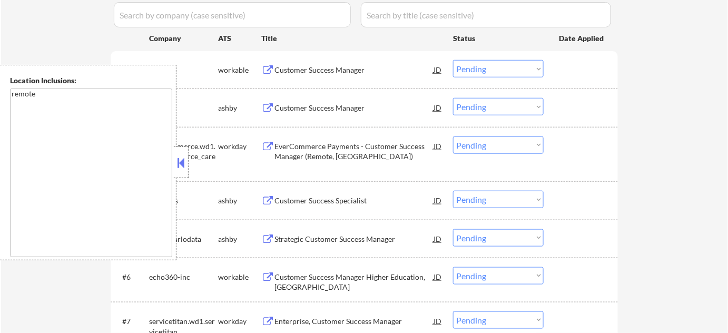
click at [179, 164] on button at bounding box center [181, 163] width 12 height 16
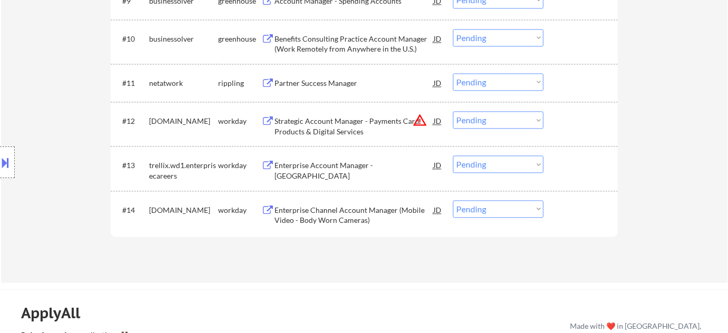
scroll to position [670, 0]
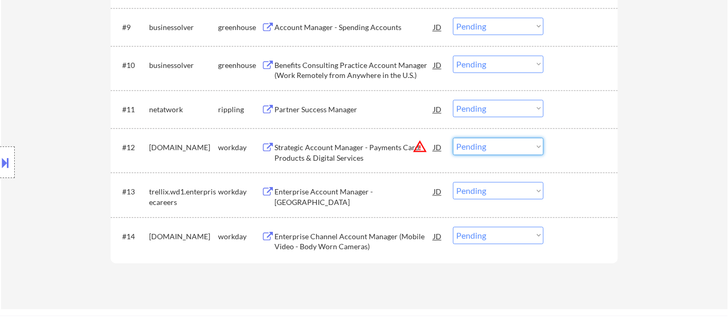
click at [491, 149] on select "Choose an option... Pending Applied Excluded (Questions) Excluded (Expired) Exc…" at bounding box center [498, 146] width 91 height 17
click at [453, 138] on select "Choose an option... Pending Applied Excluded (Questions) Excluded (Expired) Exc…" at bounding box center [498, 146] width 91 height 17
select select ""pending""
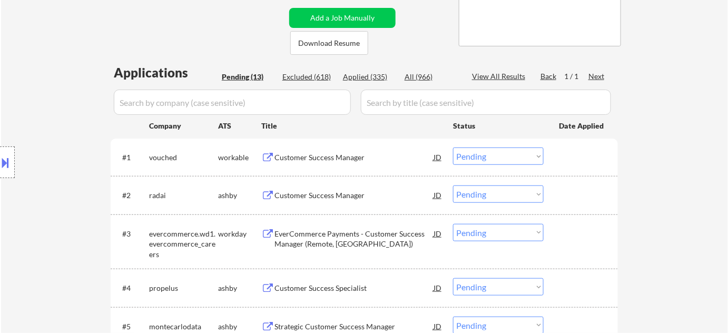
scroll to position [287, 0]
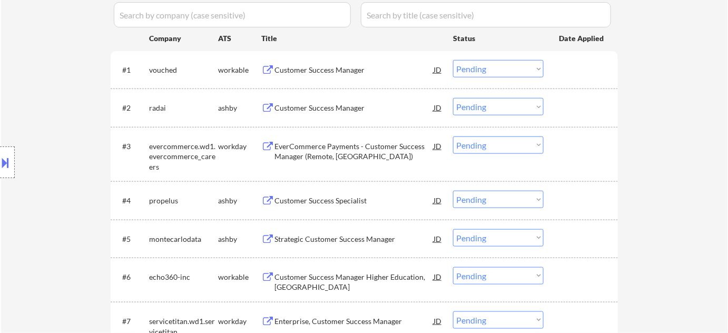
click at [331, 67] on div "Customer Success Manager" at bounding box center [354, 70] width 159 height 11
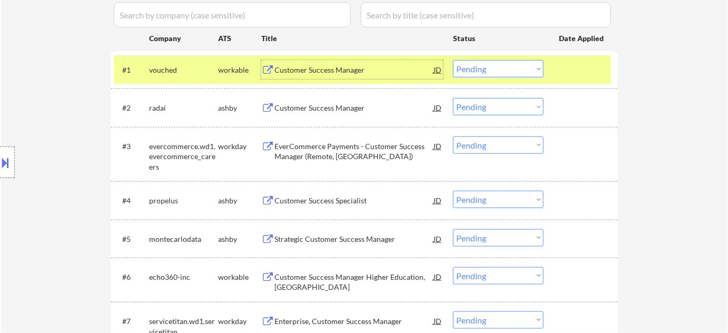
click at [323, 108] on div "Customer Success Manager" at bounding box center [354, 108] width 159 height 11
